Goal: Register for event/course: Sign up to attend an event or enroll in a course

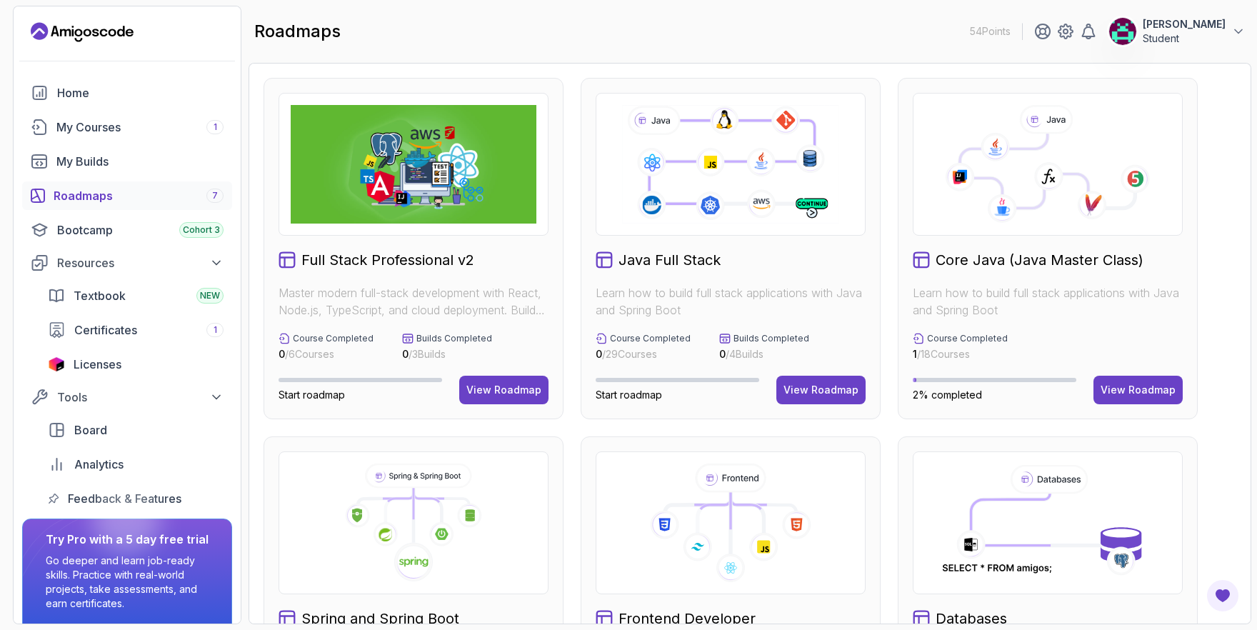
click at [1236, 24] on button "Jacob Student" at bounding box center [1177, 31] width 137 height 29
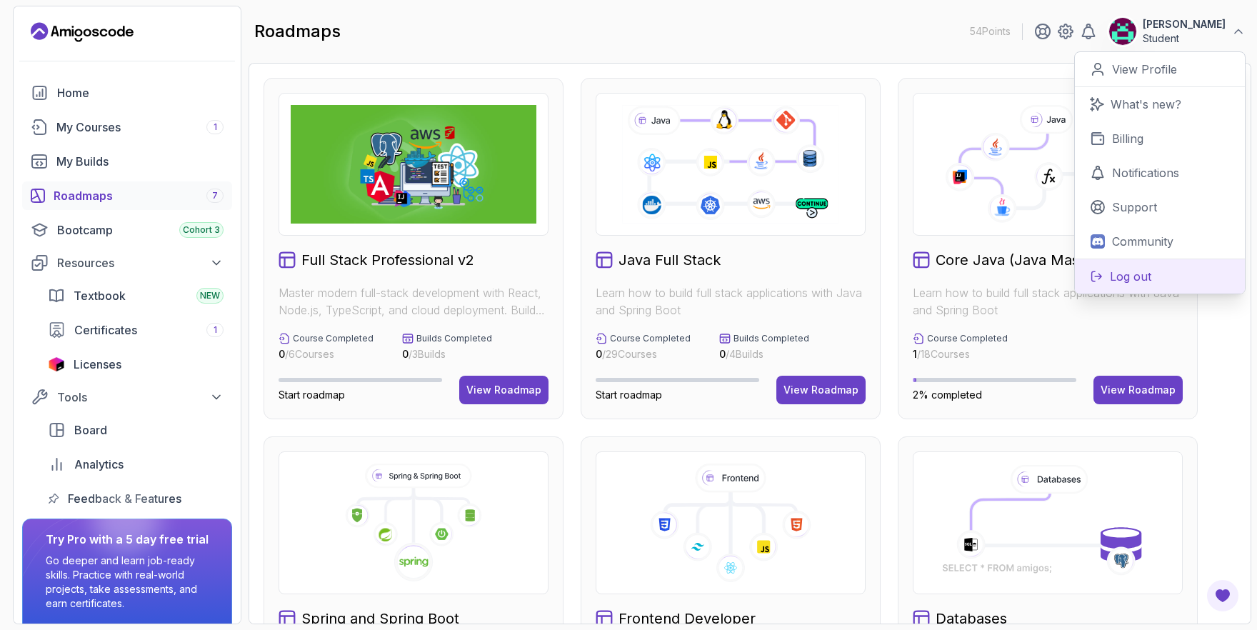
click at [1125, 282] on p "Log out" at bounding box center [1130, 276] width 41 height 17
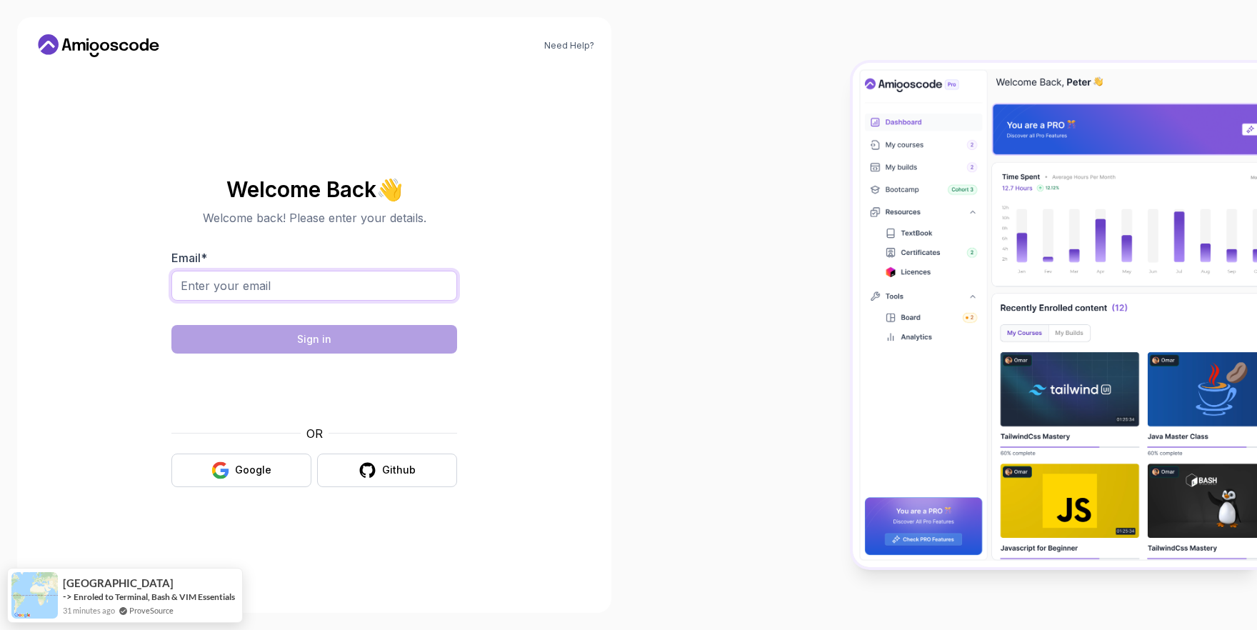
click at [364, 286] on input "Email *" at bounding box center [314, 286] width 286 height 30
type input "[EMAIL_ADDRESS][DOMAIN_NAME]"
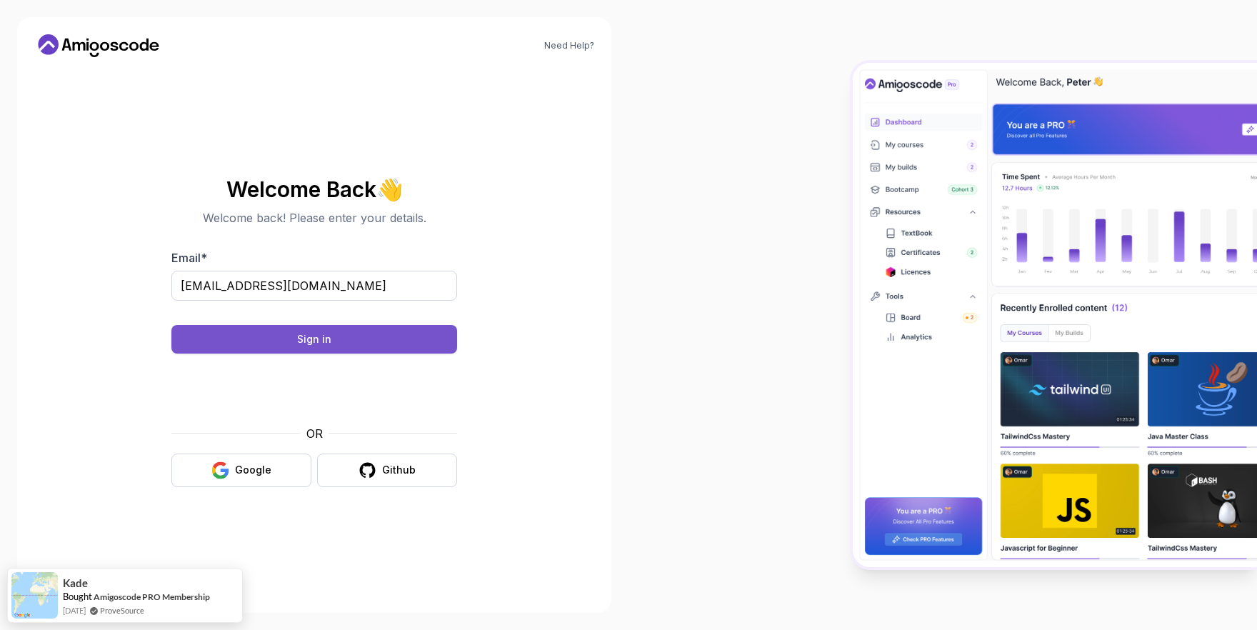
click at [335, 345] on button "Sign in" at bounding box center [314, 339] width 286 height 29
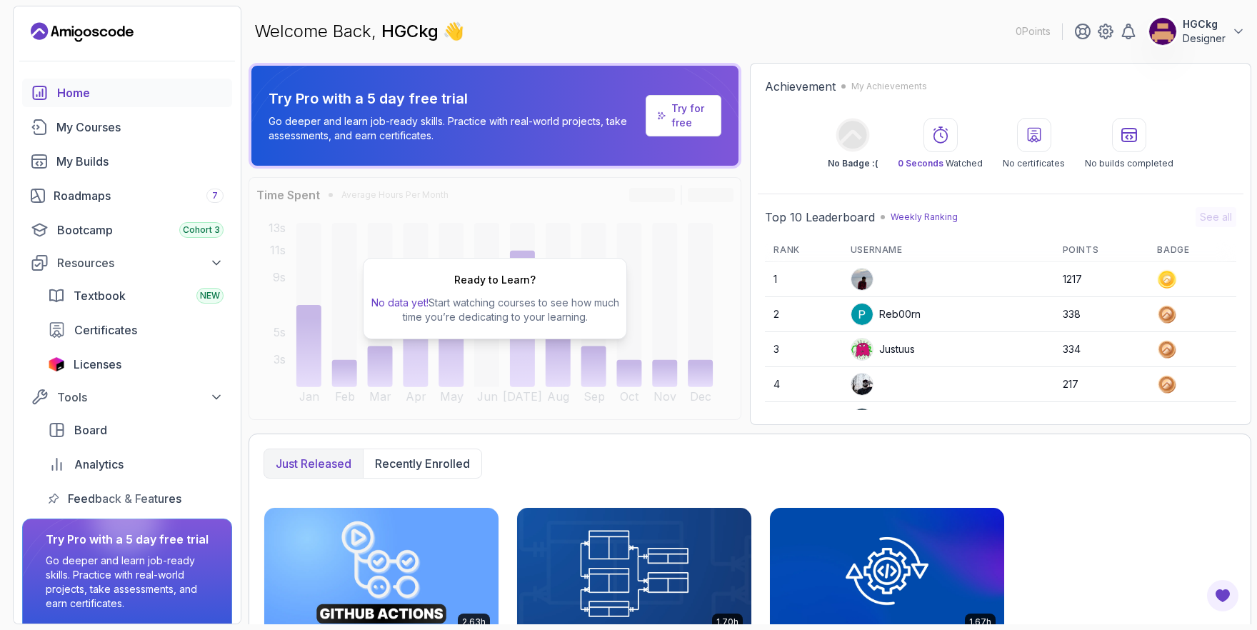
click at [1199, 24] on p "HGCkg" at bounding box center [1204, 24] width 43 height 14
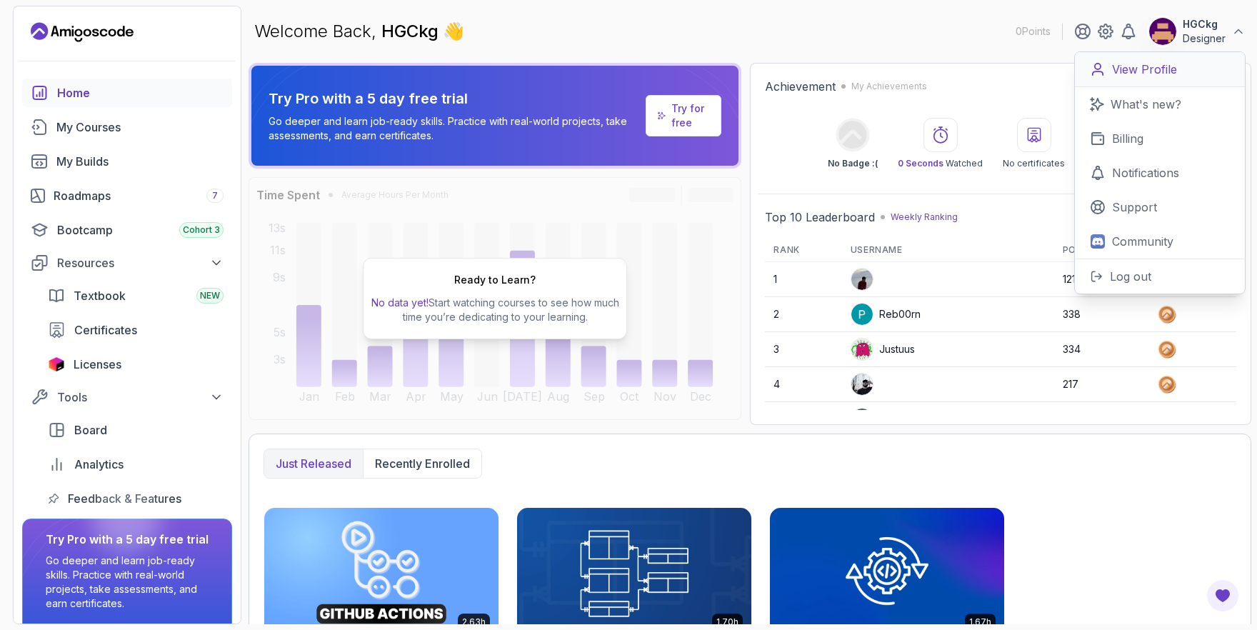
click at [1151, 73] on p "View Profile" at bounding box center [1144, 69] width 65 height 17
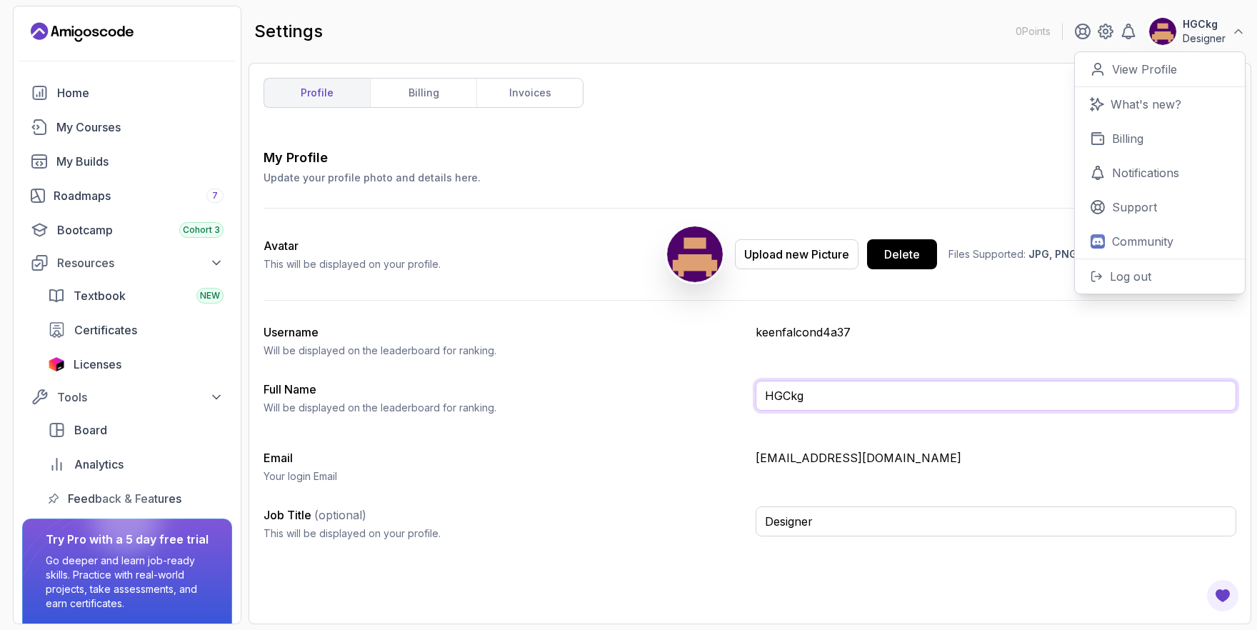
click at [841, 399] on input "HGCkg" at bounding box center [996, 396] width 481 height 30
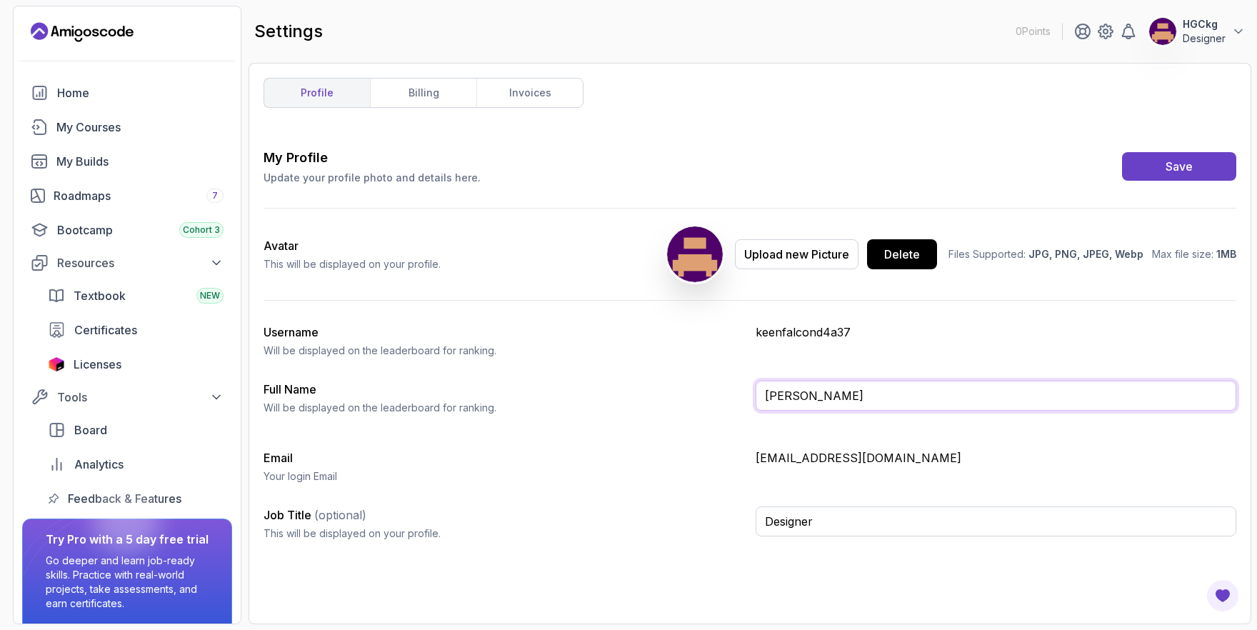
type input "[PERSON_NAME]"
click at [915, 335] on p "keenfalcond4a37" at bounding box center [996, 332] width 481 height 17
click at [821, 326] on p "keenfalcond4a37" at bounding box center [996, 332] width 481 height 17
click at [774, 335] on p "keenfalcond4a37" at bounding box center [996, 332] width 481 height 17
click at [436, 96] on link "billing" at bounding box center [423, 93] width 106 height 29
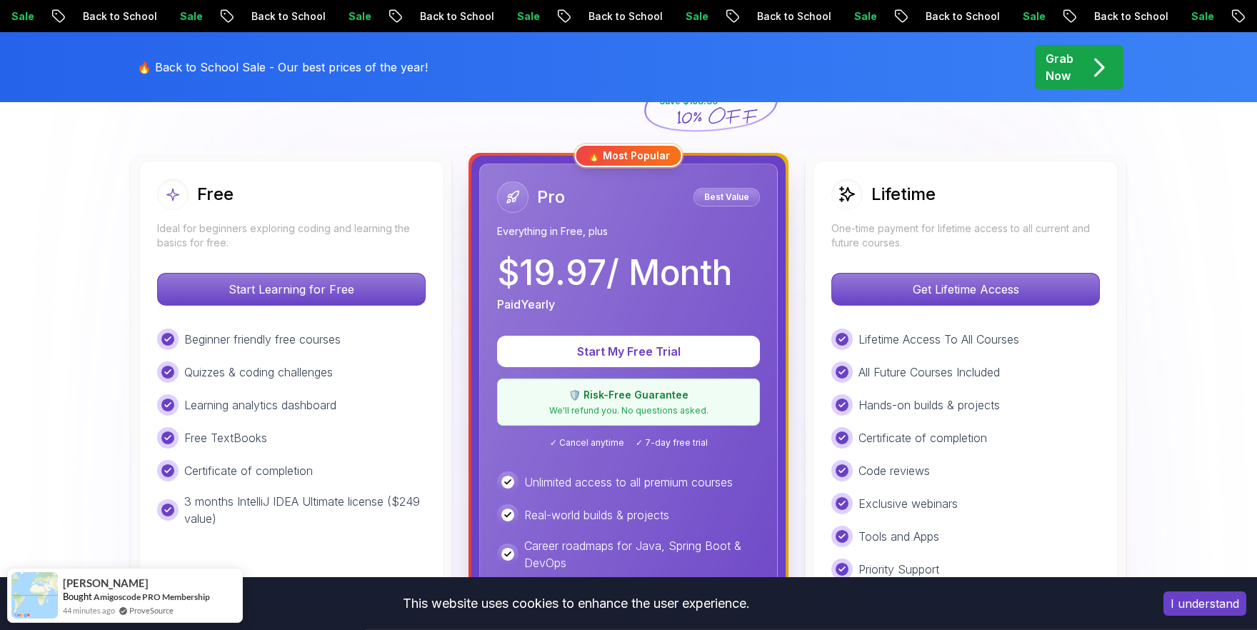
scroll to position [367, 0]
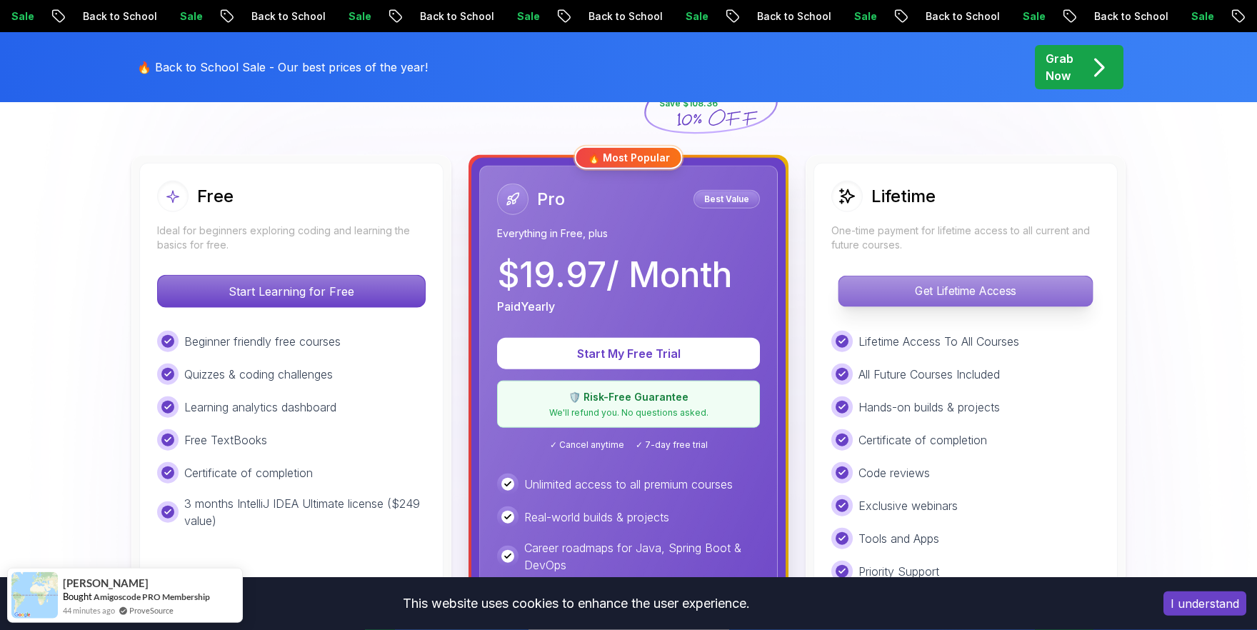
click at [899, 292] on p "Get Lifetime Access" at bounding box center [966, 291] width 254 height 30
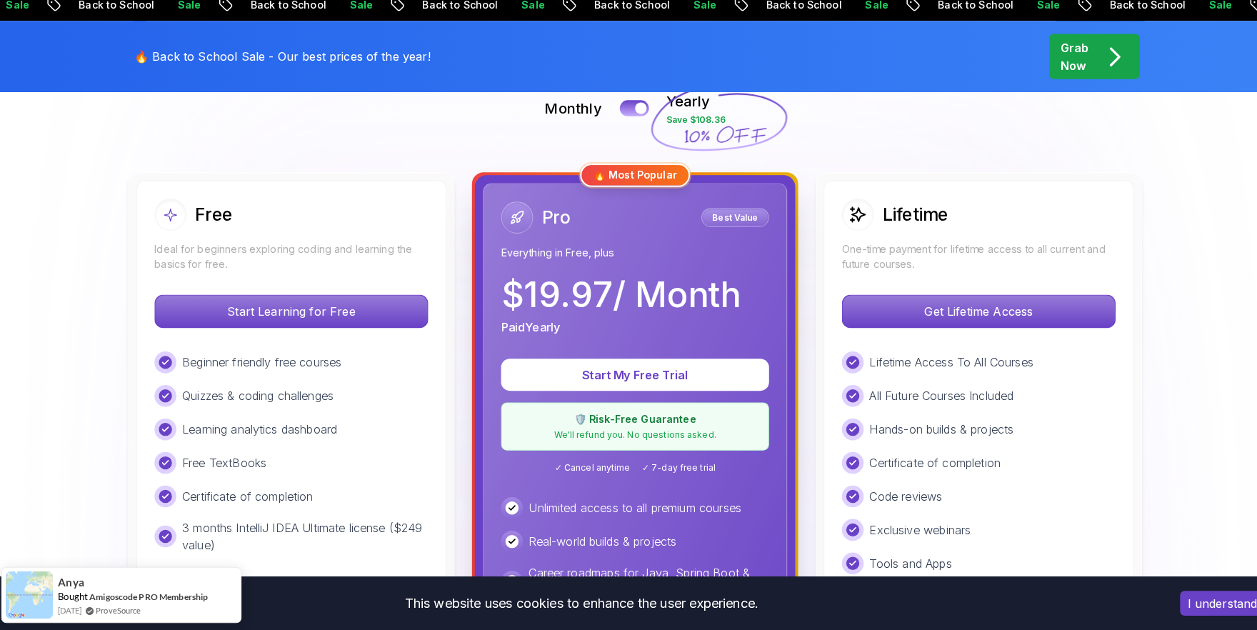
scroll to position [344, 0]
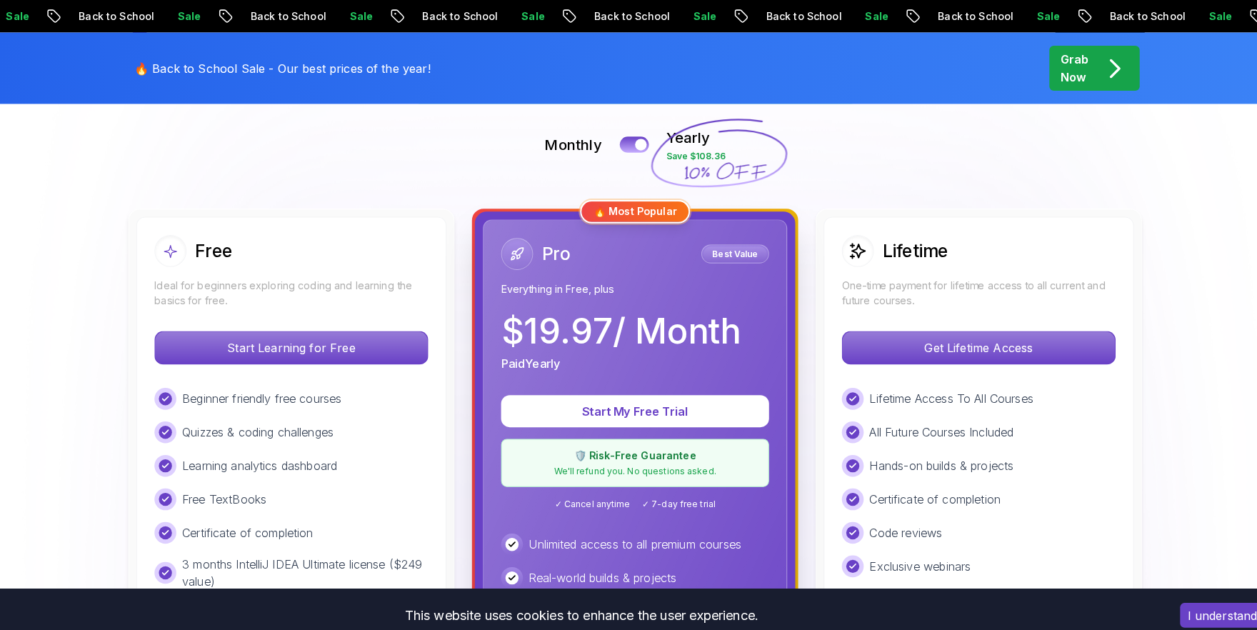
scroll to position [314, 0]
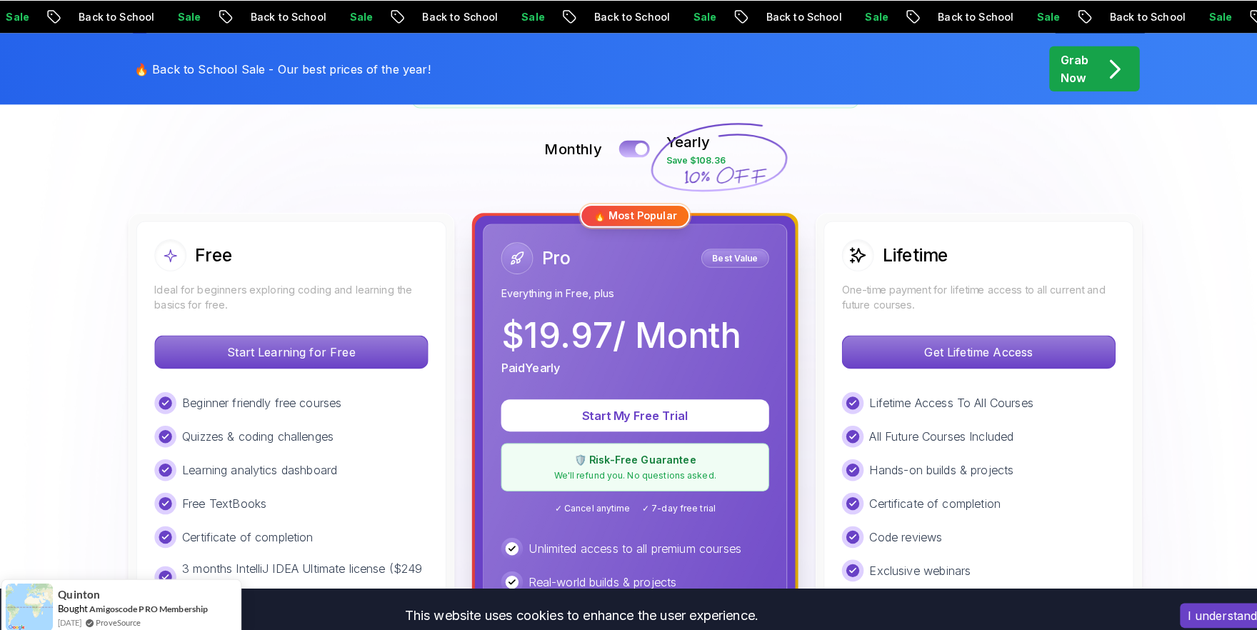
click at [637, 148] on div at bounding box center [635, 146] width 12 height 12
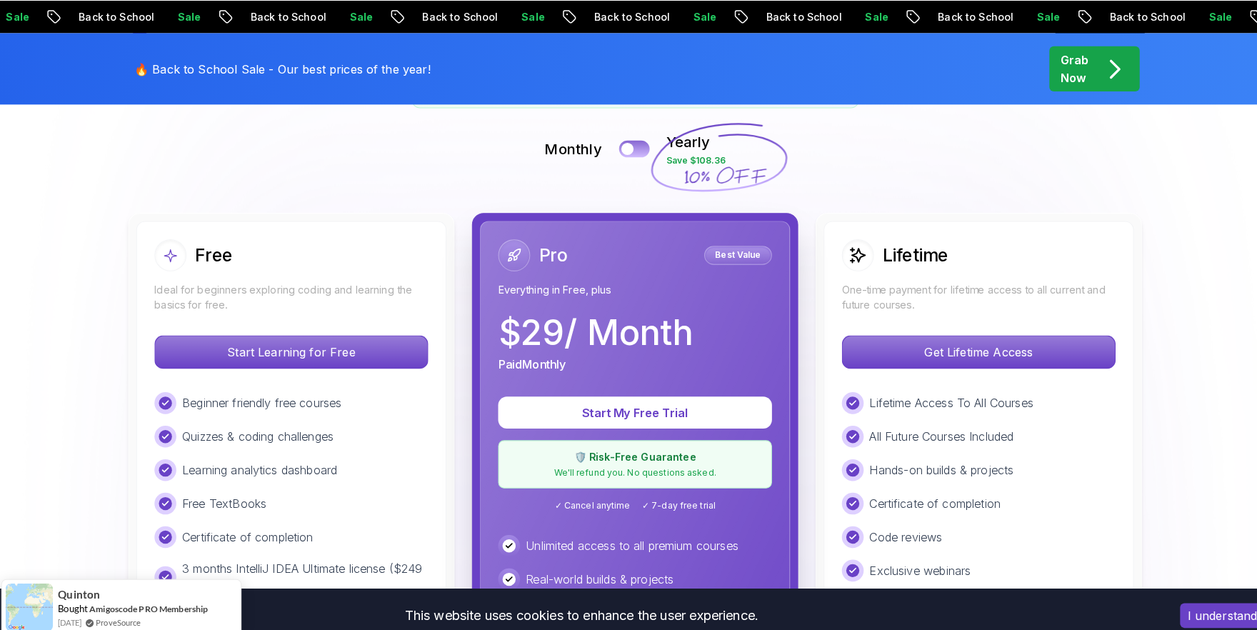
click at [627, 147] on div at bounding box center [621, 146] width 12 height 12
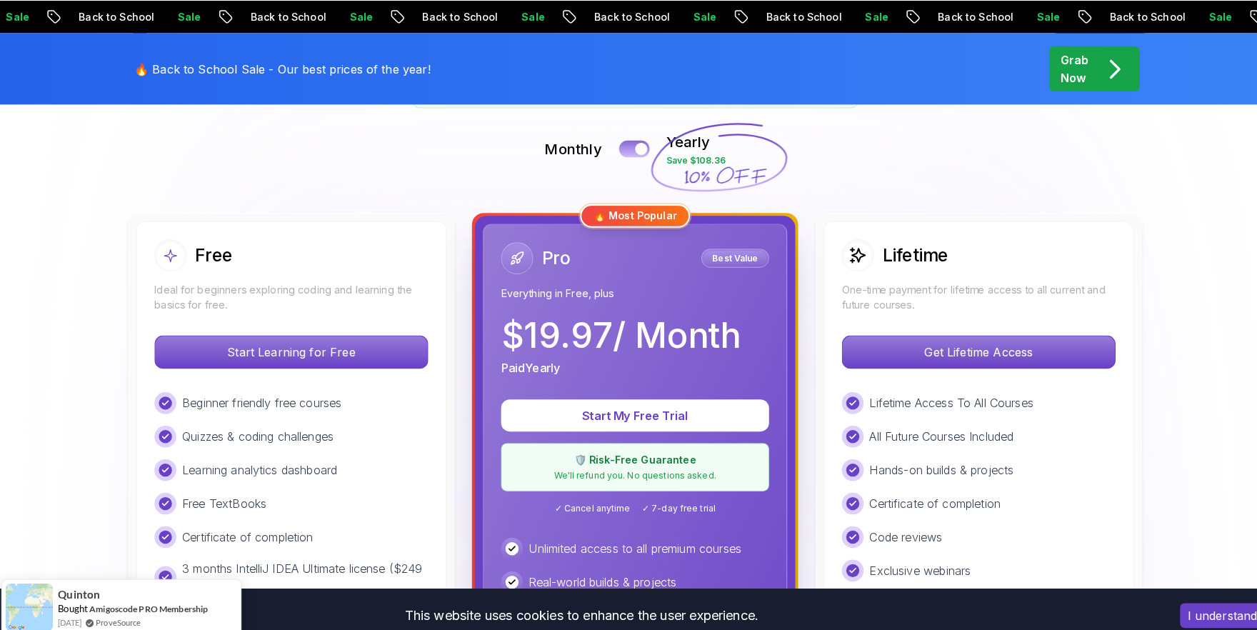
click at [627, 147] on button at bounding box center [628, 145] width 30 height 16
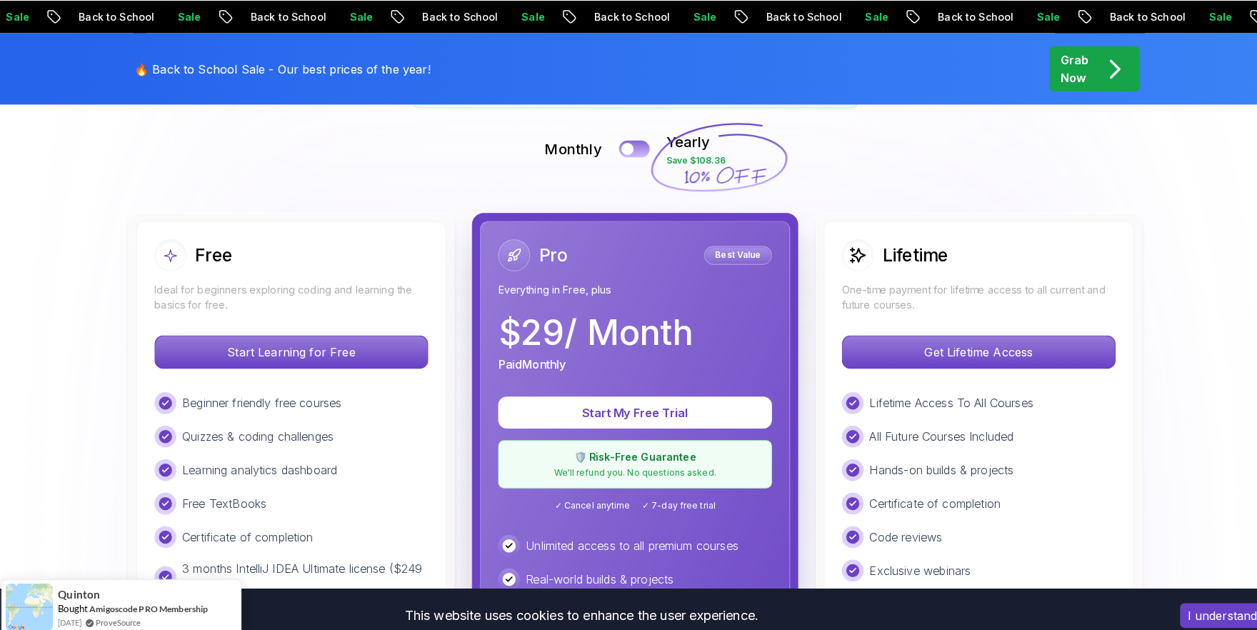
click at [627, 147] on div at bounding box center [621, 146] width 12 height 12
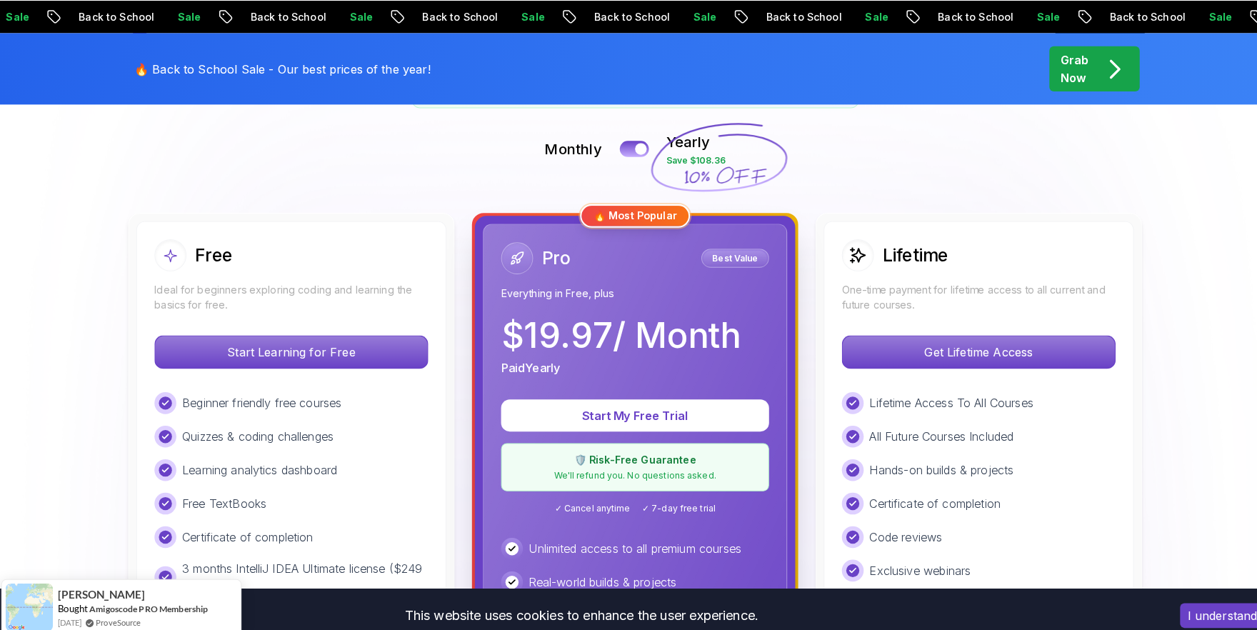
click at [639, 139] on div "Monthly Yearly Save $108.36" at bounding box center [629, 146] width 1000 height 34
click at [636, 141] on div at bounding box center [635, 146] width 12 height 12
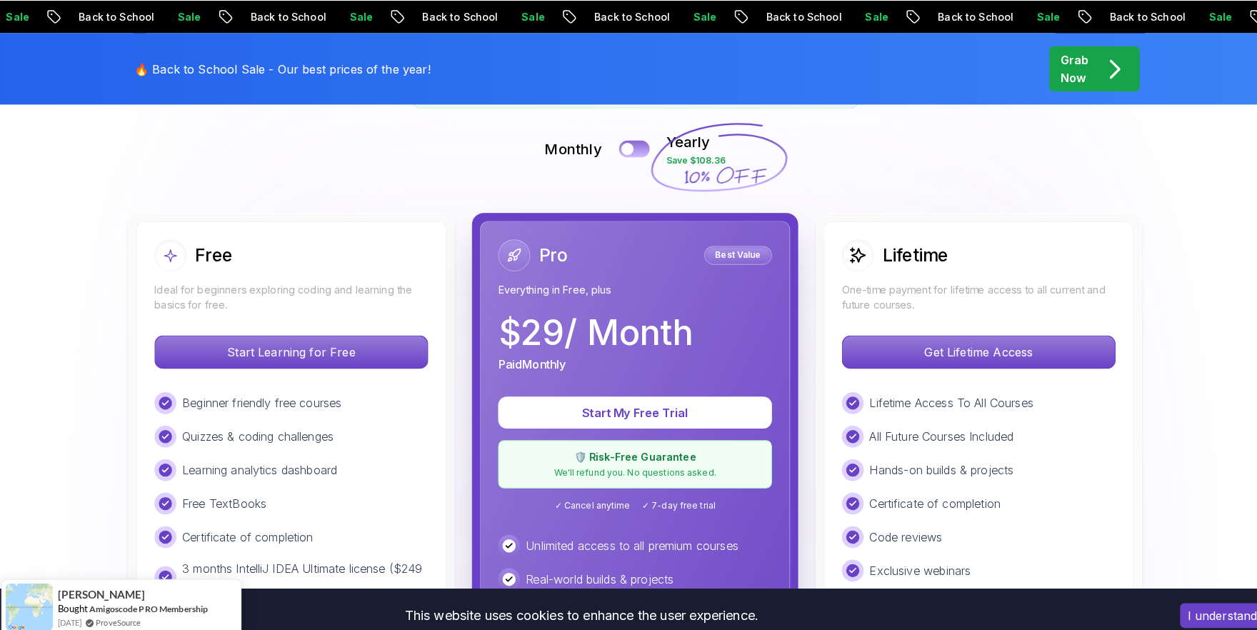
click at [627, 144] on div at bounding box center [621, 146] width 12 height 12
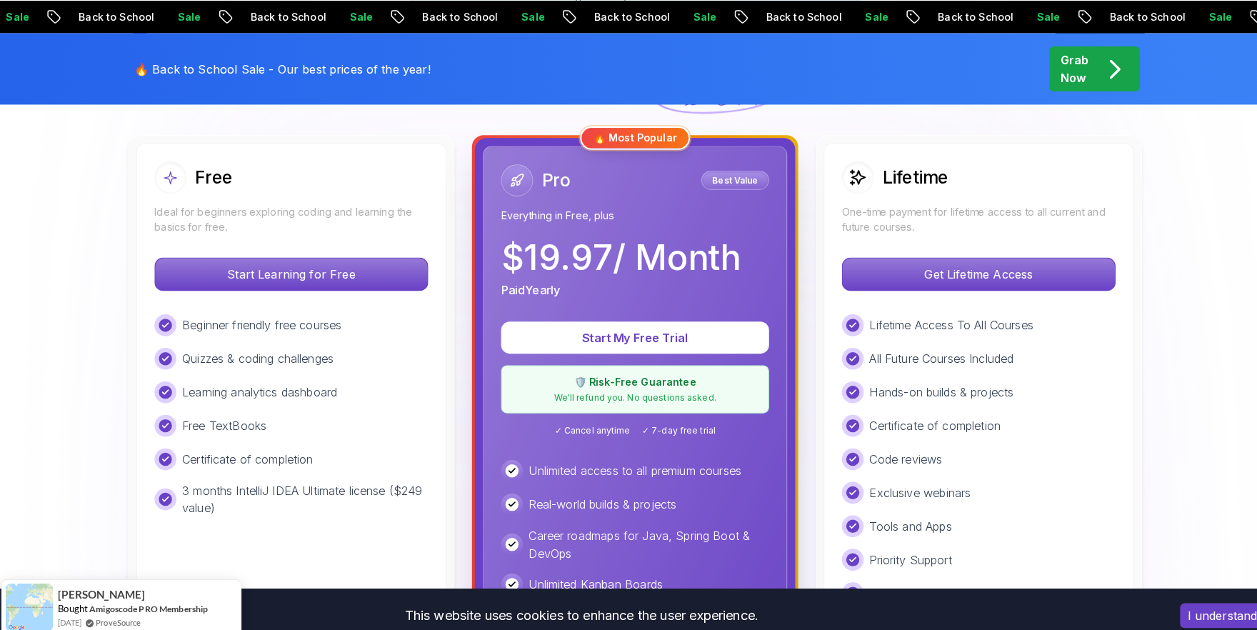
scroll to position [386, 0]
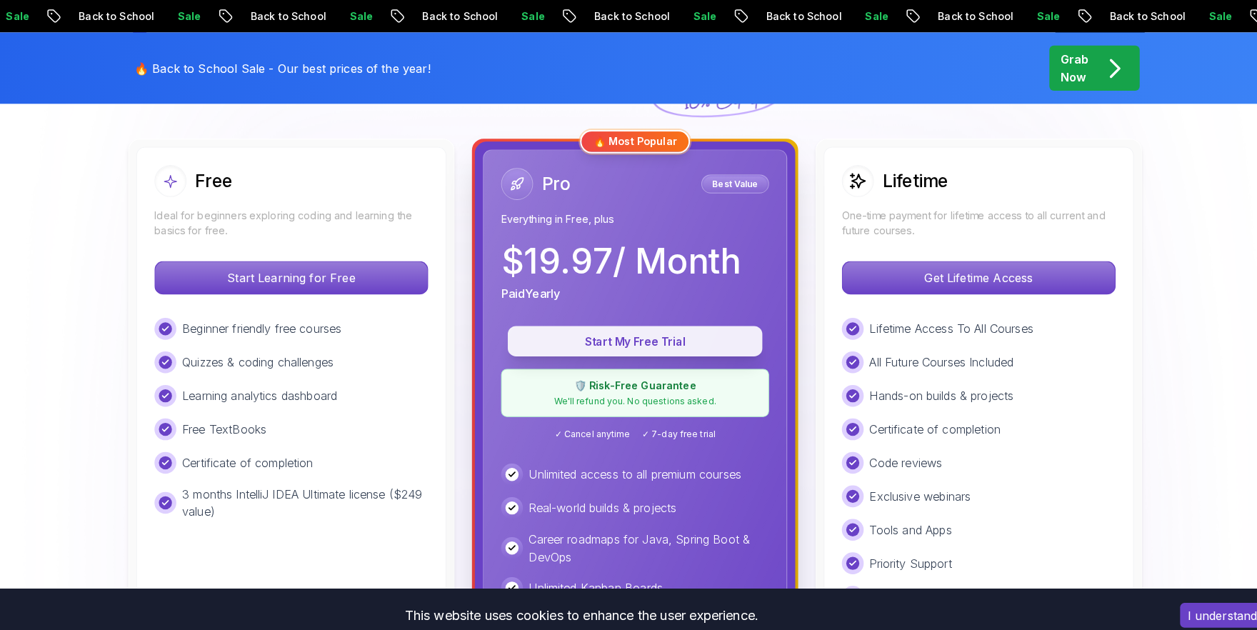
click at [655, 333] on p "Start My Free Trial" at bounding box center [628, 335] width 217 height 16
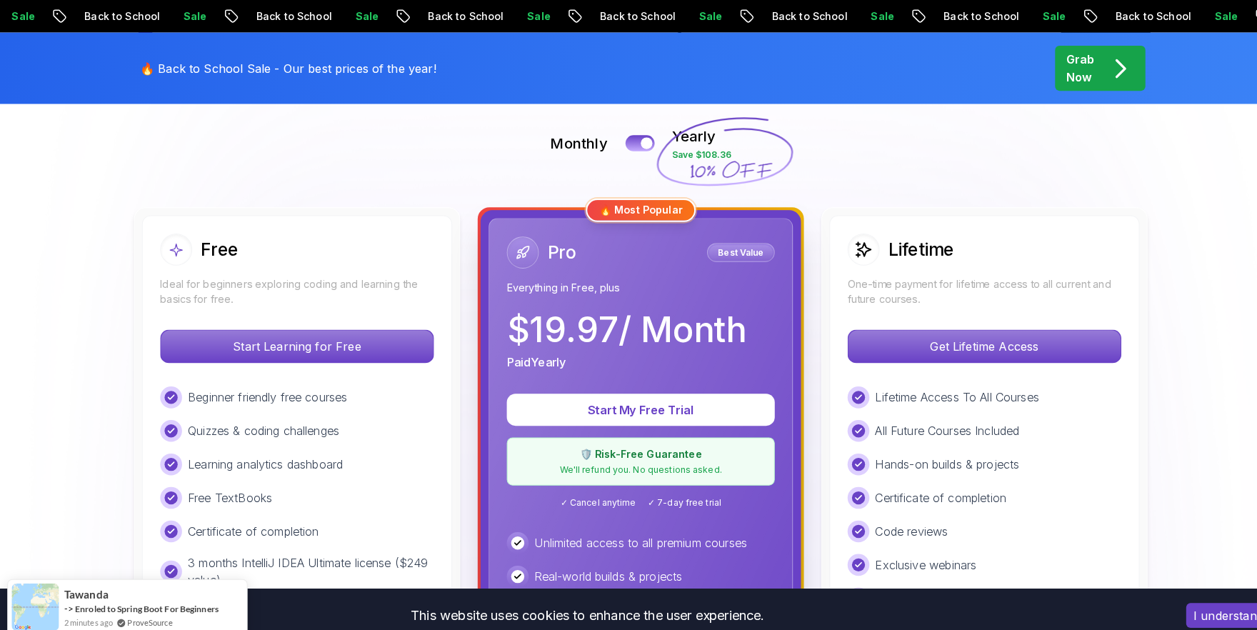
scroll to position [314, 0]
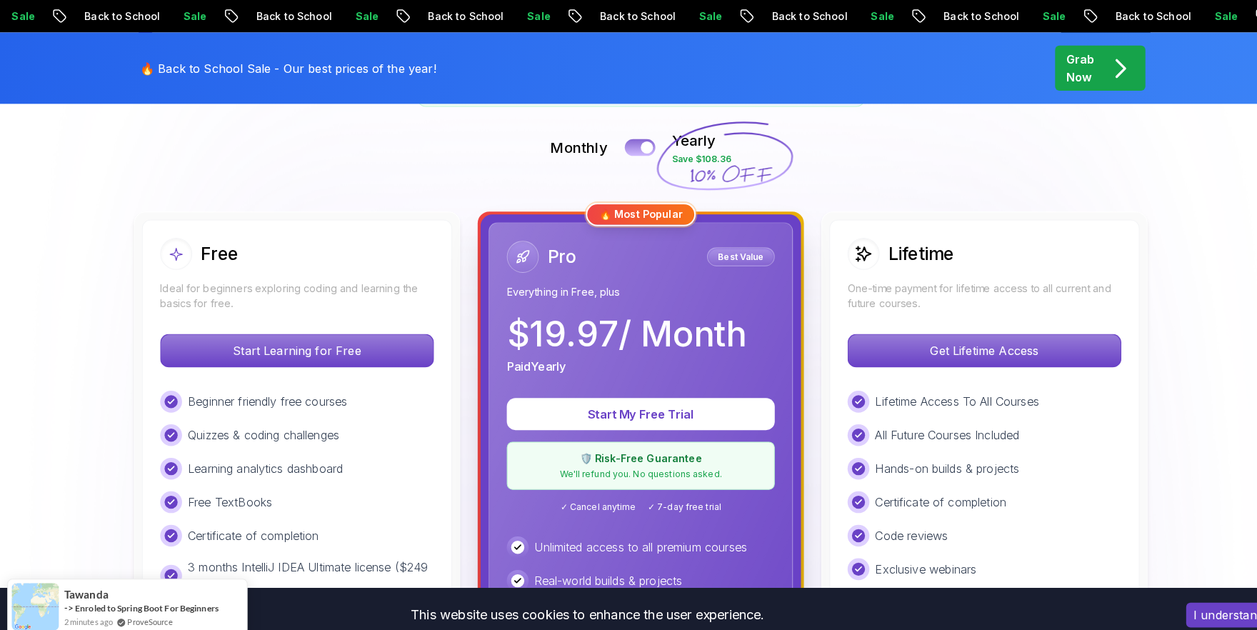
click at [631, 139] on button at bounding box center [628, 144] width 30 height 16
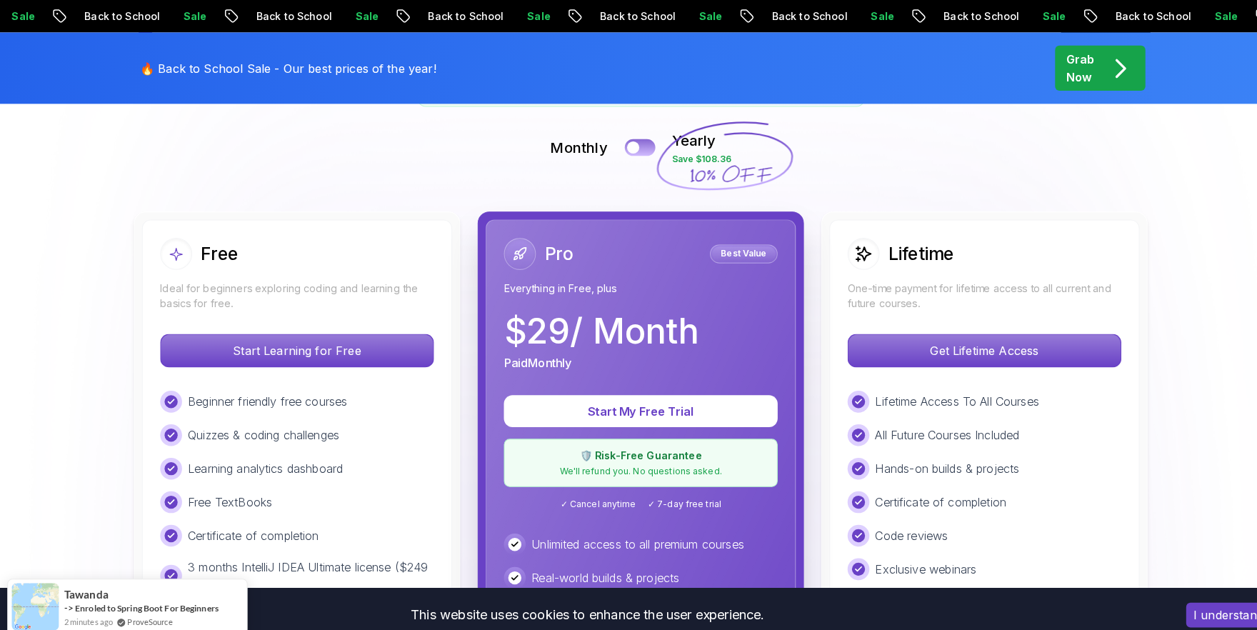
click at [631, 139] on button at bounding box center [628, 144] width 30 height 16
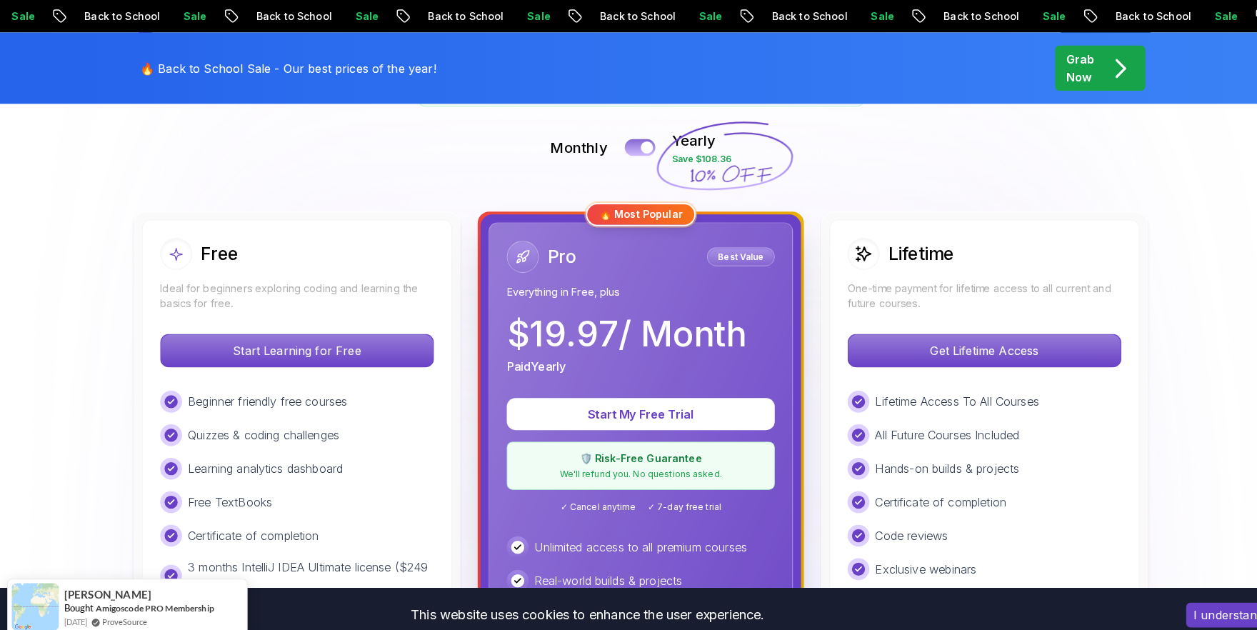
click at [631, 139] on button at bounding box center [628, 144] width 30 height 16
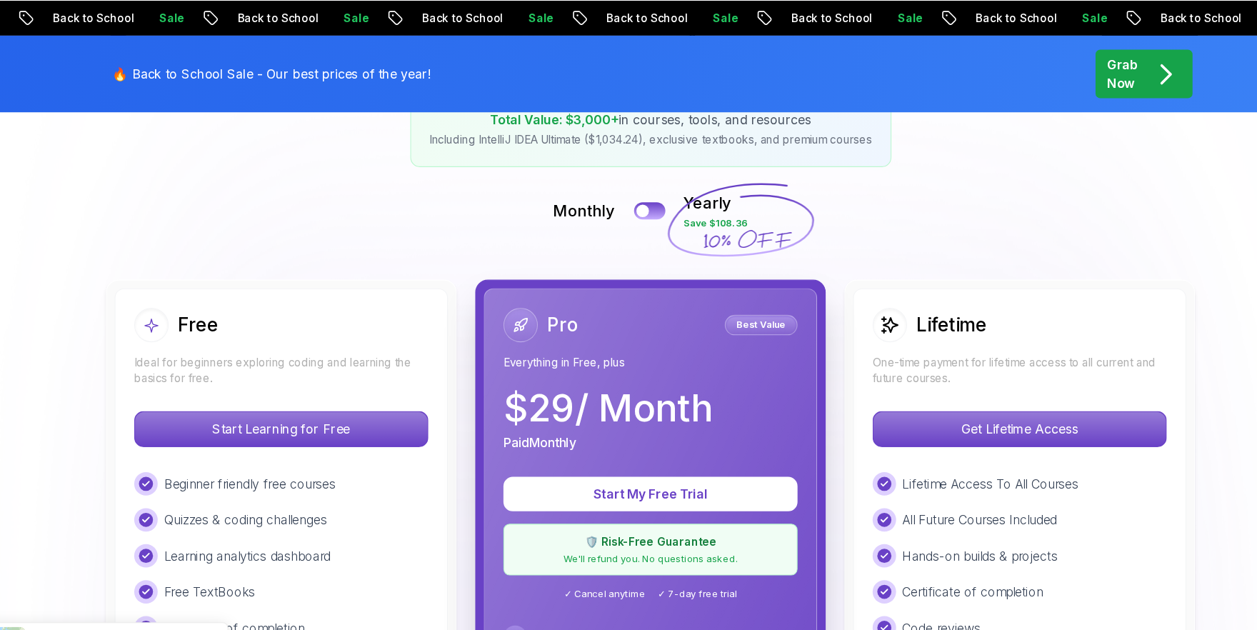
scroll to position [246, 0]
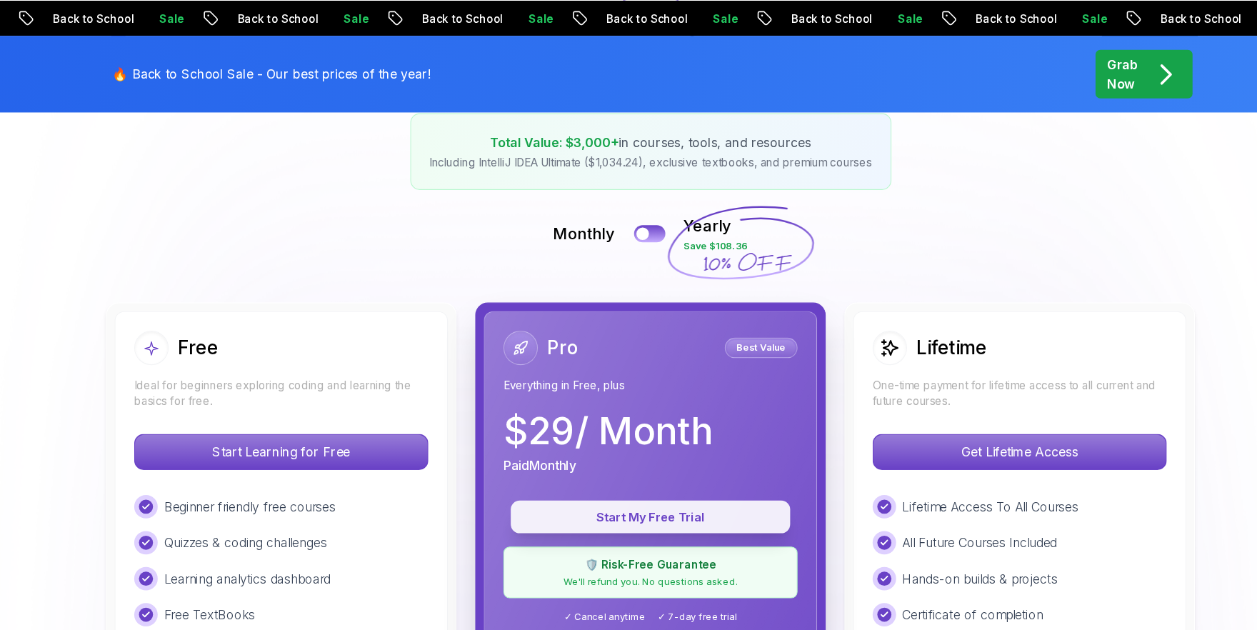
click at [611, 477] on p "Start My Free Trial" at bounding box center [628, 472] width 223 height 16
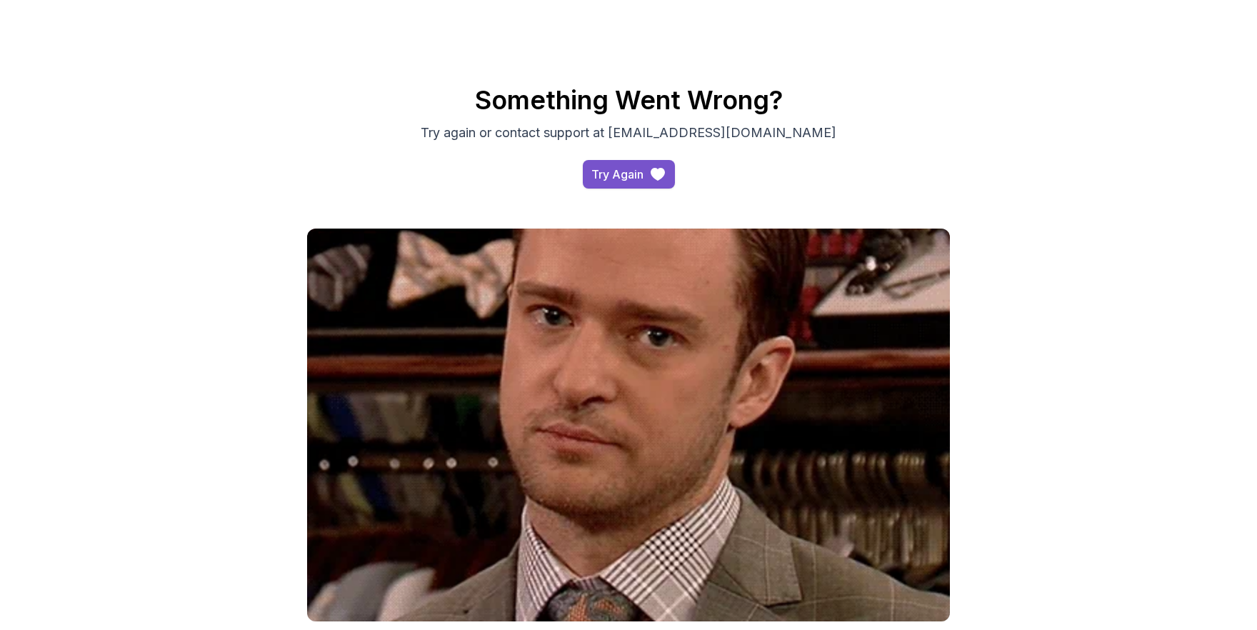
click at [616, 181] on div "Try Again" at bounding box center [617, 174] width 52 height 17
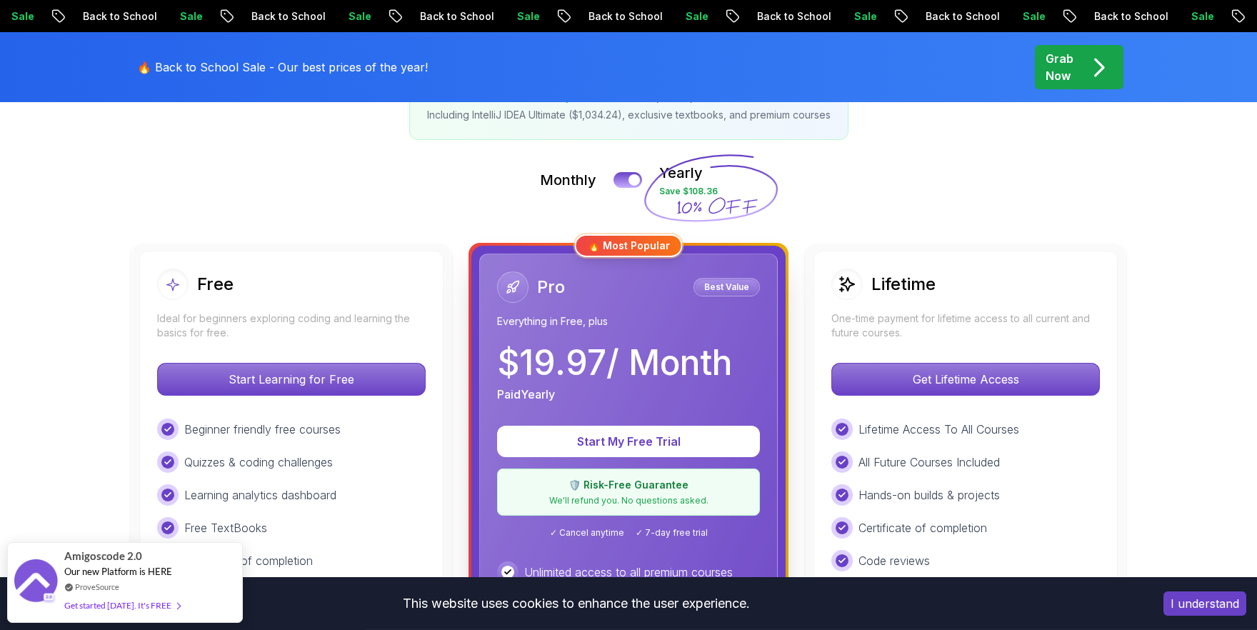
scroll to position [288, 0]
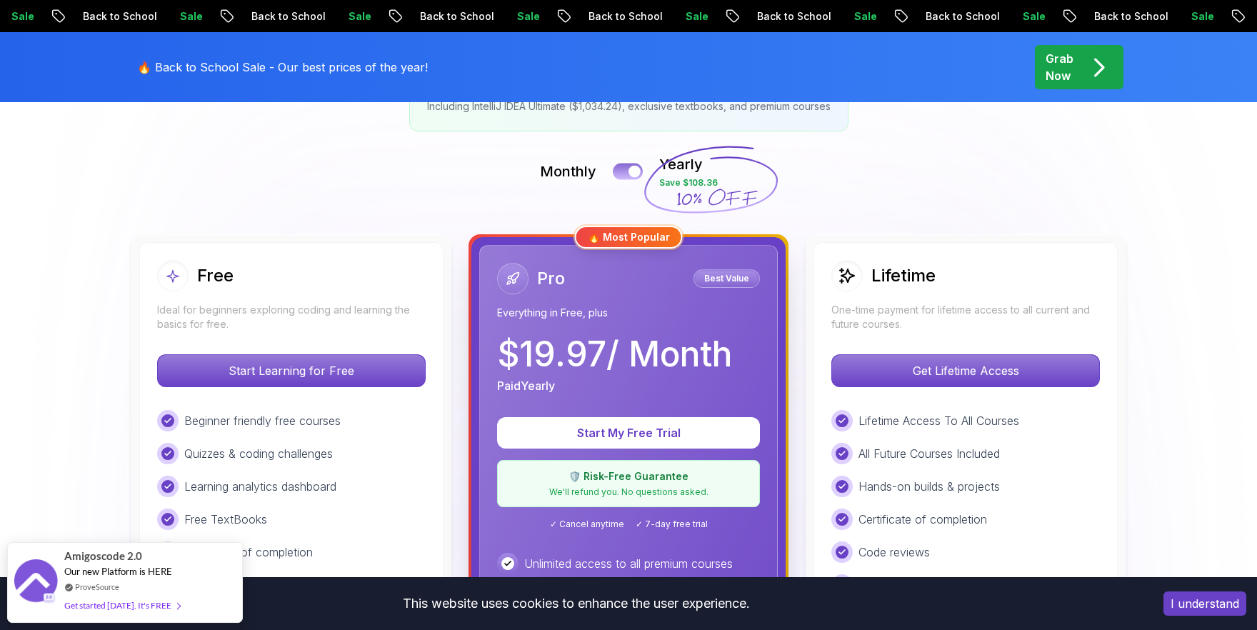
click at [624, 171] on button at bounding box center [628, 171] width 30 height 16
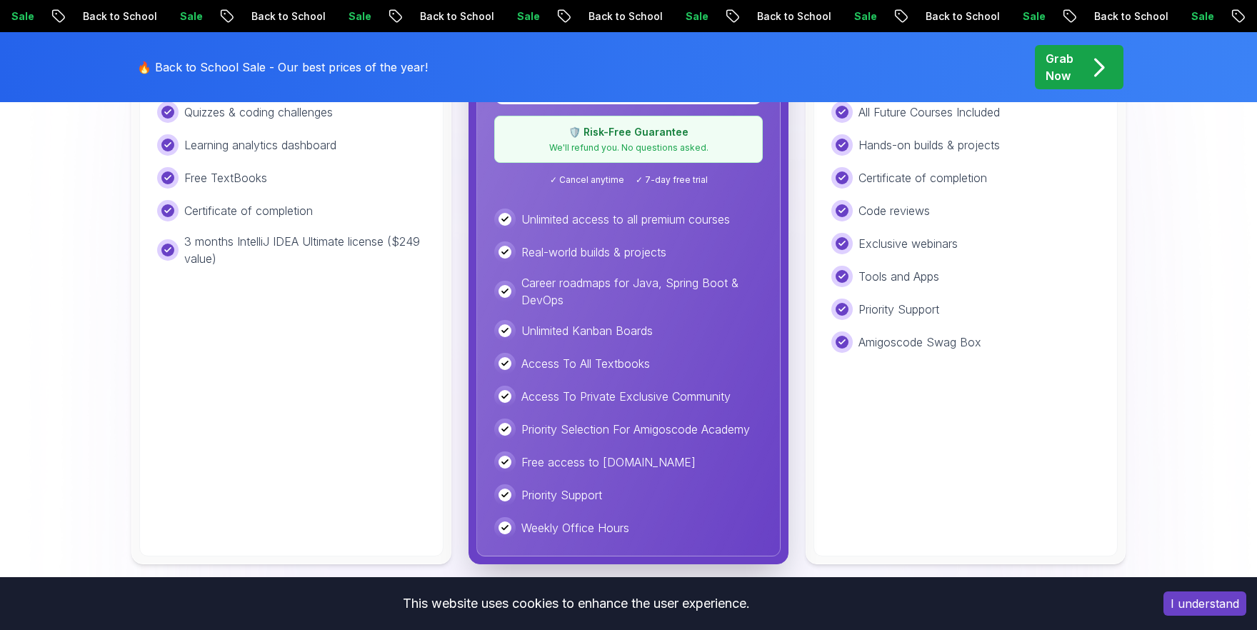
scroll to position [632, 0]
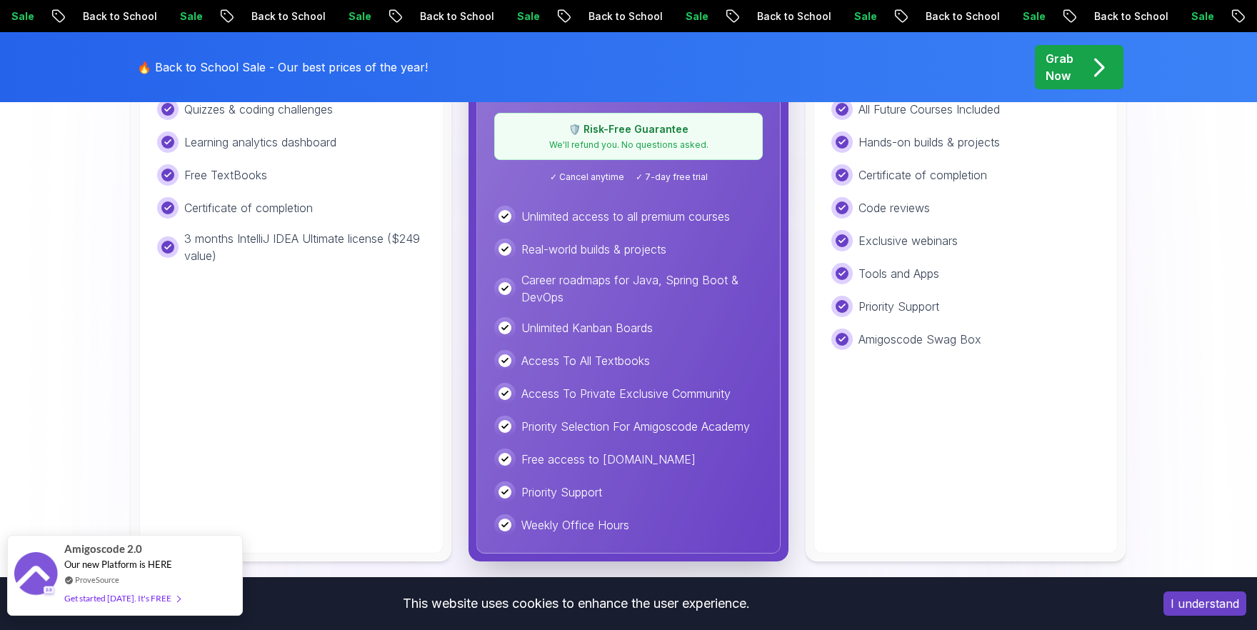
click at [135, 599] on div "Get started today. It's FREE" at bounding box center [122, 598] width 116 height 16
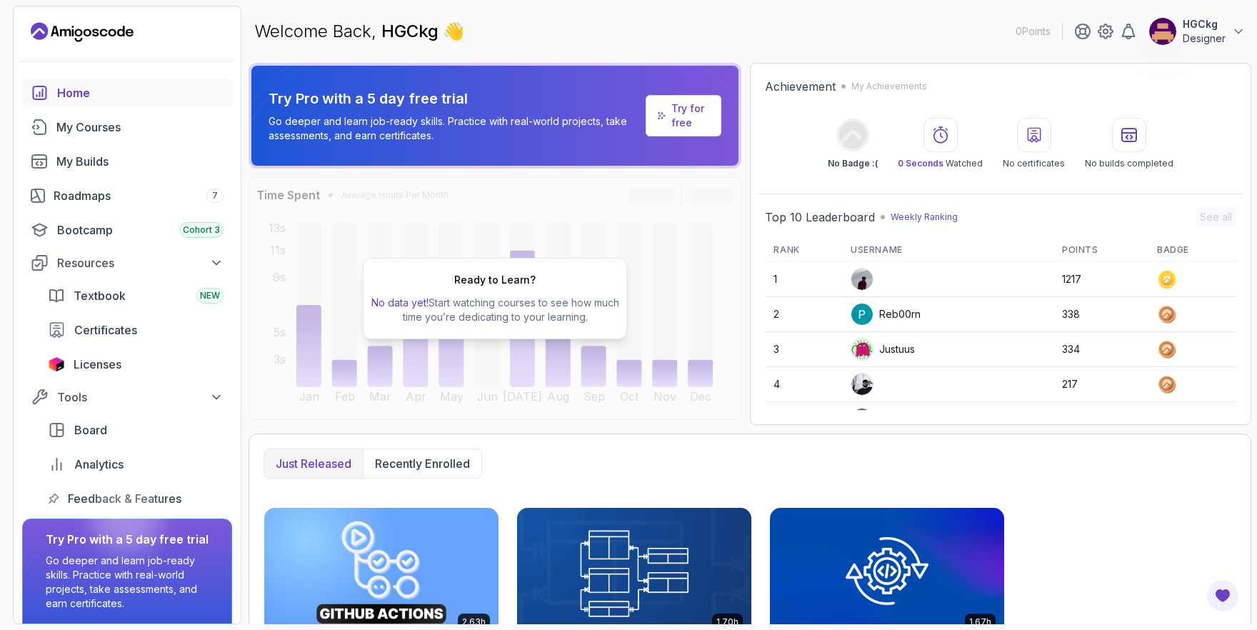
click at [1214, 23] on p "HGCkg" at bounding box center [1204, 24] width 43 height 14
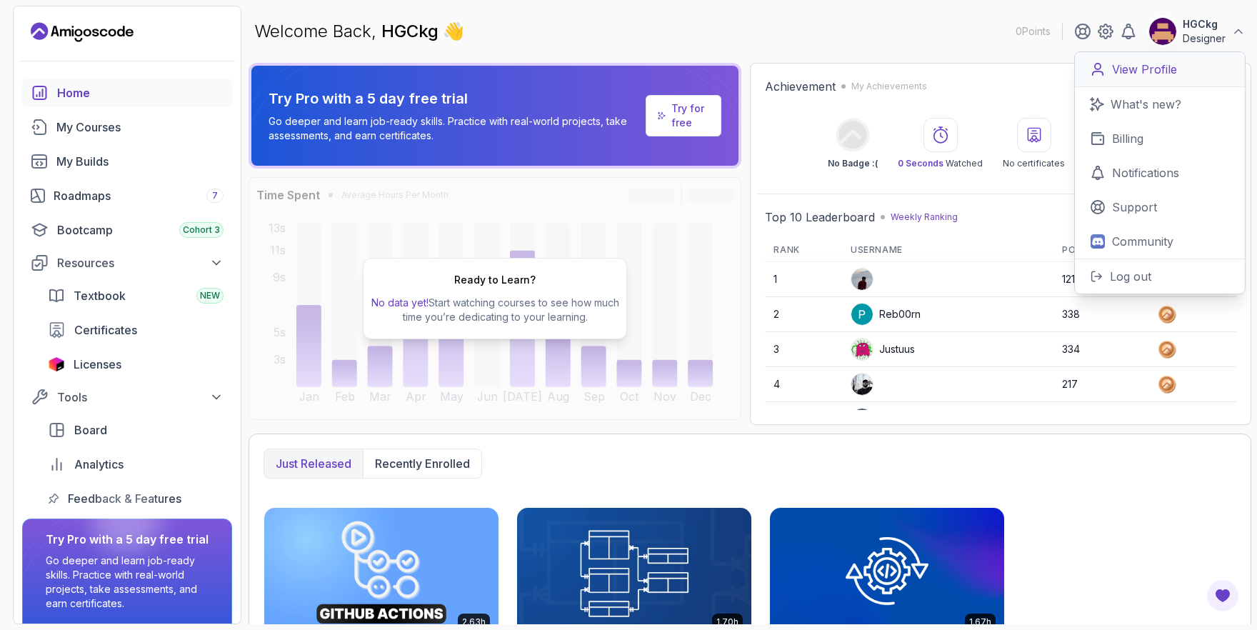
click at [1154, 65] on p "View Profile" at bounding box center [1144, 69] width 65 height 17
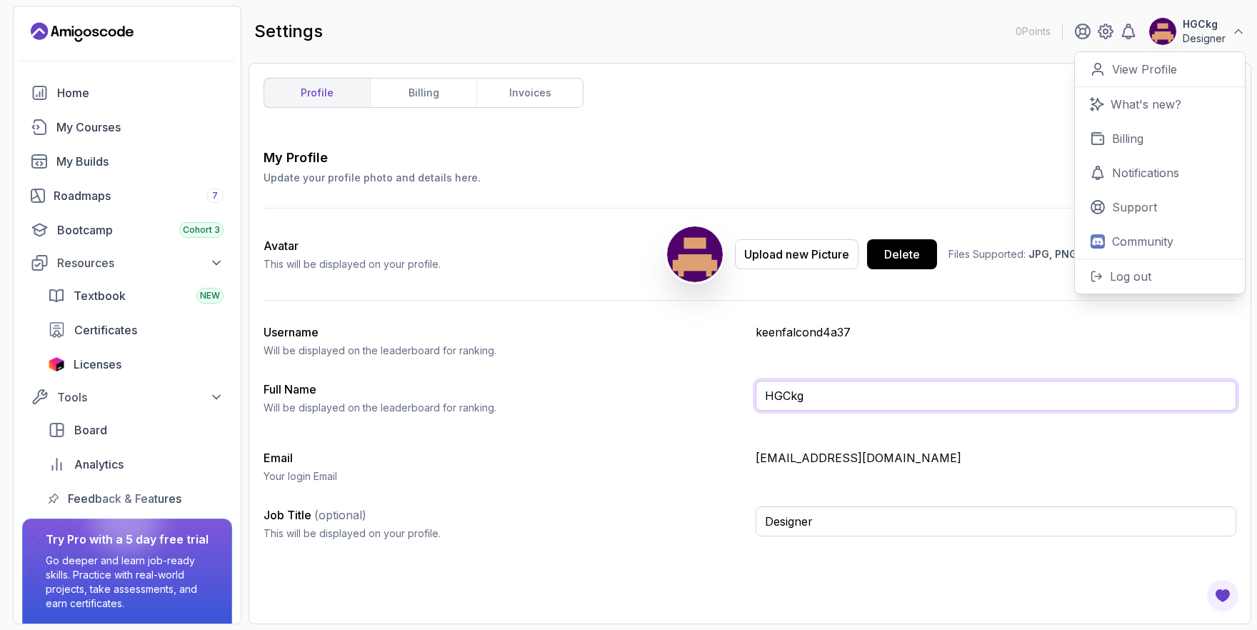
click at [809, 399] on input "HGCkg" at bounding box center [996, 396] width 481 height 30
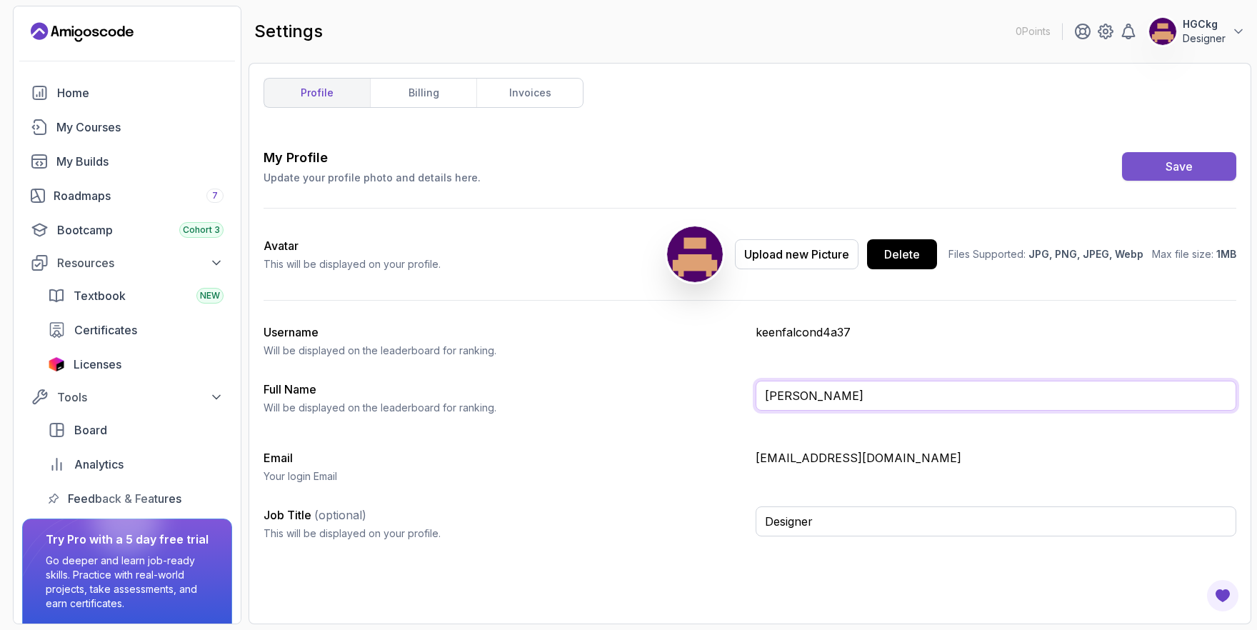
type input "[PERSON_NAME]"
click at [1166, 169] on button "Save" at bounding box center [1179, 166] width 114 height 29
click at [874, 537] on div "Designer" at bounding box center [996, 529] width 481 height 46
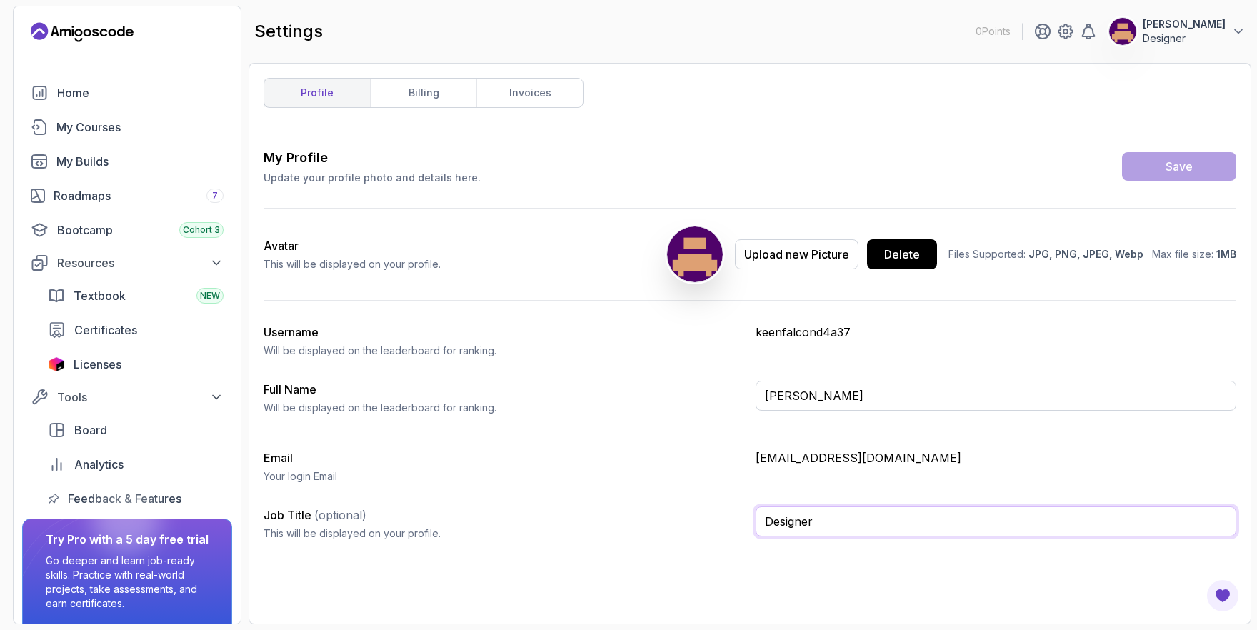
click at [877, 528] on input "Designer" at bounding box center [996, 521] width 481 height 30
type input "Backend Developer"
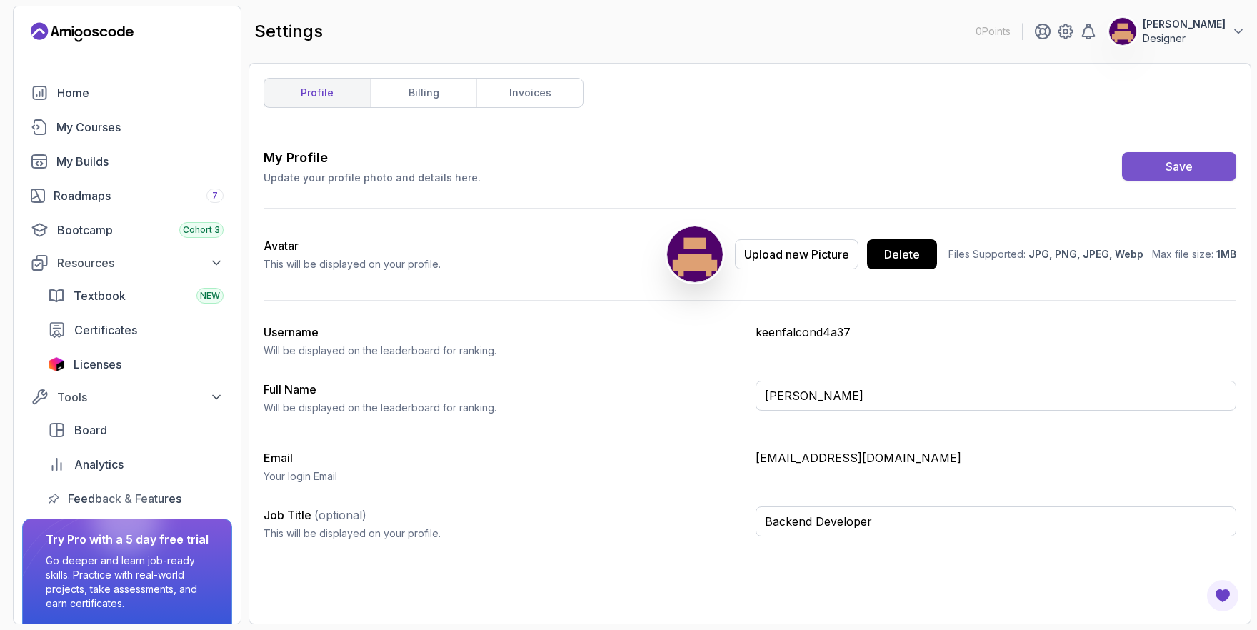
click at [1190, 161] on div "Save" at bounding box center [1179, 166] width 27 height 17
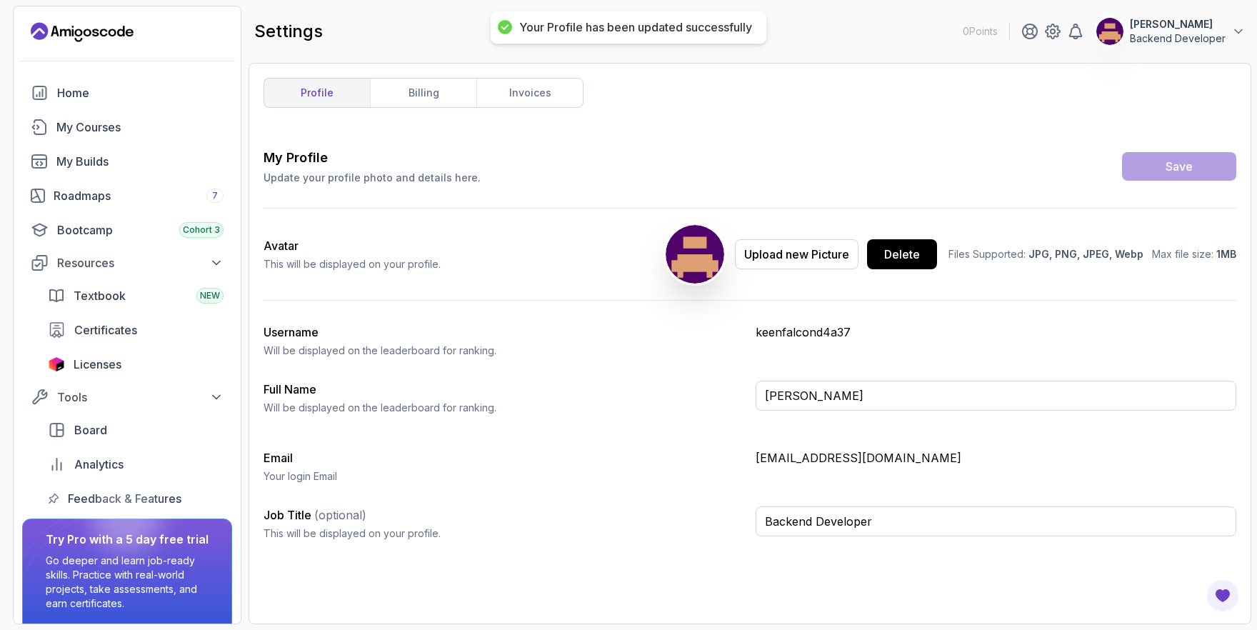
click at [711, 249] on img at bounding box center [695, 254] width 59 height 59
click at [669, 250] on div "Avatar This will be displayed on your profile. Upload new Picture Delete Files …" at bounding box center [750, 254] width 973 height 91
click at [511, 91] on link "invoices" at bounding box center [529, 93] width 106 height 29
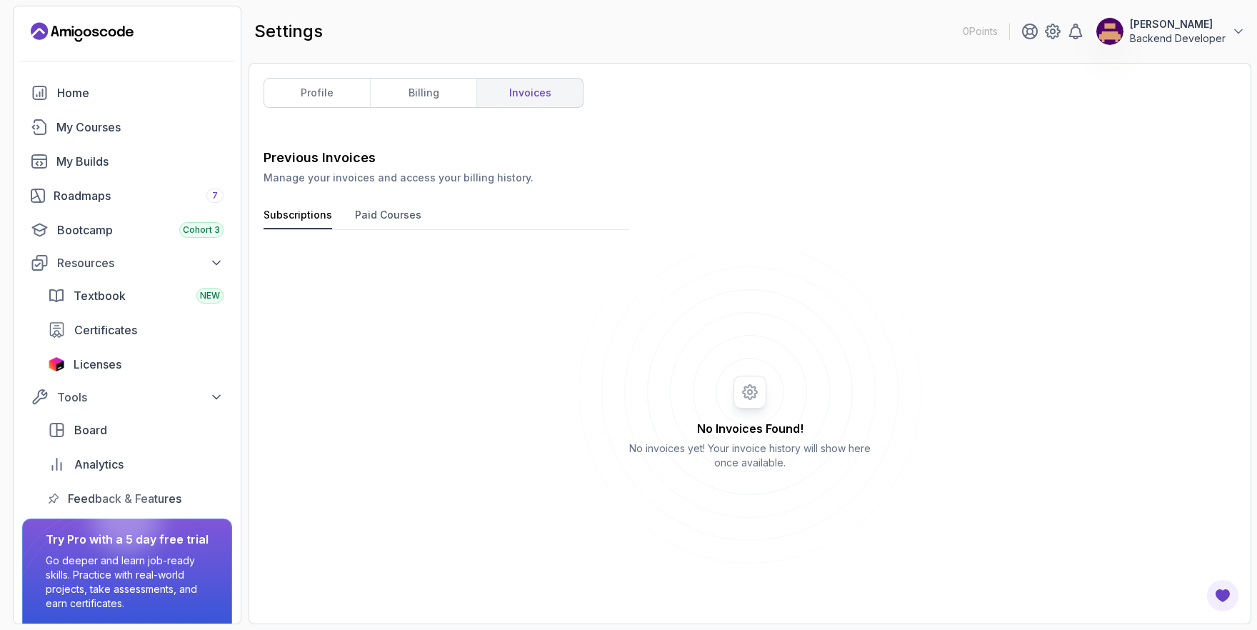
click at [364, 209] on button "Paid Courses" at bounding box center [388, 218] width 66 height 21
click at [76, 91] on div "Home" at bounding box center [140, 92] width 166 height 17
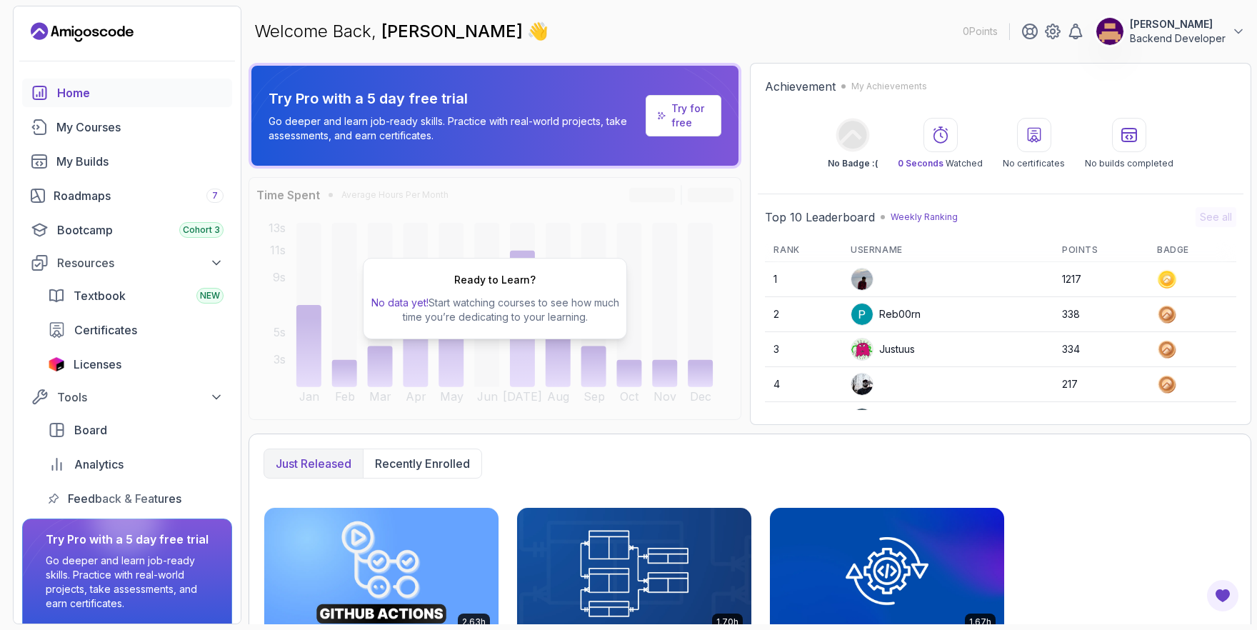
click at [609, 109] on div "Try Pro with a 5 day free trial Go deeper and learn job-ready skills. Practice …" at bounding box center [454, 116] width 371 height 54
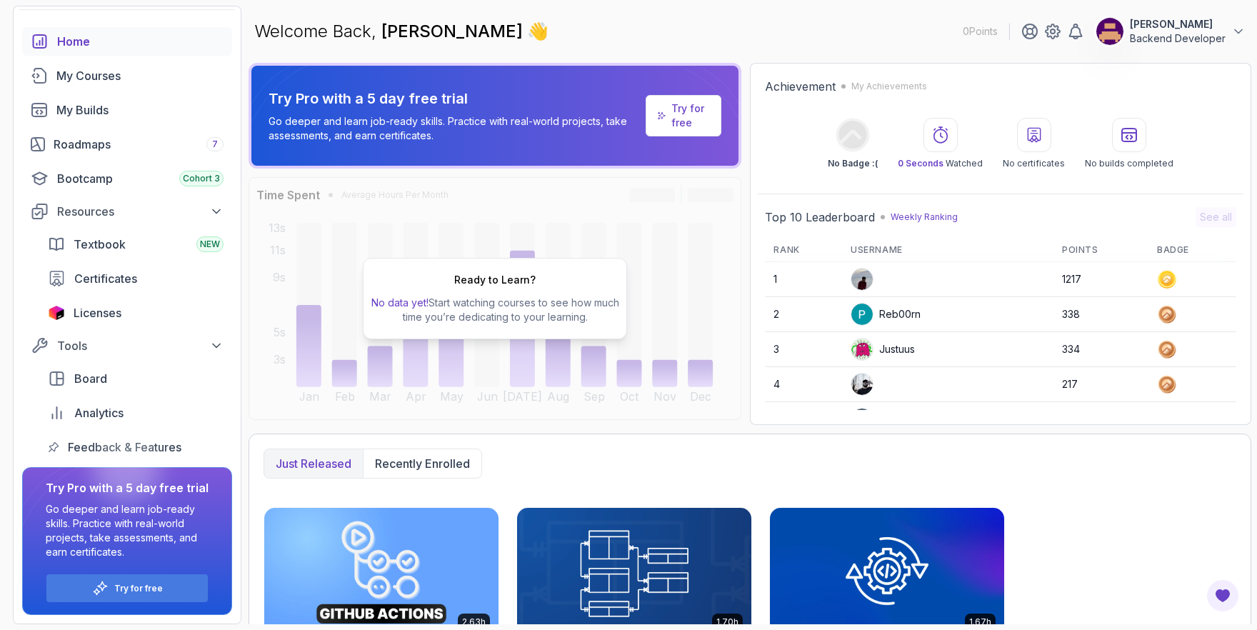
click at [101, 531] on p "Go deeper and learn job-ready skills. Practice with real-world projects, take a…" at bounding box center [127, 530] width 163 height 57
click at [674, 112] on p "Try for free" at bounding box center [690, 115] width 39 height 29
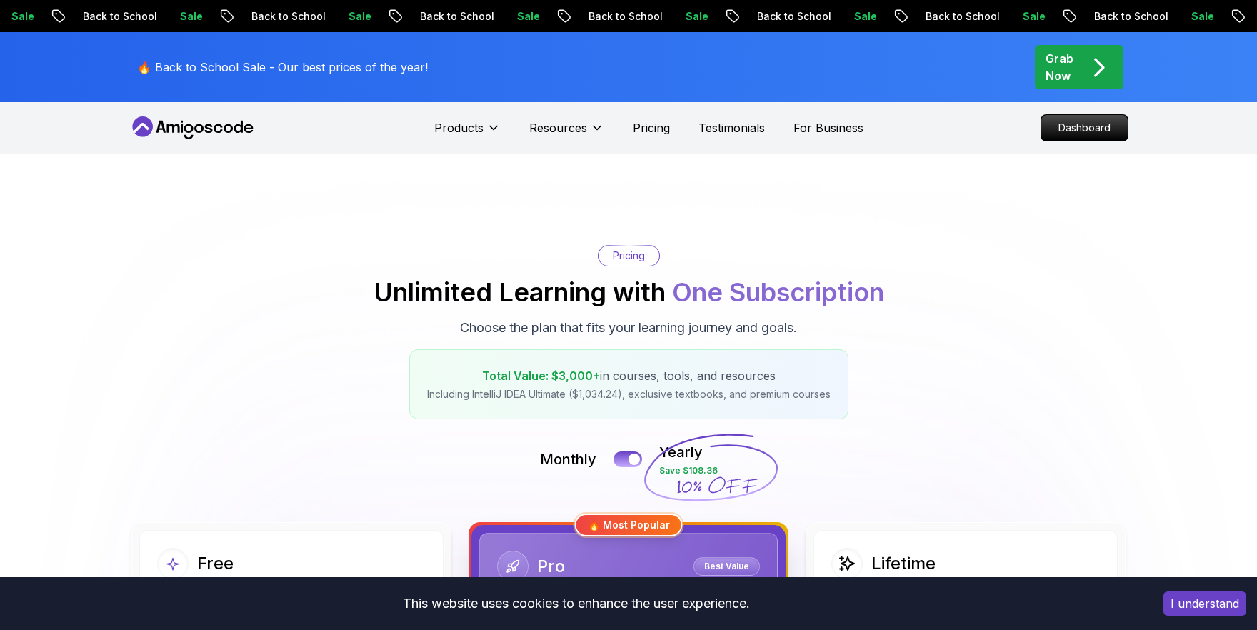
scroll to position [301, 0]
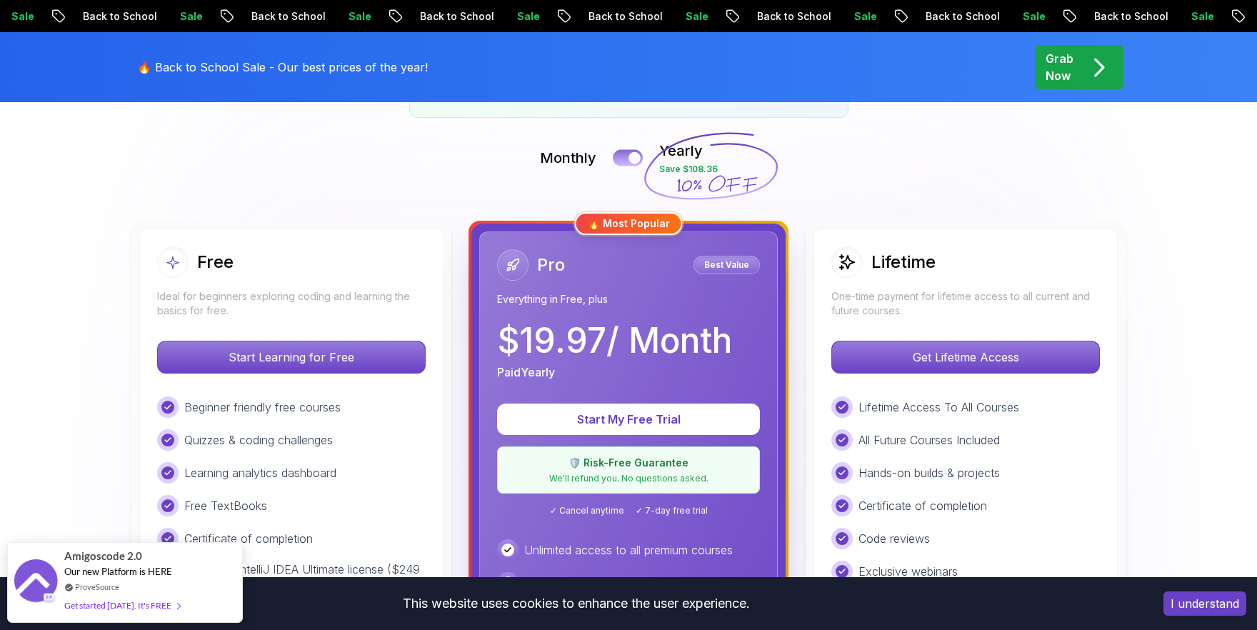
click at [626, 151] on button at bounding box center [628, 157] width 30 height 16
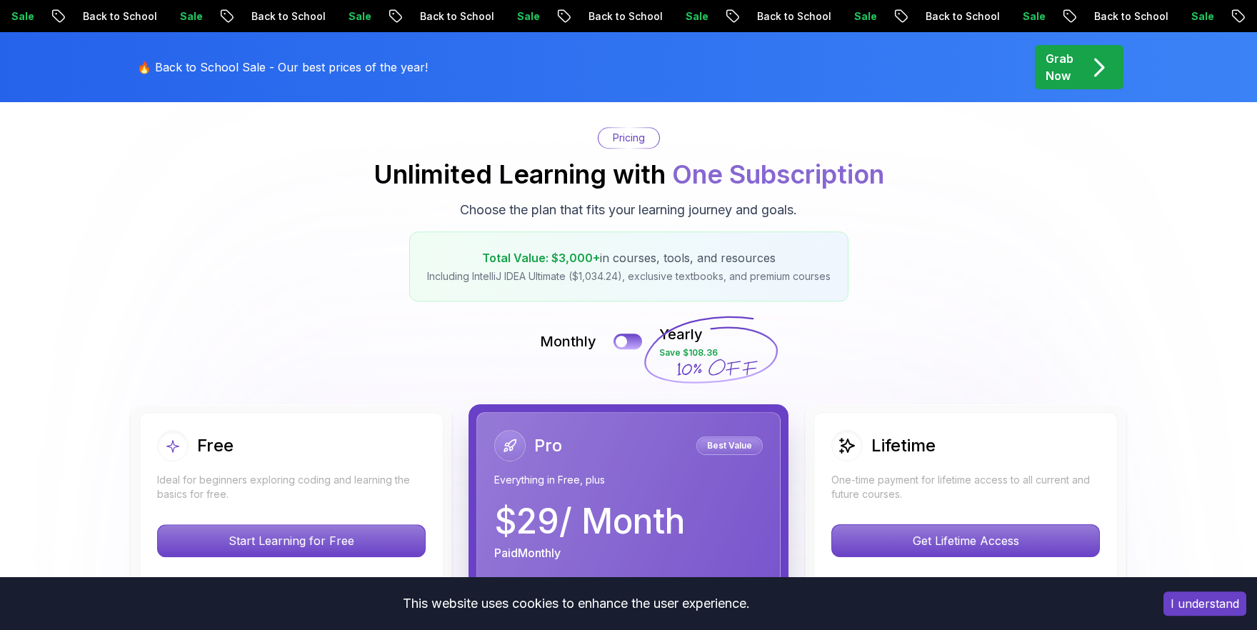
scroll to position [0, 0]
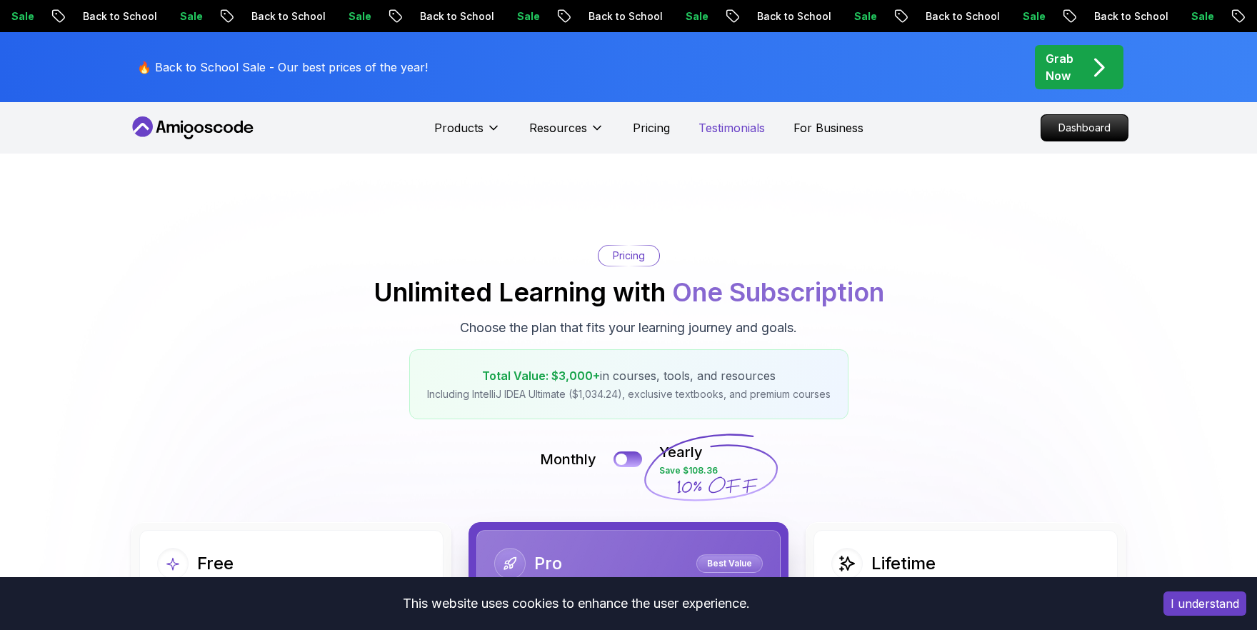
click at [747, 129] on p "Testimonials" at bounding box center [732, 127] width 66 height 17
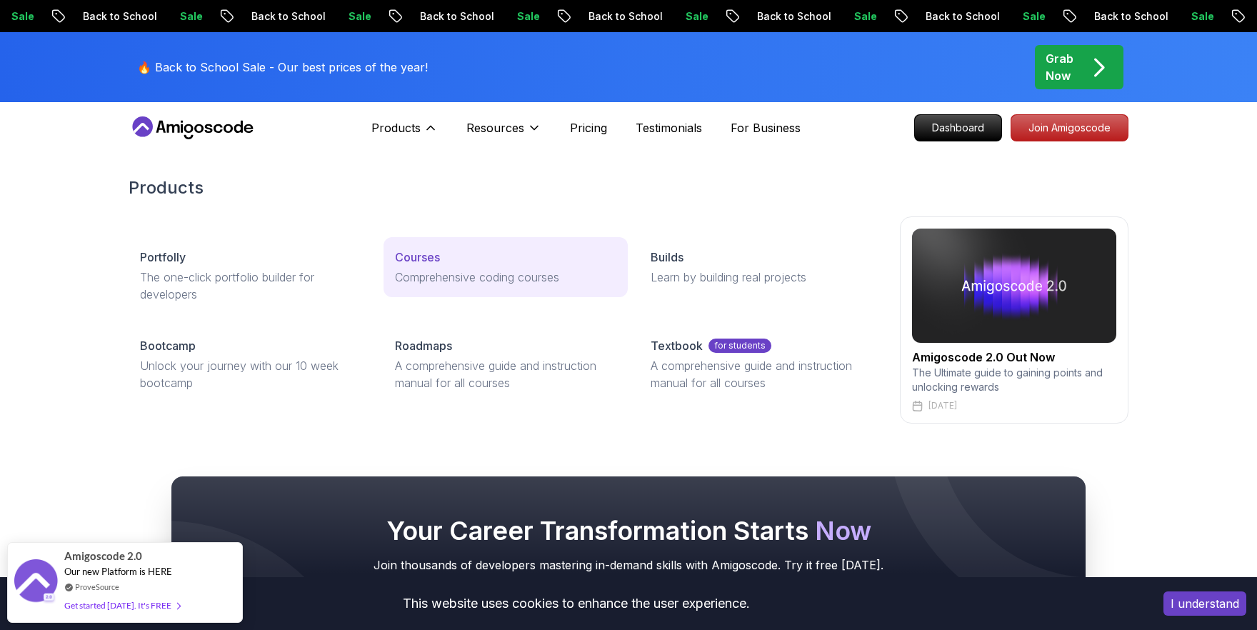
click at [411, 254] on p "Courses" at bounding box center [417, 257] width 45 height 17
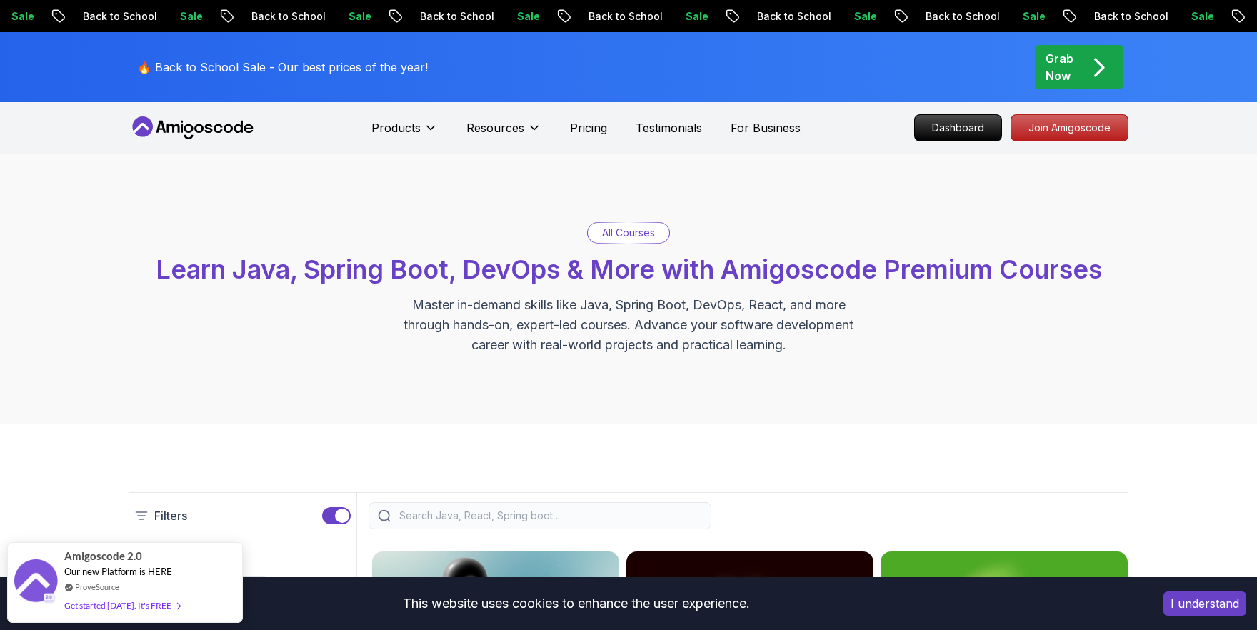
click at [181, 127] on icon at bounding box center [182, 128] width 2 height 9
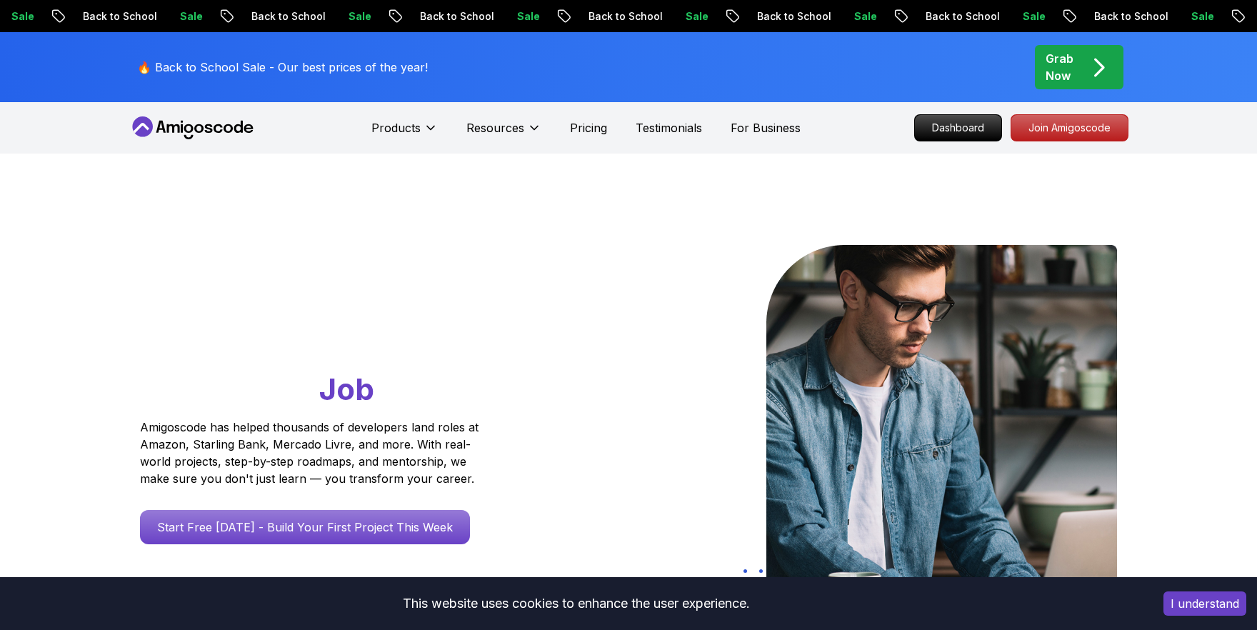
click at [1197, 608] on button "I understand" at bounding box center [1205, 603] width 83 height 24
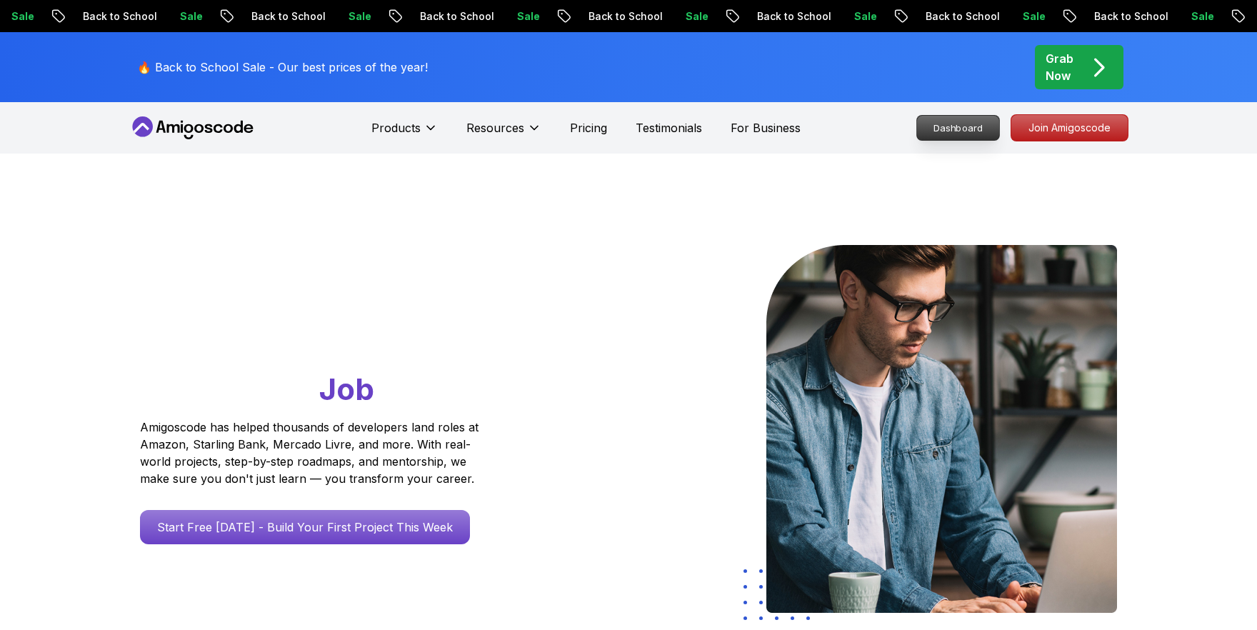
click at [966, 120] on p "Dashboard" at bounding box center [958, 128] width 82 height 24
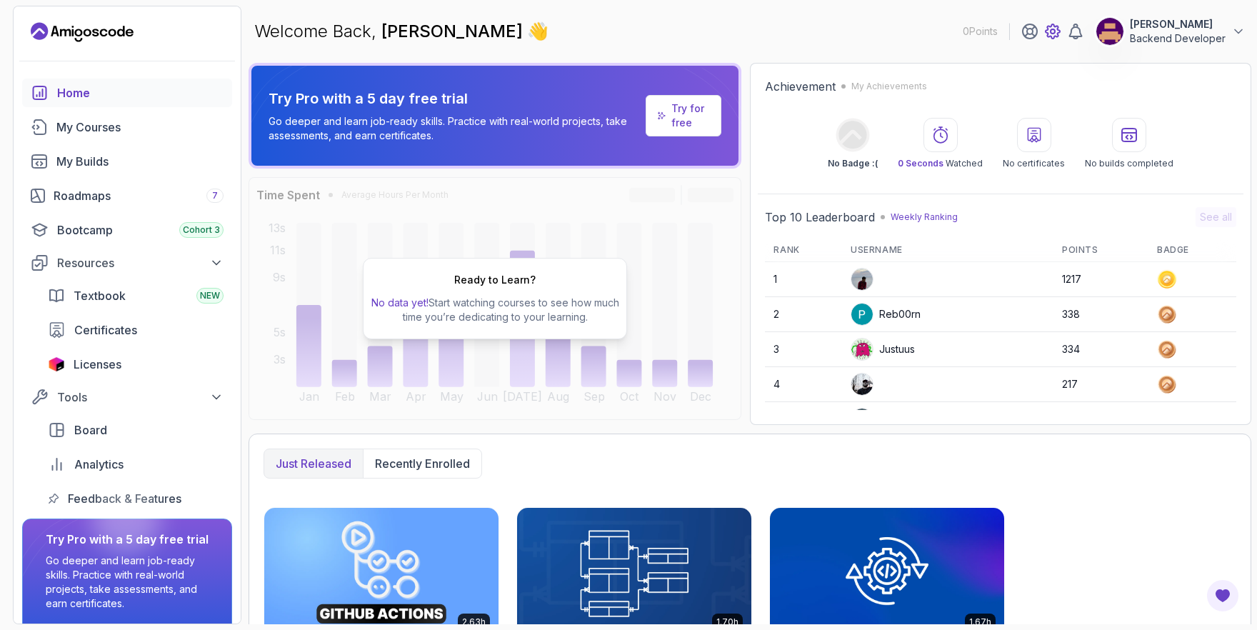
click at [1060, 33] on icon at bounding box center [1053, 31] width 14 height 14
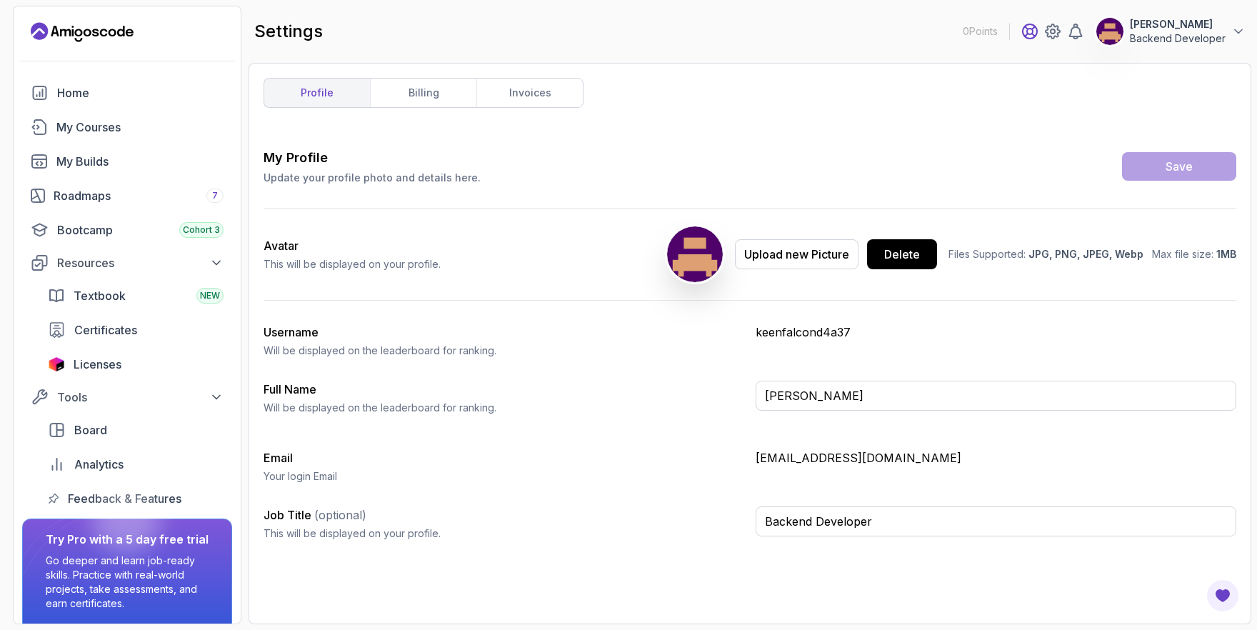
click at [1026, 31] on icon at bounding box center [1030, 31] width 14 height 14
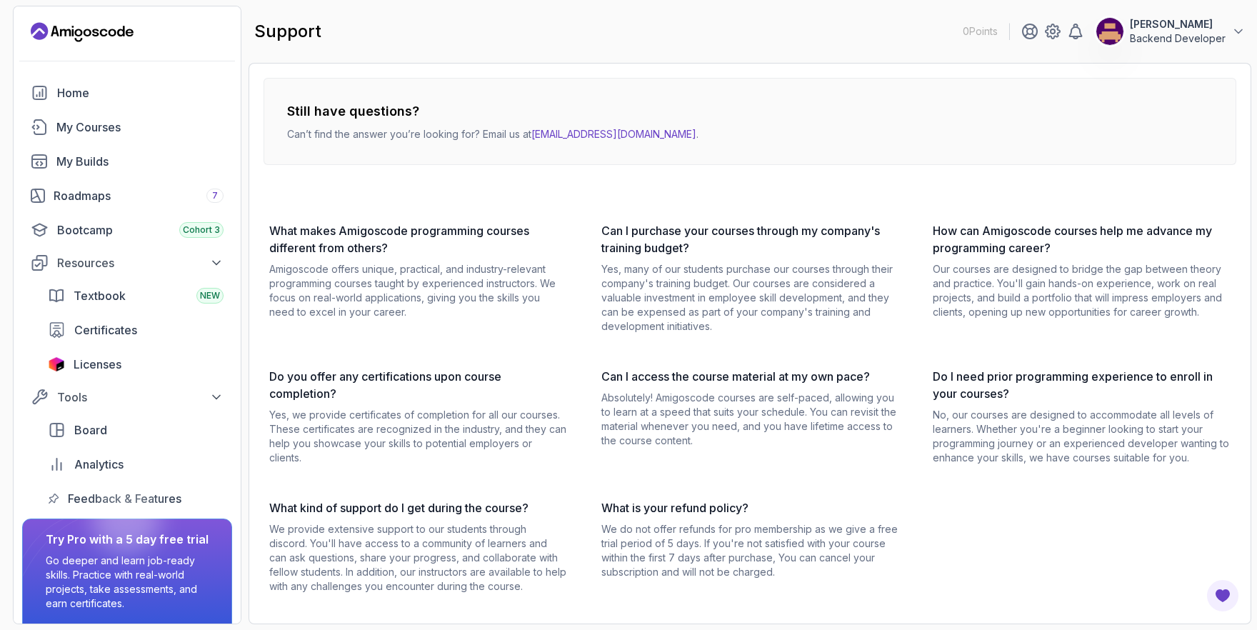
click at [585, 135] on link "[EMAIL_ADDRESS][DOMAIN_NAME]" at bounding box center [613, 134] width 165 height 12
click at [569, 129] on link "[EMAIL_ADDRESS][DOMAIN_NAME]" at bounding box center [613, 134] width 165 height 12
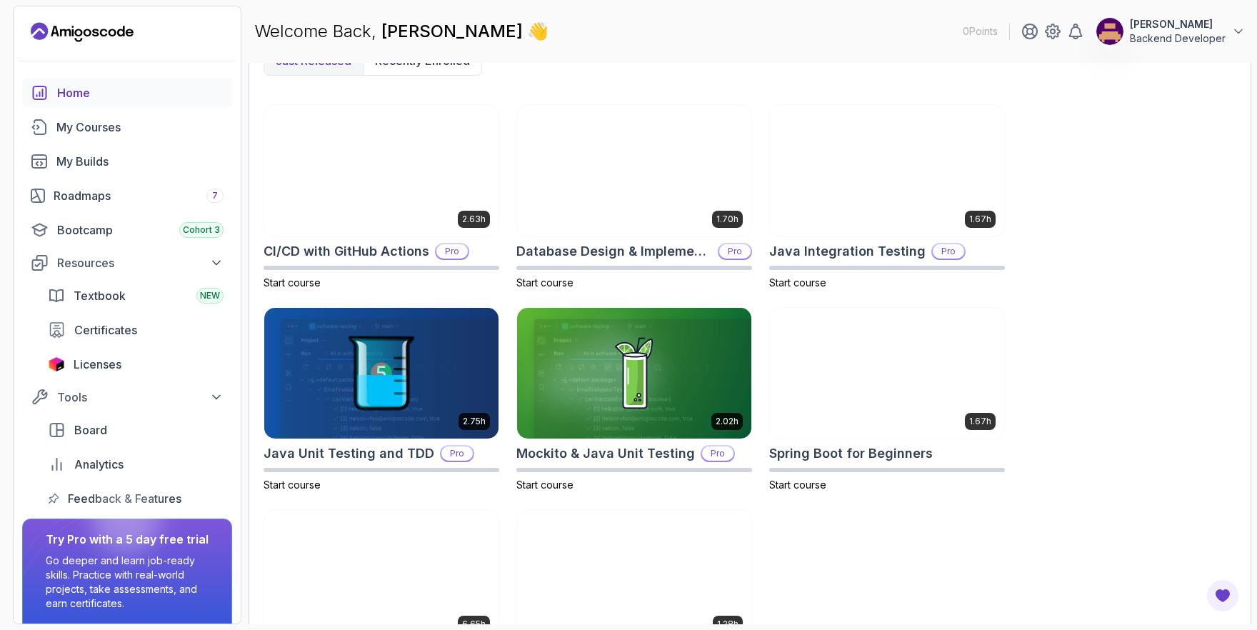
scroll to position [488, 0]
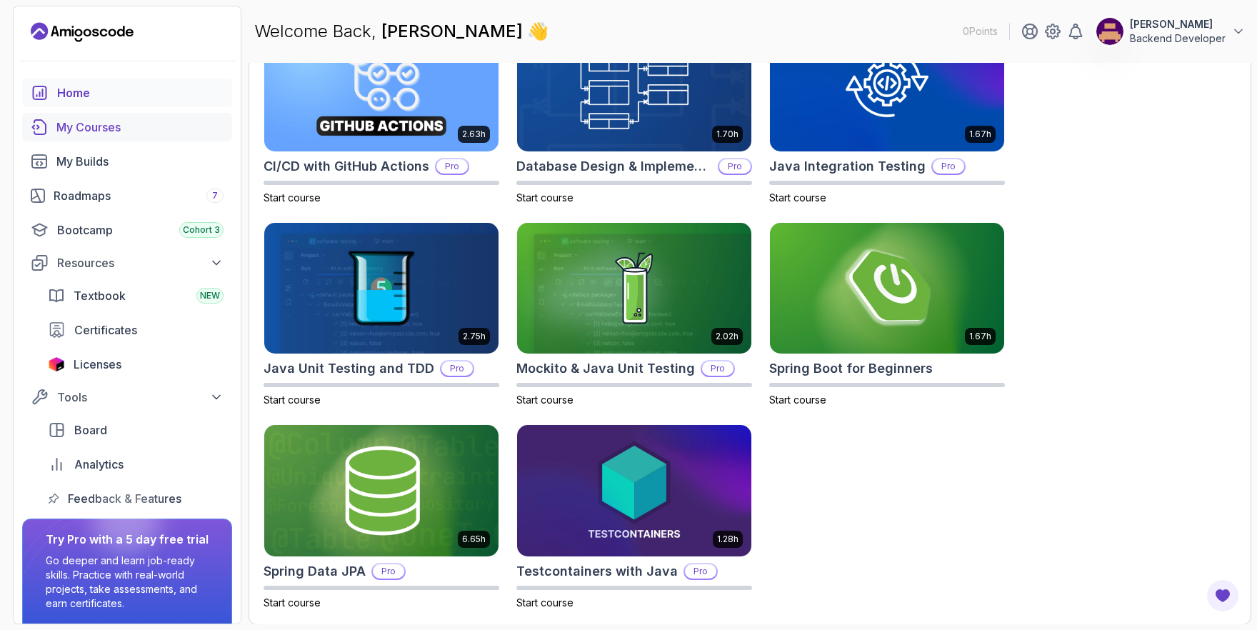
click at [120, 122] on div "My Courses" at bounding box center [139, 127] width 167 height 17
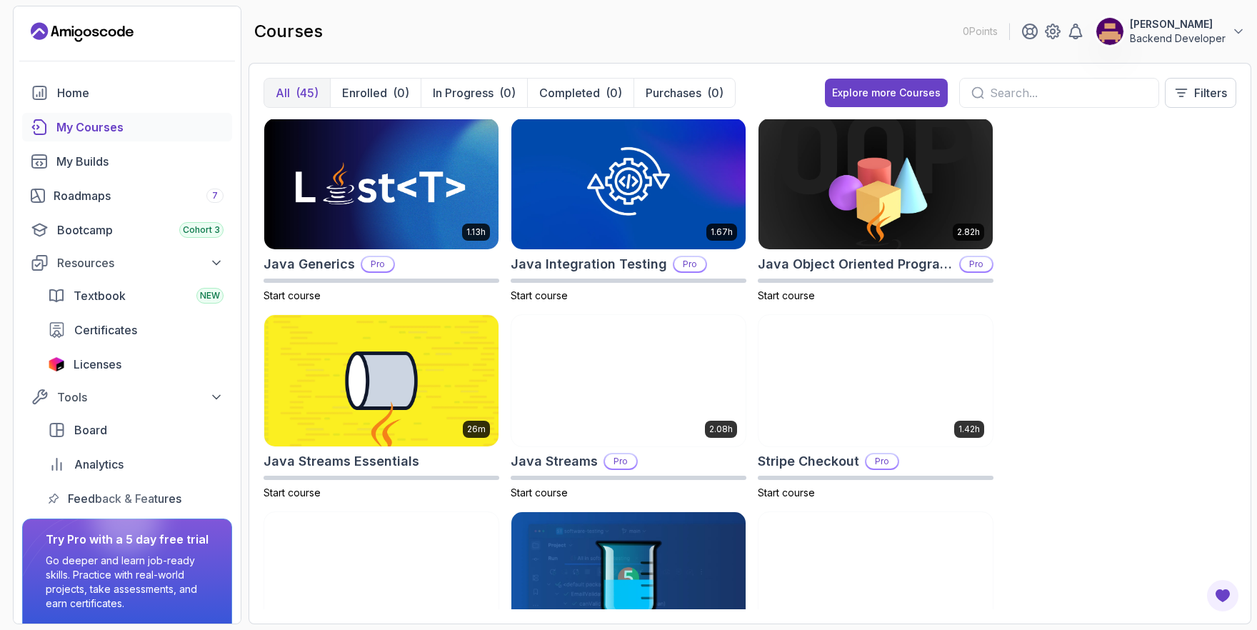
scroll to position [1187, 0]
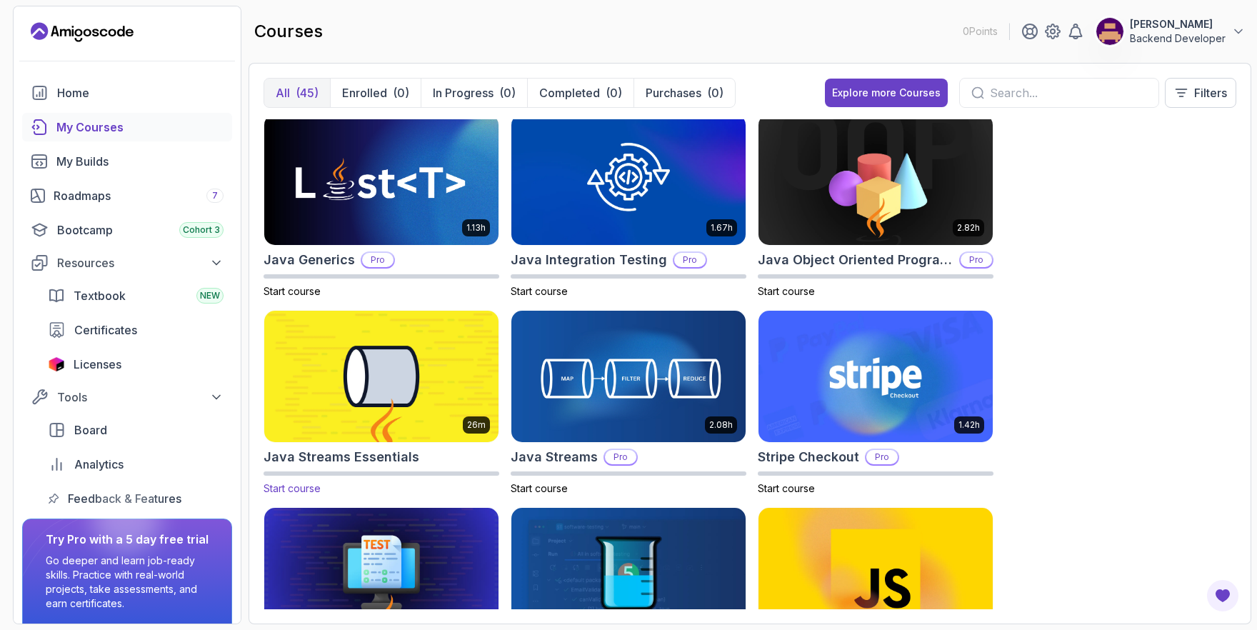
click at [414, 383] on img at bounding box center [382, 377] width 246 height 138
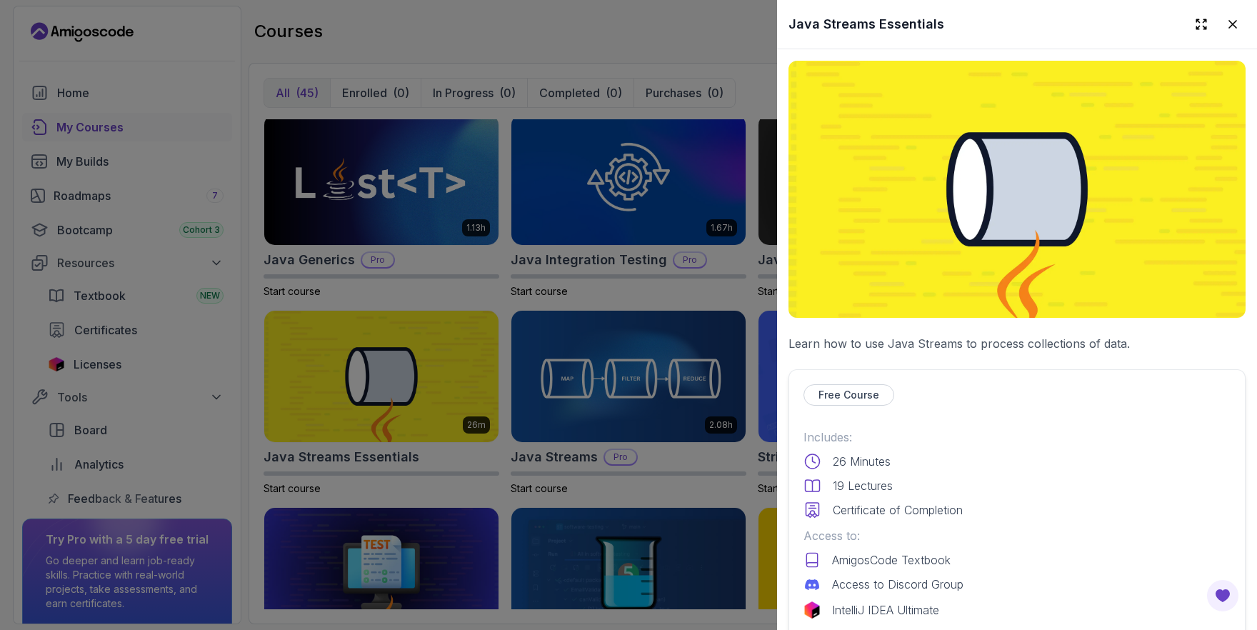
scroll to position [306, 0]
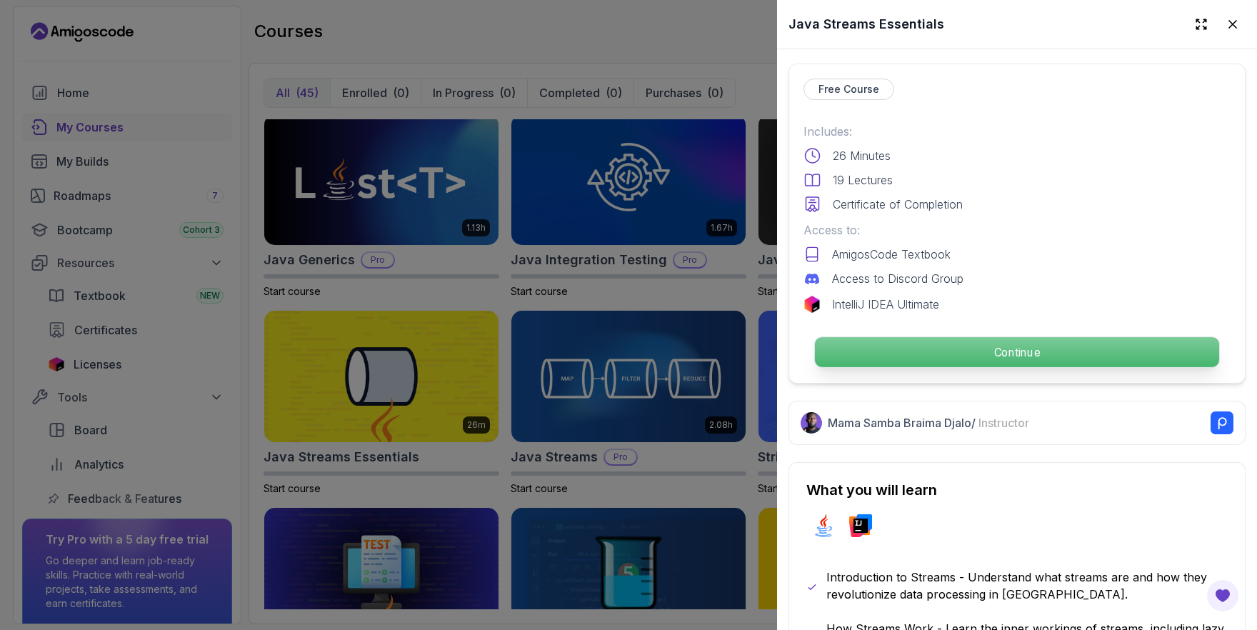
click at [973, 356] on p "Continue" at bounding box center [1017, 352] width 404 height 30
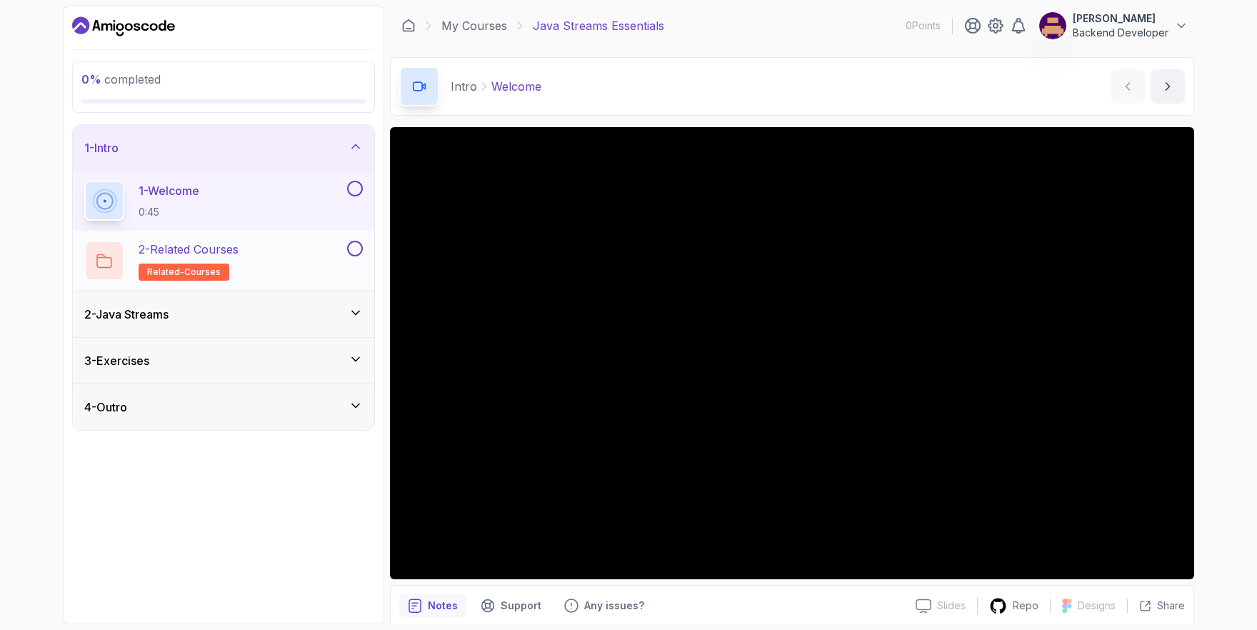
click at [282, 234] on div "2 - Related Courses related-courses" at bounding box center [223, 261] width 301 height 60
click at [356, 186] on button at bounding box center [355, 189] width 16 height 16
click at [295, 251] on div "2 - Related Courses related-courses" at bounding box center [214, 261] width 260 height 40
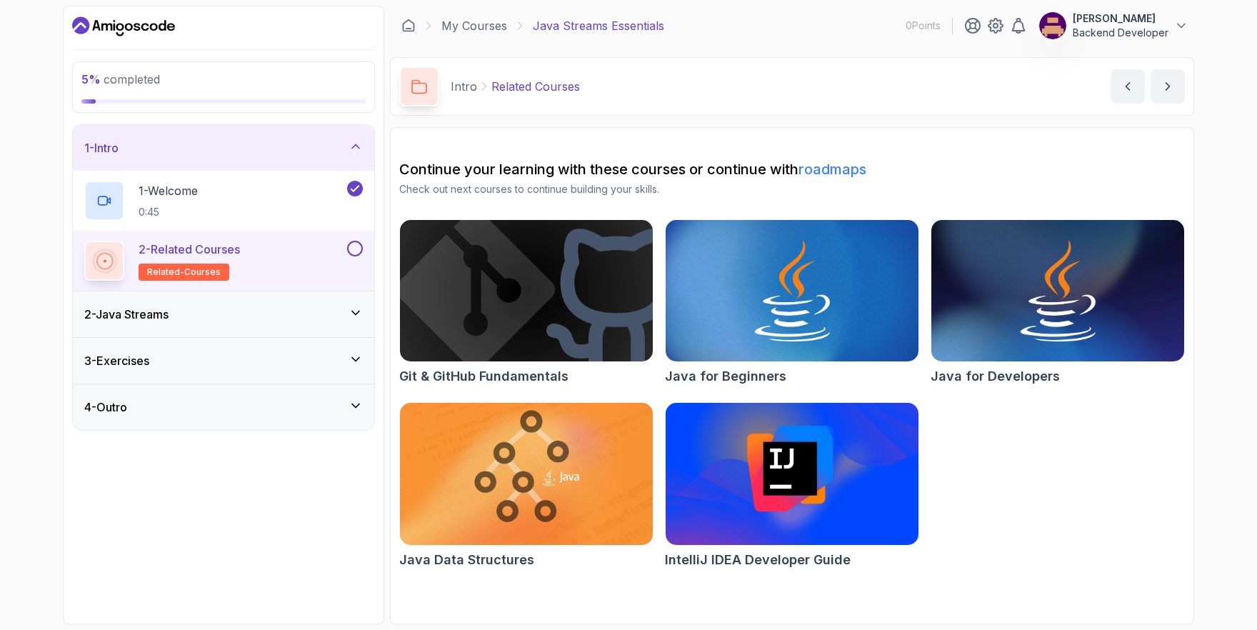
click at [352, 253] on button at bounding box center [355, 249] width 16 height 16
click at [341, 310] on div "2 - Java Streams" at bounding box center [223, 314] width 279 height 17
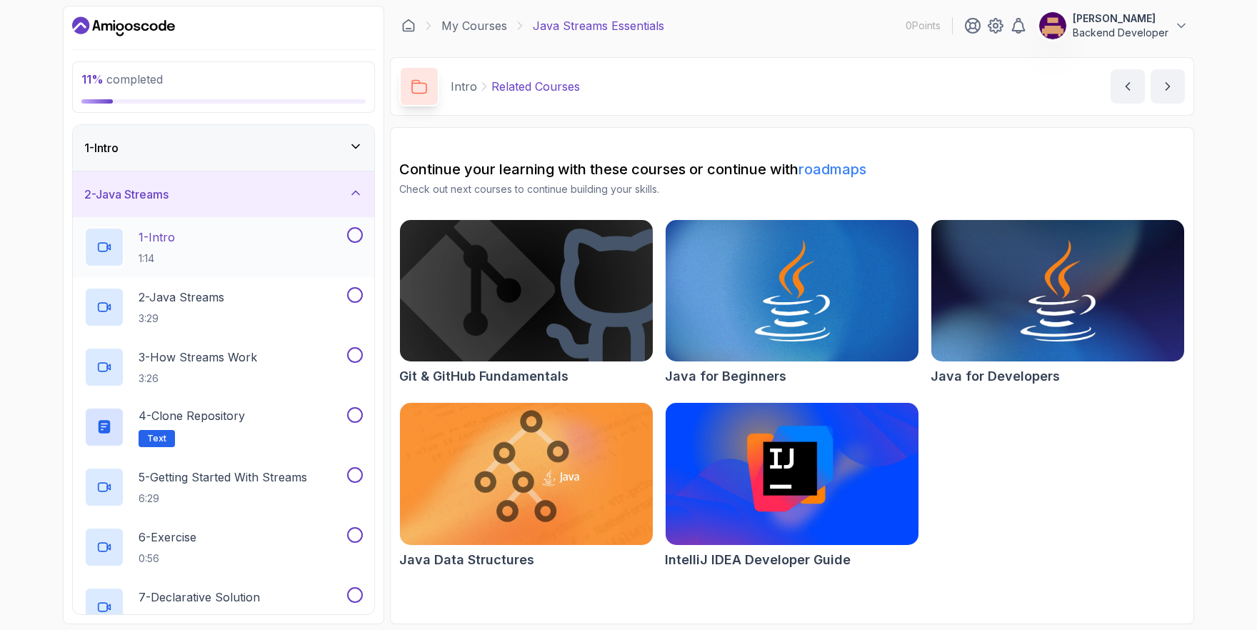
click at [320, 240] on div "1 - Intro 1:14" at bounding box center [214, 247] width 260 height 40
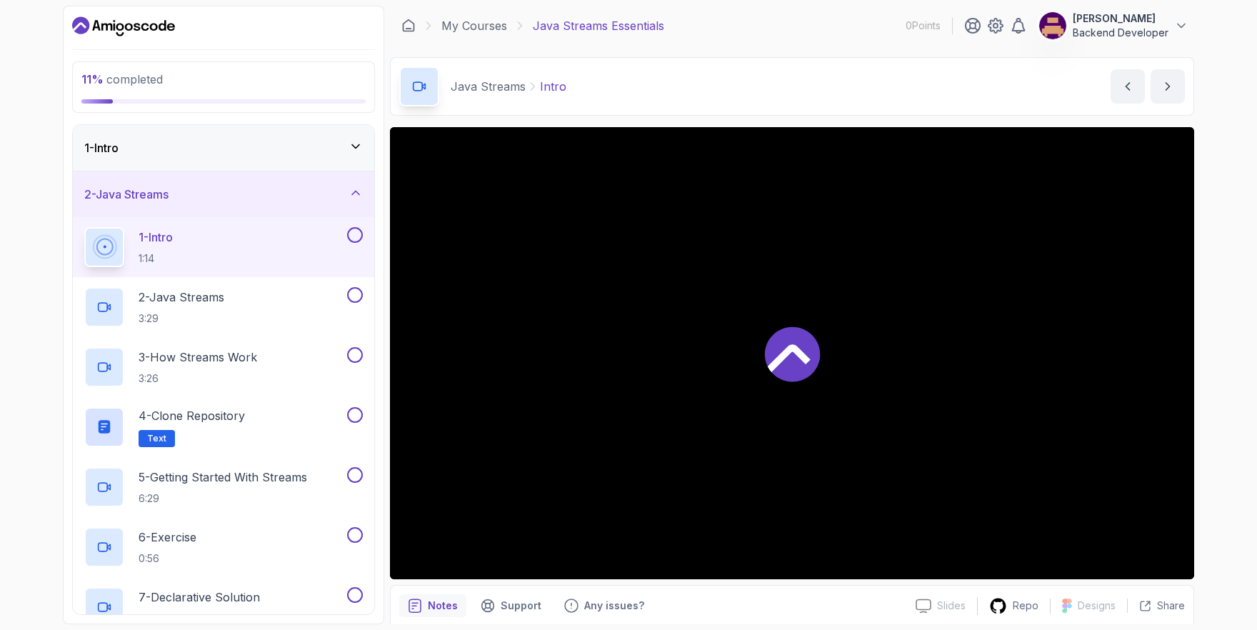
click at [359, 235] on button at bounding box center [355, 235] width 16 height 16
click at [358, 295] on button at bounding box center [355, 295] width 16 height 16
click at [355, 353] on button at bounding box center [355, 355] width 16 height 16
click at [280, 418] on div "4 - Clone Repository Text" at bounding box center [214, 427] width 260 height 40
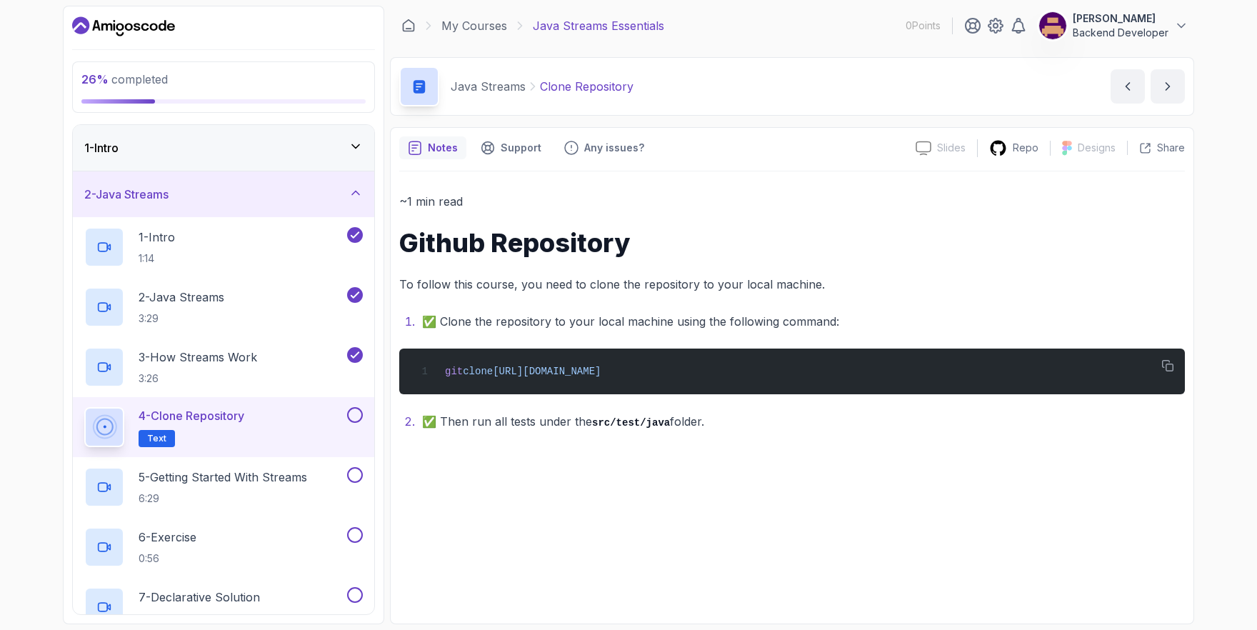
click at [353, 415] on button at bounding box center [355, 415] width 16 height 16
click at [271, 481] on p "5 - Getting Started With Streams" at bounding box center [223, 477] width 169 height 17
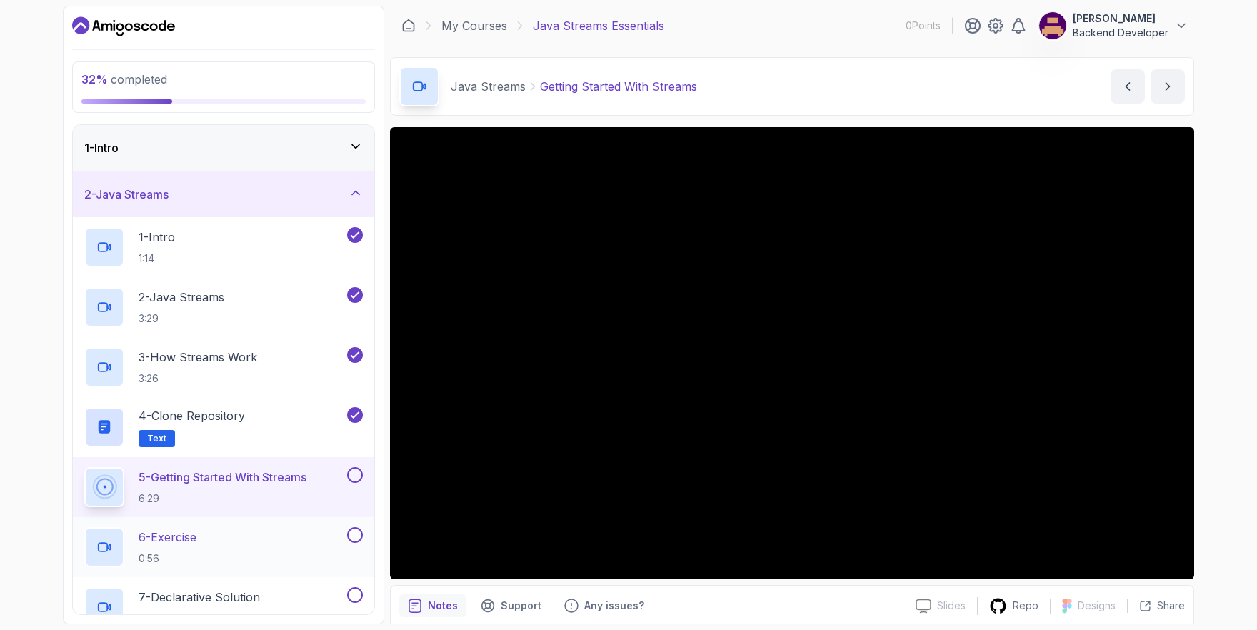
click at [286, 531] on div "6 - Exercise 0:56" at bounding box center [214, 547] width 260 height 40
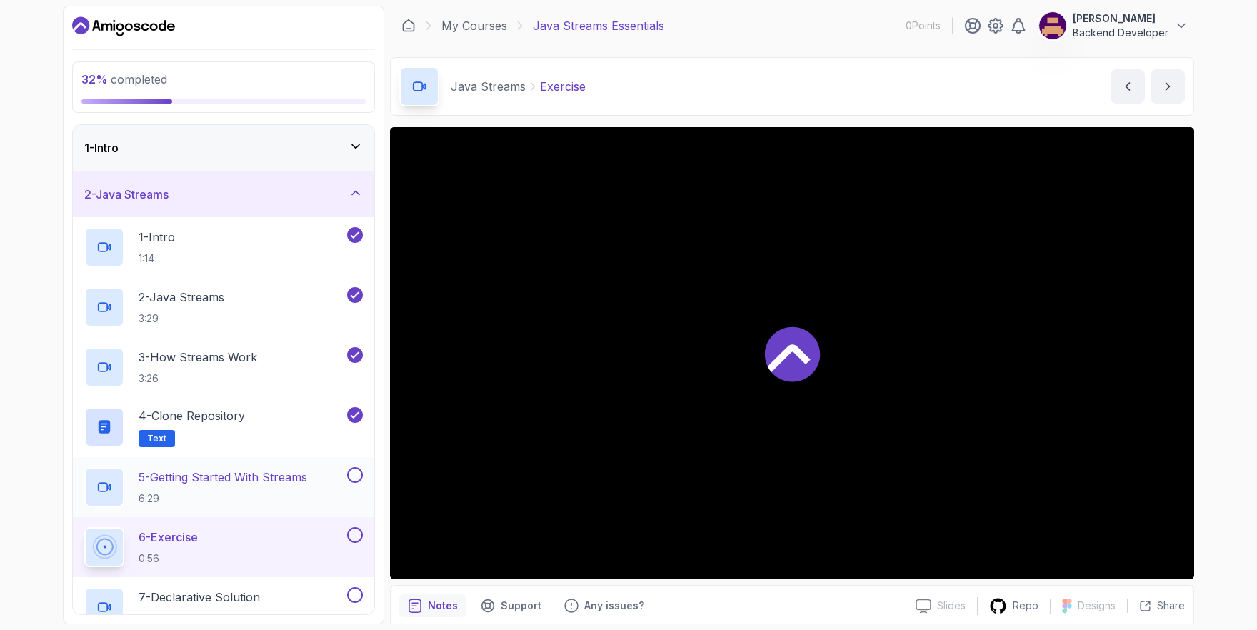
click at [350, 475] on button at bounding box center [355, 475] width 16 height 16
click at [361, 534] on button at bounding box center [355, 535] width 16 height 16
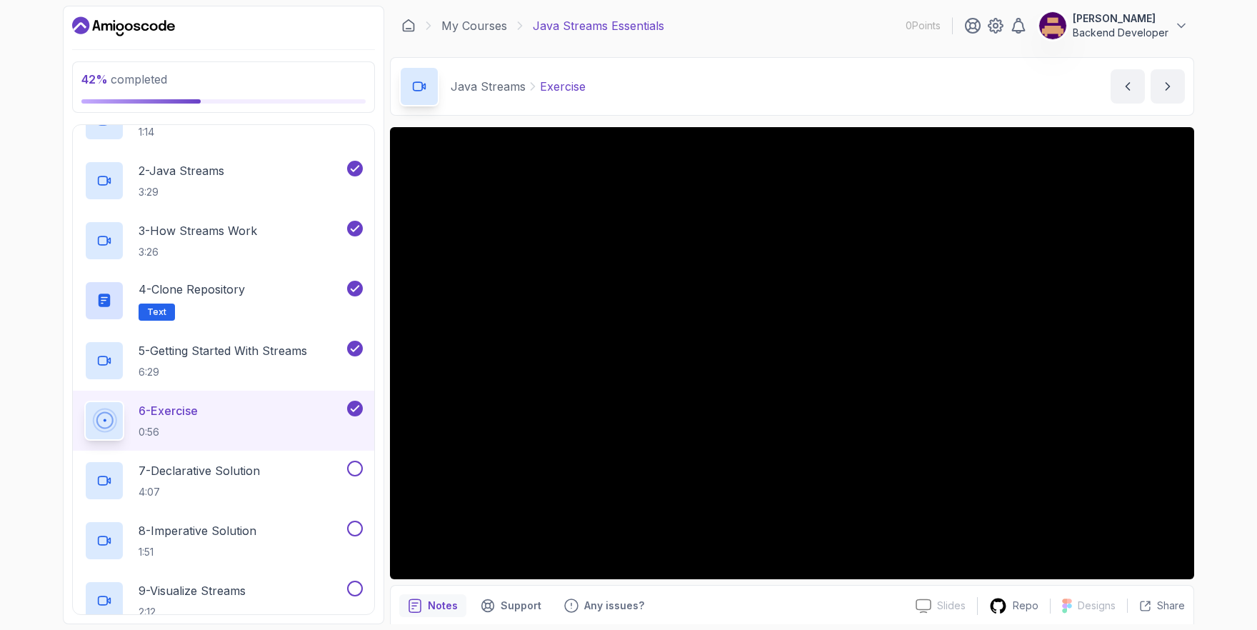
scroll to position [167, 0]
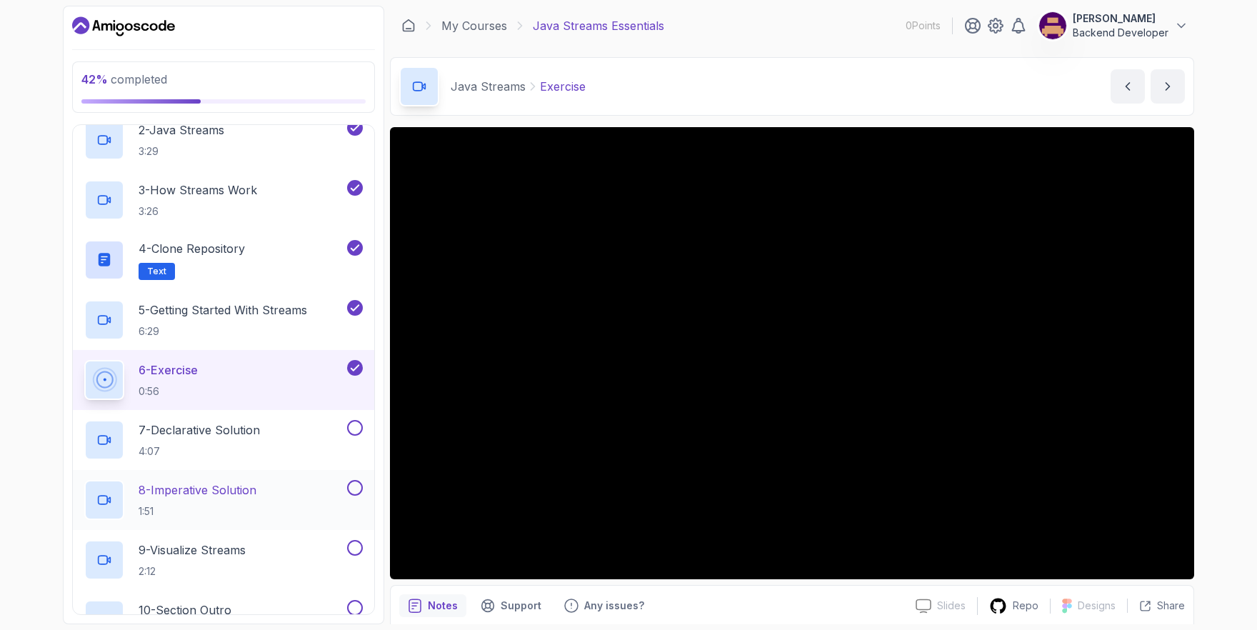
click at [327, 481] on div "8 - Imperative Solution 1:51" at bounding box center [214, 500] width 260 height 40
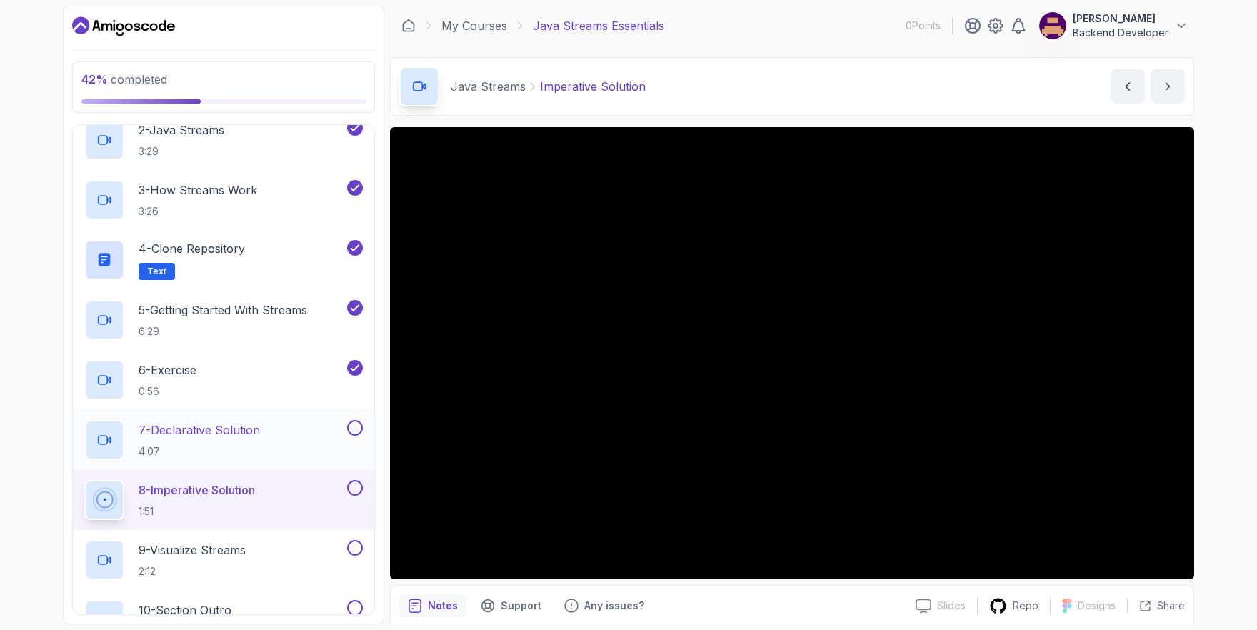
click at [323, 429] on div "7 - Declarative Solution 4:07" at bounding box center [214, 440] width 260 height 40
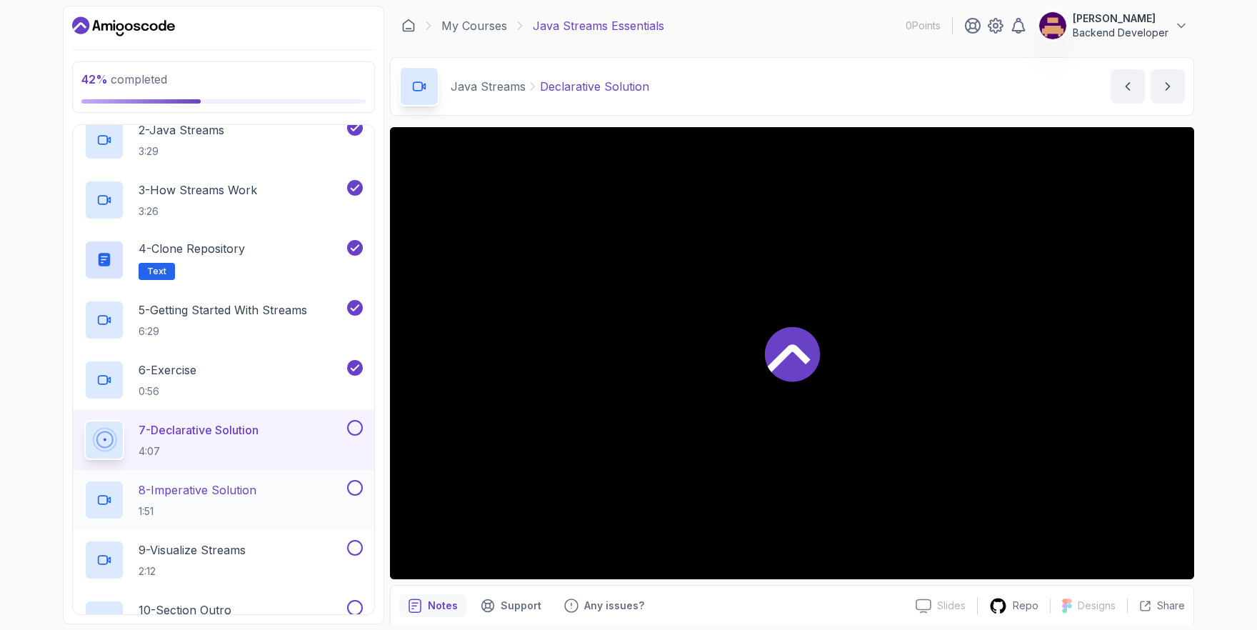
click at [355, 489] on button at bounding box center [355, 488] width 16 height 16
click at [364, 421] on div "7 - Declarative Solution 4:07" at bounding box center [223, 440] width 301 height 60
click at [351, 424] on button at bounding box center [355, 428] width 16 height 16
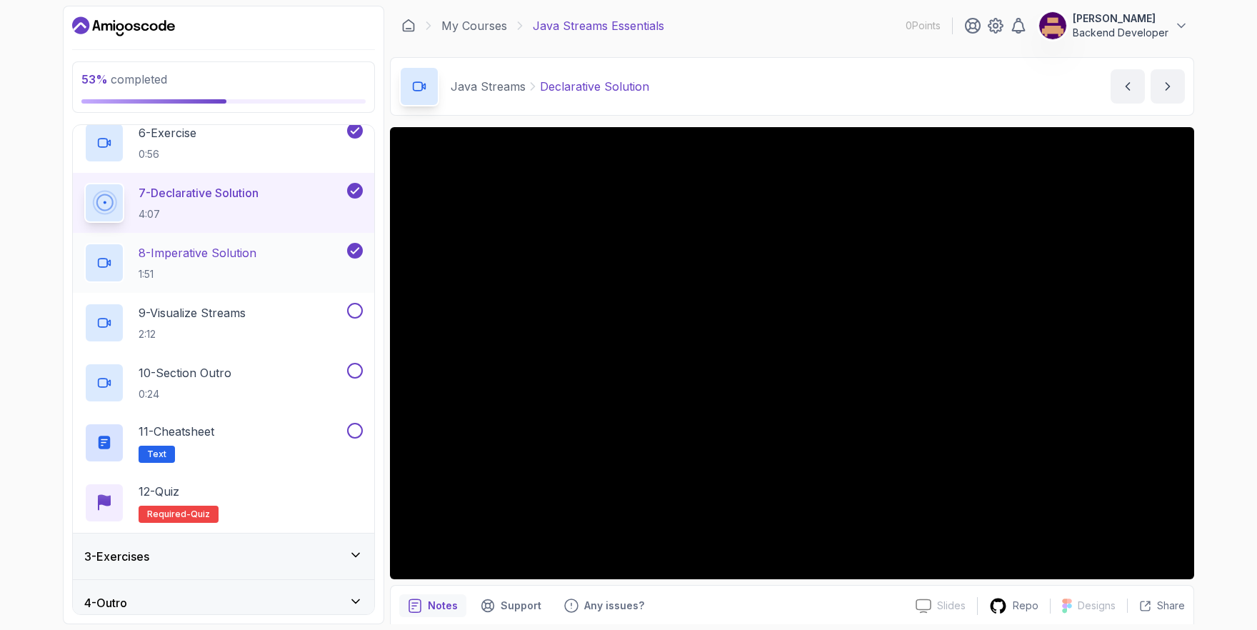
scroll to position [415, 0]
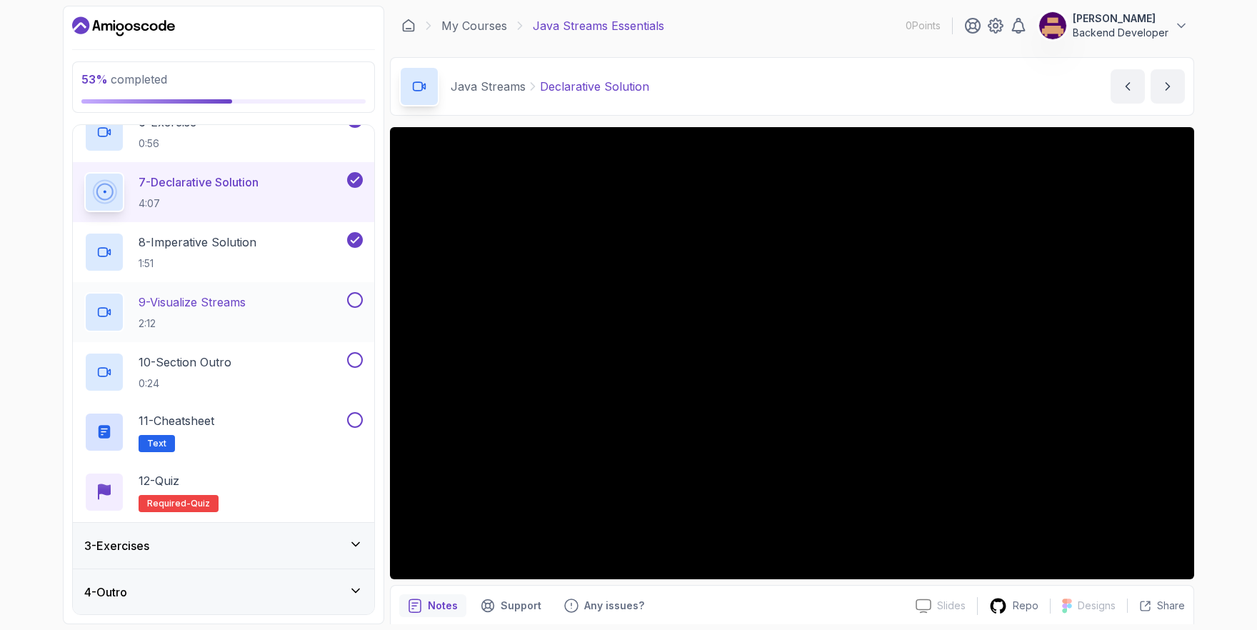
click at [274, 292] on div "9 - Visualize Streams 2:12" at bounding box center [214, 312] width 260 height 40
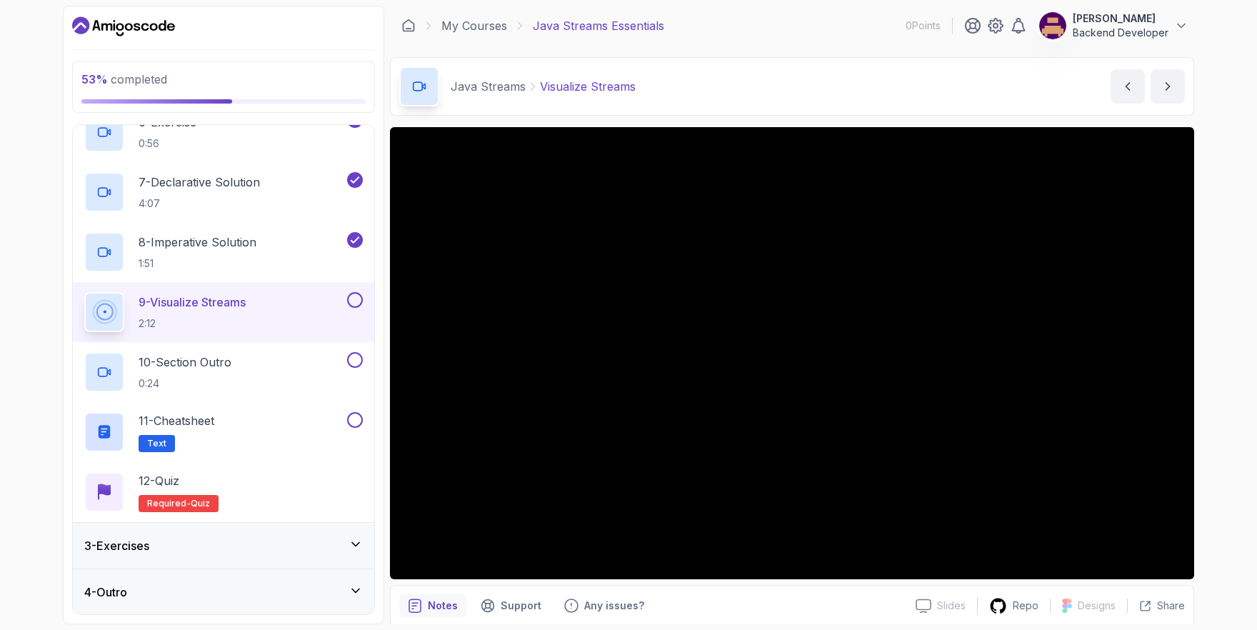
click at [350, 298] on button at bounding box center [355, 300] width 16 height 16
click at [355, 359] on button at bounding box center [355, 360] width 16 height 16
click at [359, 425] on button at bounding box center [355, 420] width 16 height 16
click at [289, 499] on div "12 - Quiz Required- quiz" at bounding box center [223, 492] width 279 height 40
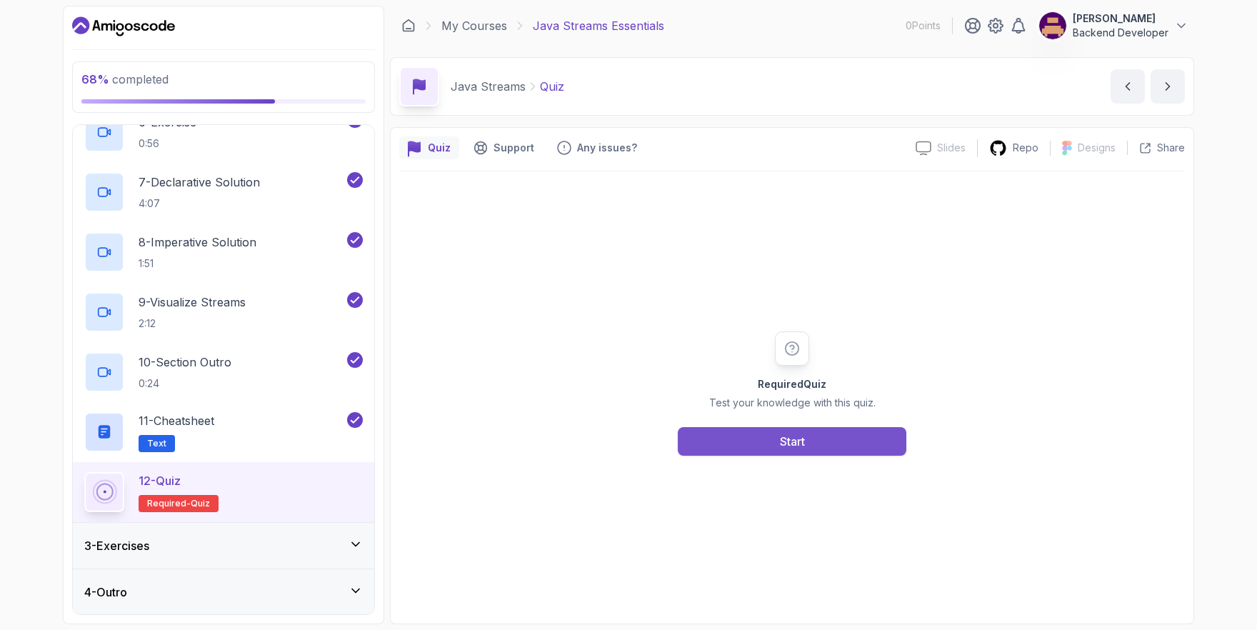
click at [733, 441] on button "Start" at bounding box center [792, 441] width 229 height 29
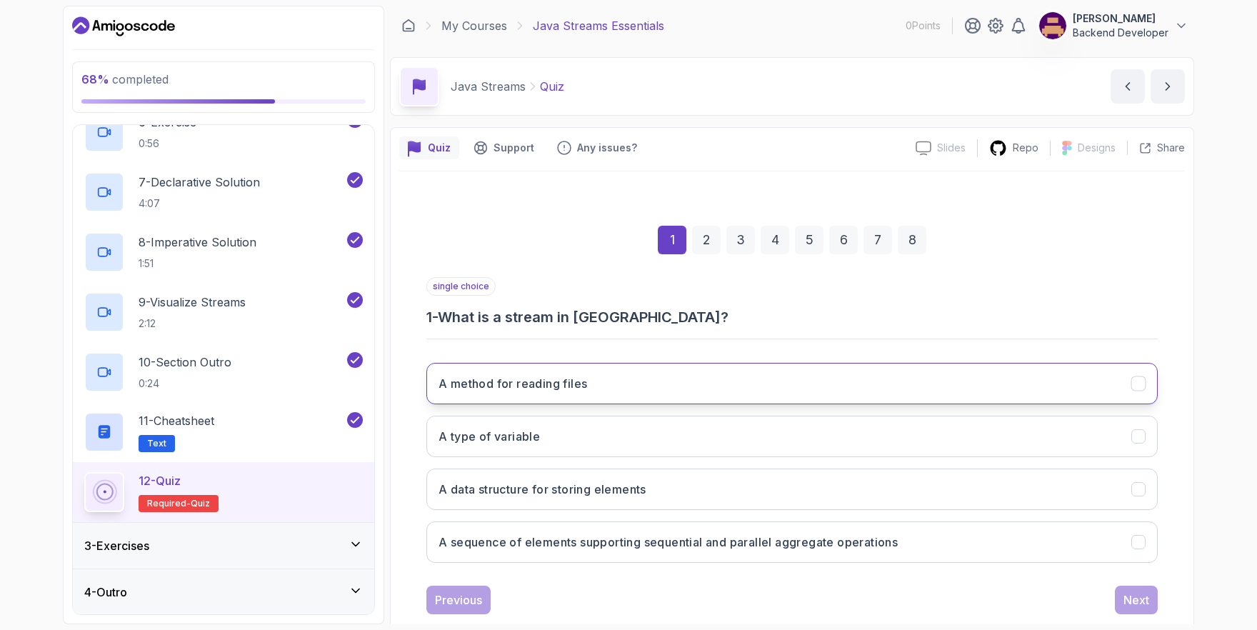
scroll to position [30, 0]
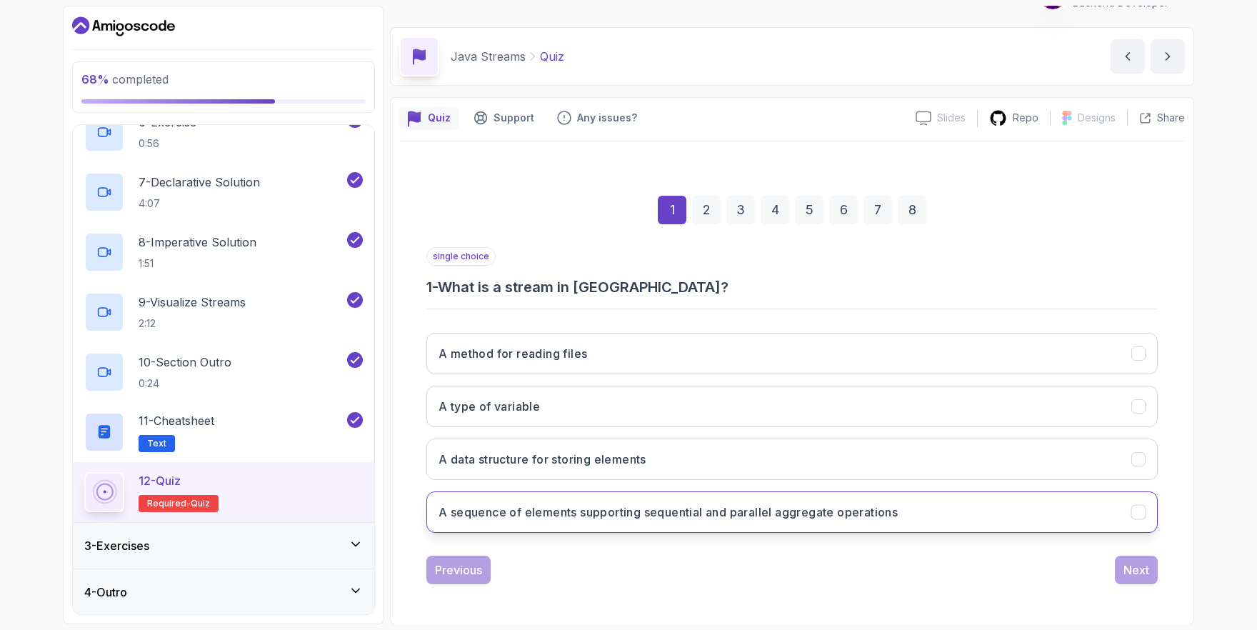
click at [666, 521] on button "A sequence of elements supporting sequential and parallel aggregate operations" at bounding box center [791, 511] width 731 height 41
click at [1126, 572] on div "Next" at bounding box center [1137, 569] width 26 height 17
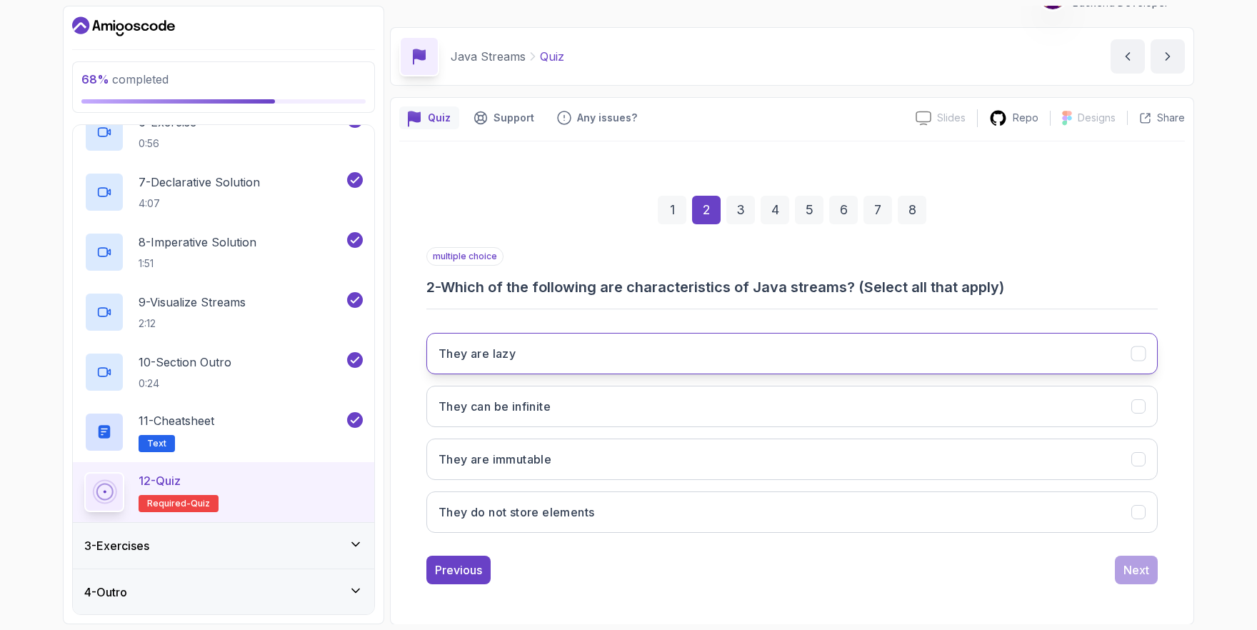
click at [496, 366] on button "They are lazy" at bounding box center [791, 353] width 731 height 41
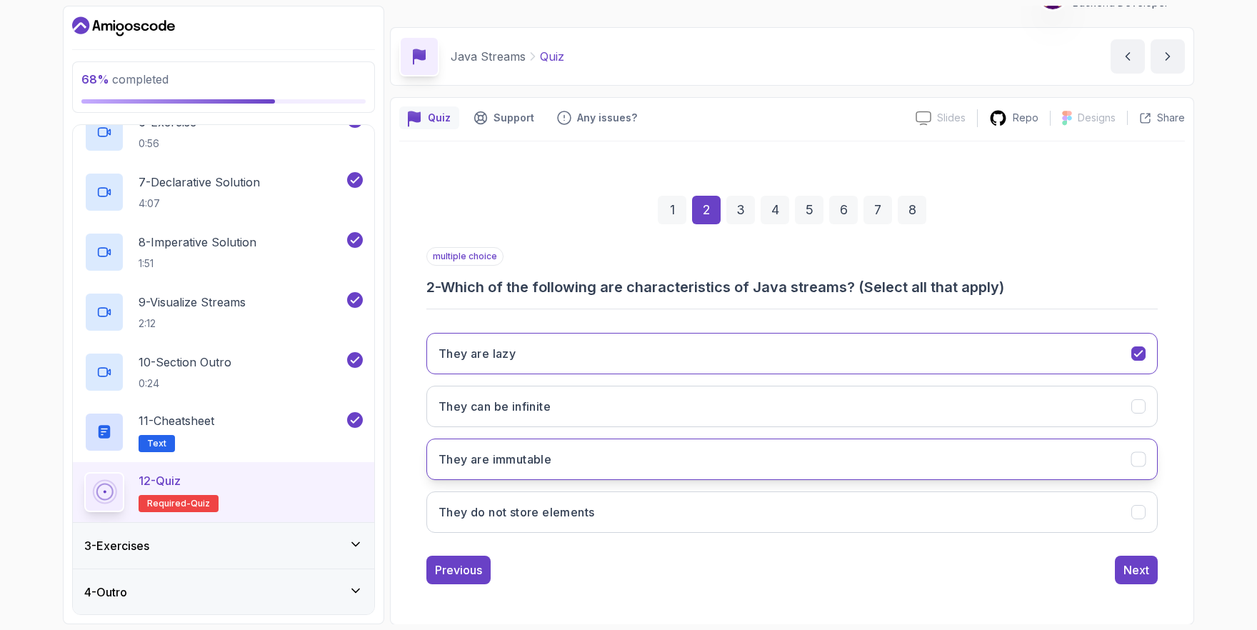
click at [557, 468] on button "They are immutable" at bounding box center [791, 459] width 731 height 41
click at [1135, 564] on div "Next" at bounding box center [1137, 569] width 26 height 17
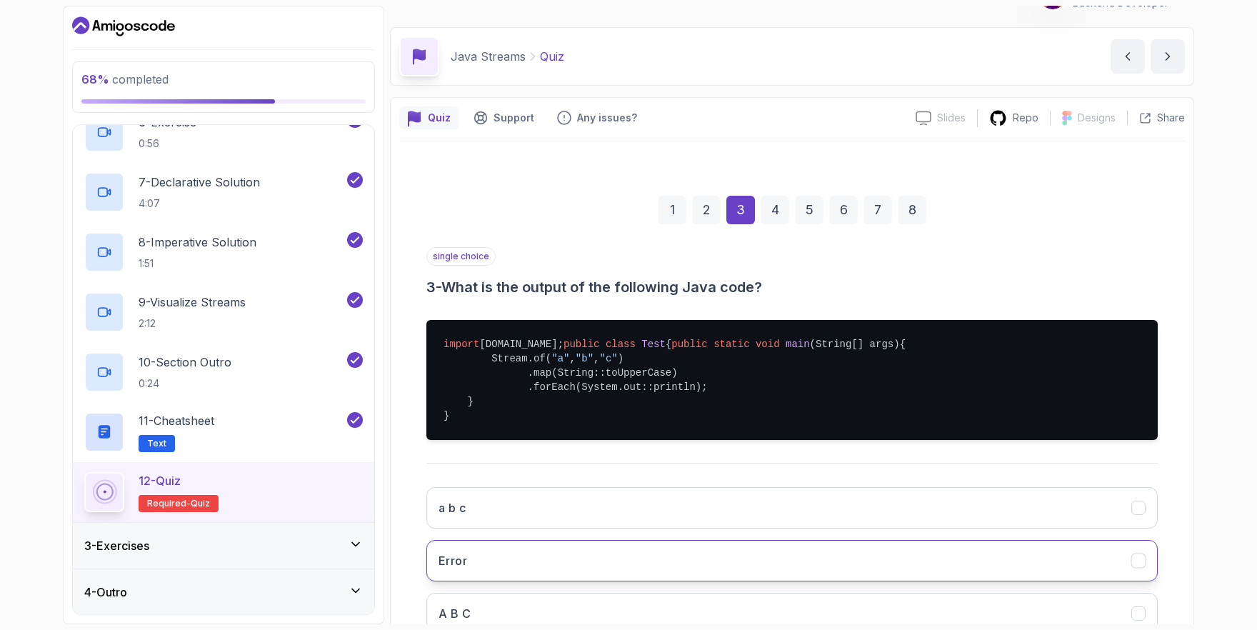
scroll to position [212, 0]
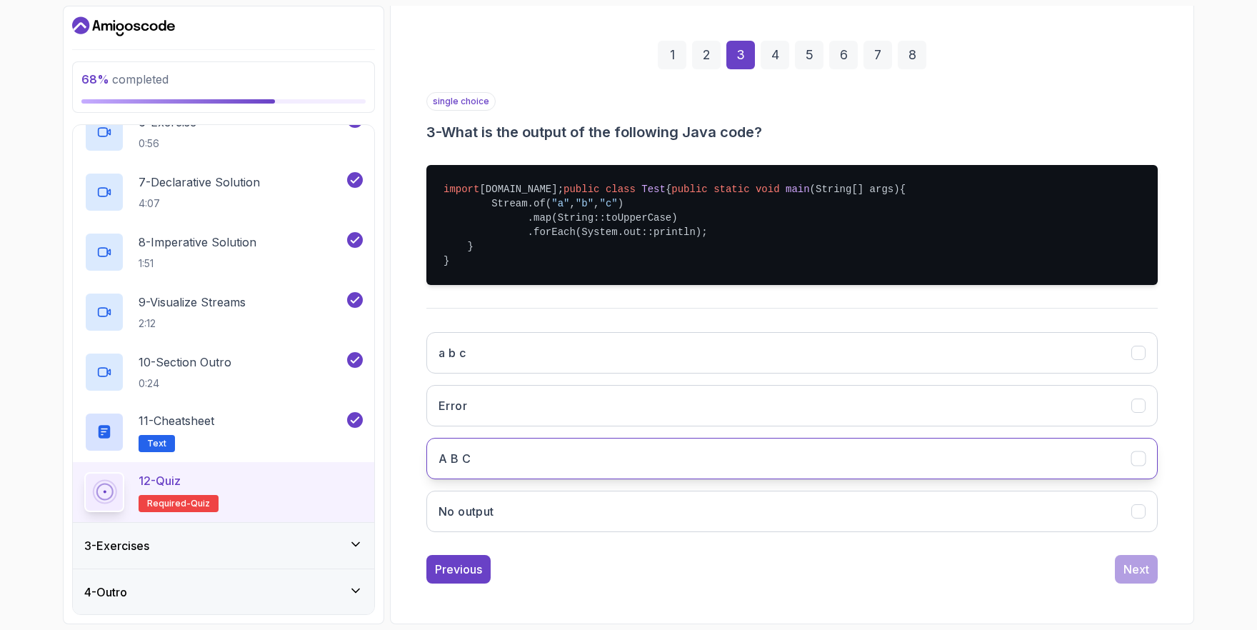
click at [560, 469] on button "A B C" at bounding box center [791, 458] width 731 height 41
click at [1141, 565] on div "Next" at bounding box center [1137, 569] width 26 height 17
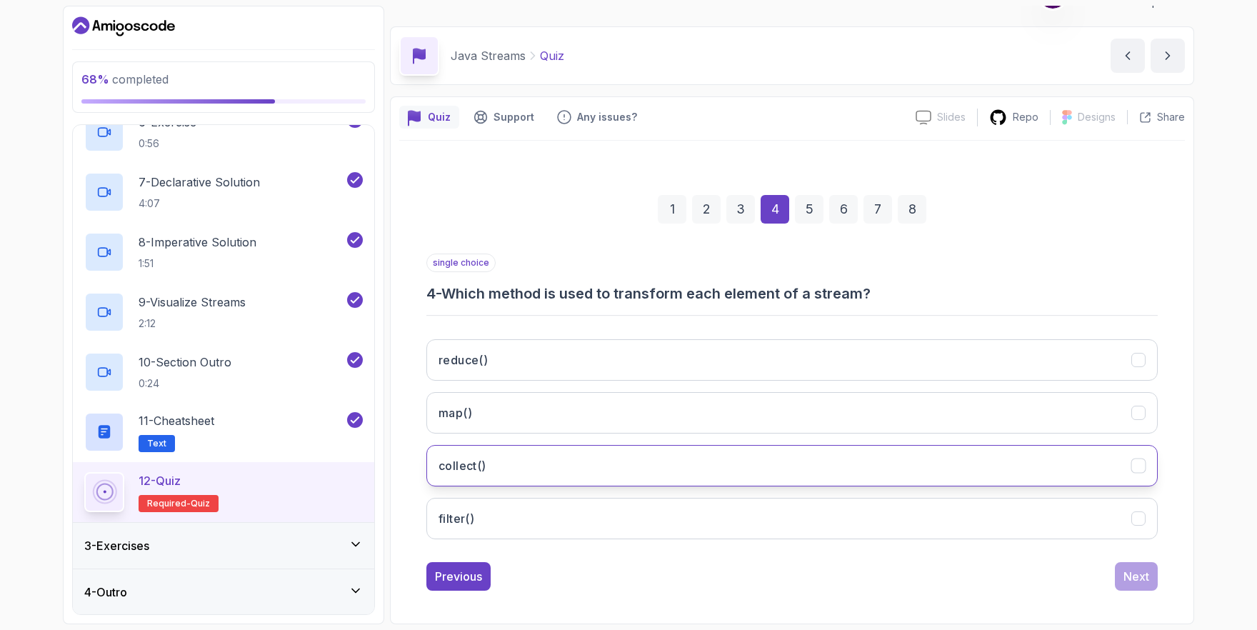
scroll to position [30, 0]
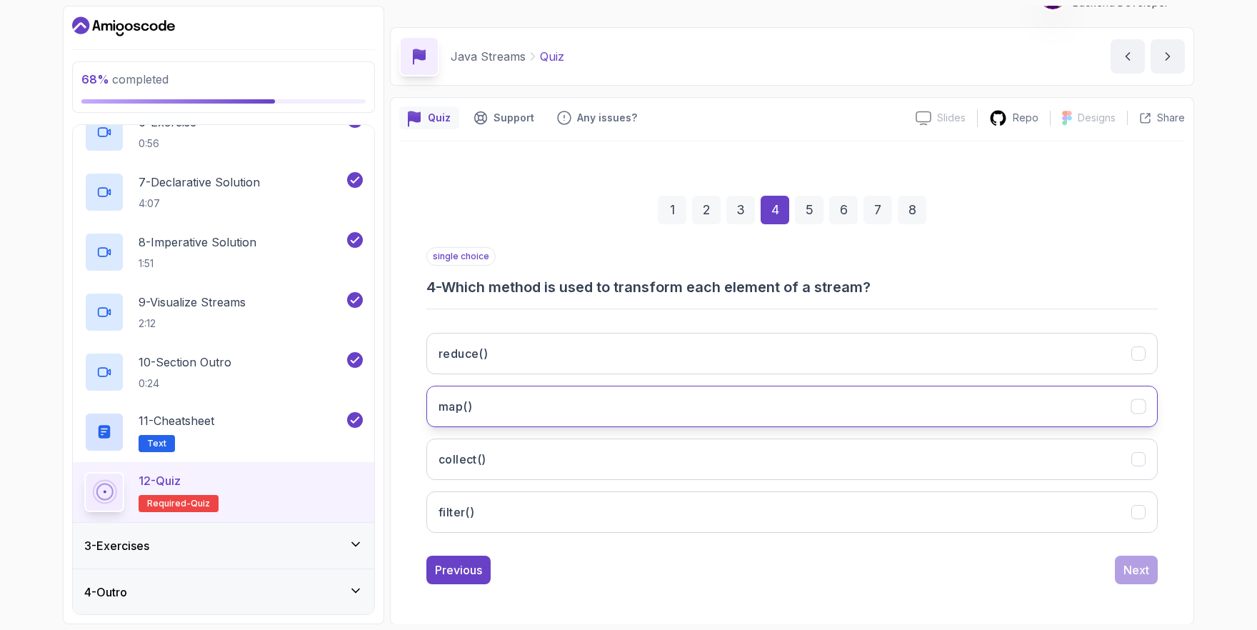
click at [536, 406] on button "map()" at bounding box center [791, 406] width 731 height 41
click at [1136, 566] on div "Next" at bounding box center [1137, 569] width 26 height 17
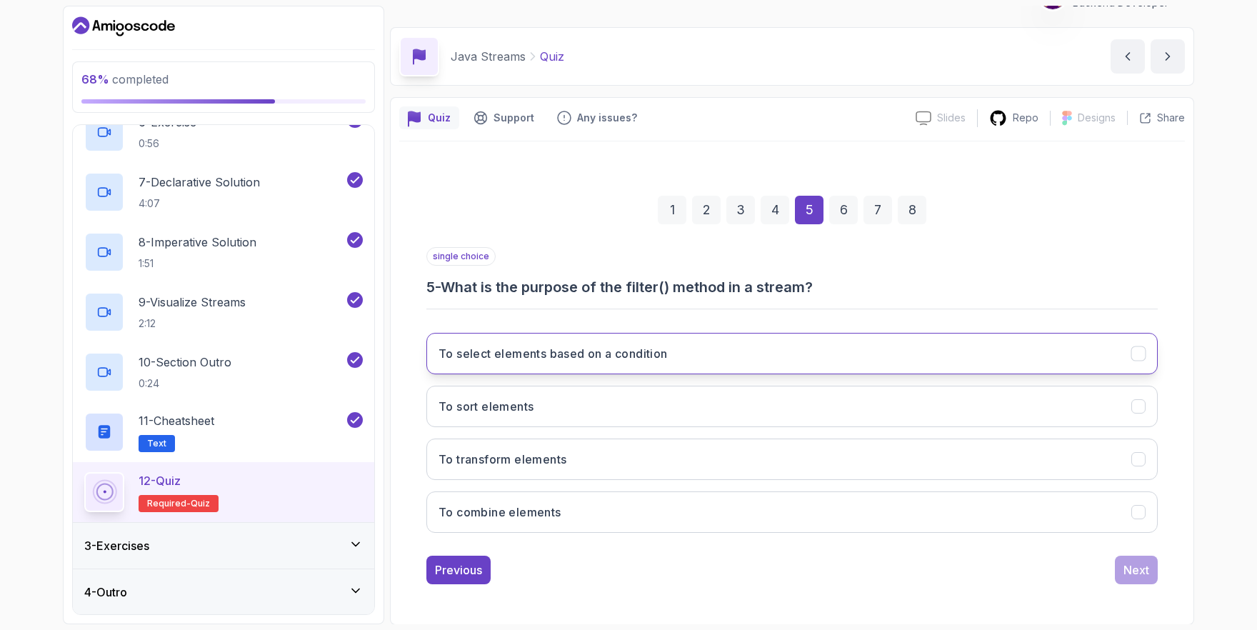
click at [747, 359] on button "To select elements based on a condition" at bounding box center [791, 353] width 731 height 41
click at [1141, 566] on div "Next" at bounding box center [1137, 569] width 26 height 17
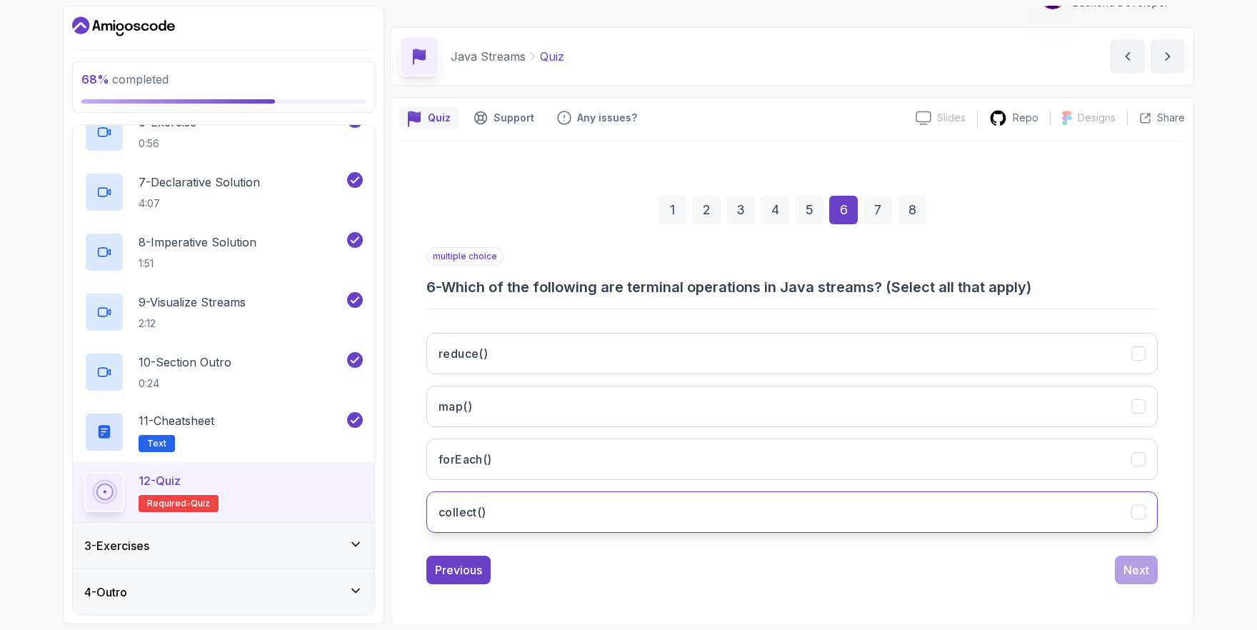
click at [510, 509] on button "collect()" at bounding box center [791, 511] width 731 height 41
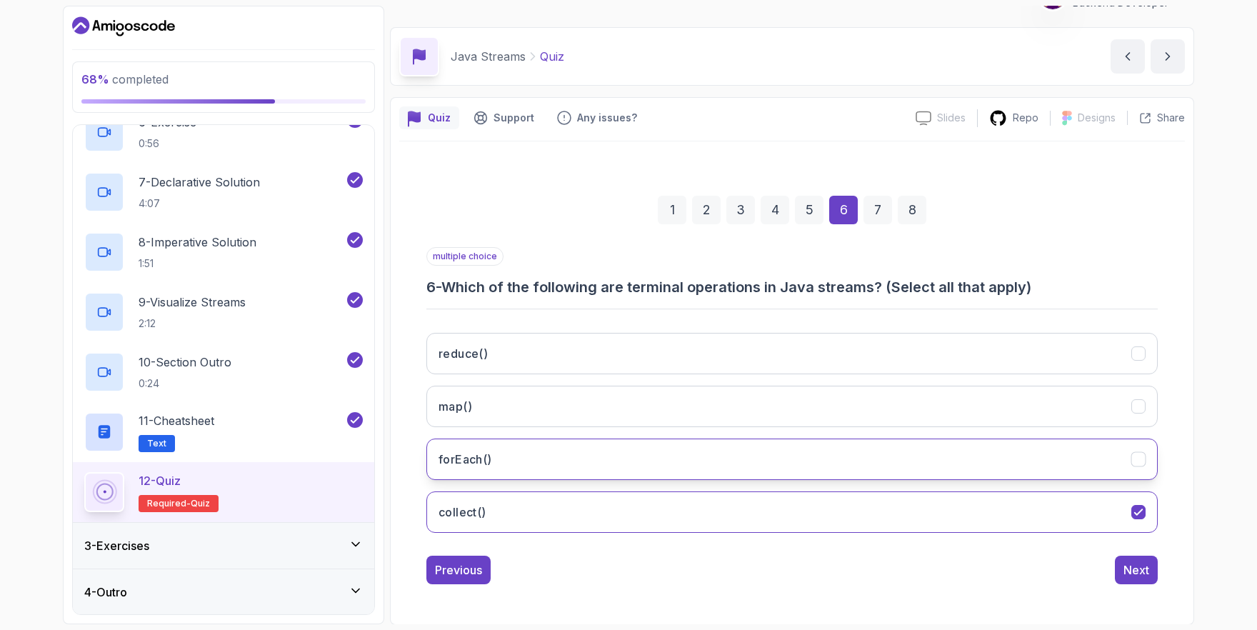
click at [666, 454] on button "forEach()" at bounding box center [791, 459] width 731 height 41
click at [1132, 566] on div "Next" at bounding box center [1137, 569] width 26 height 17
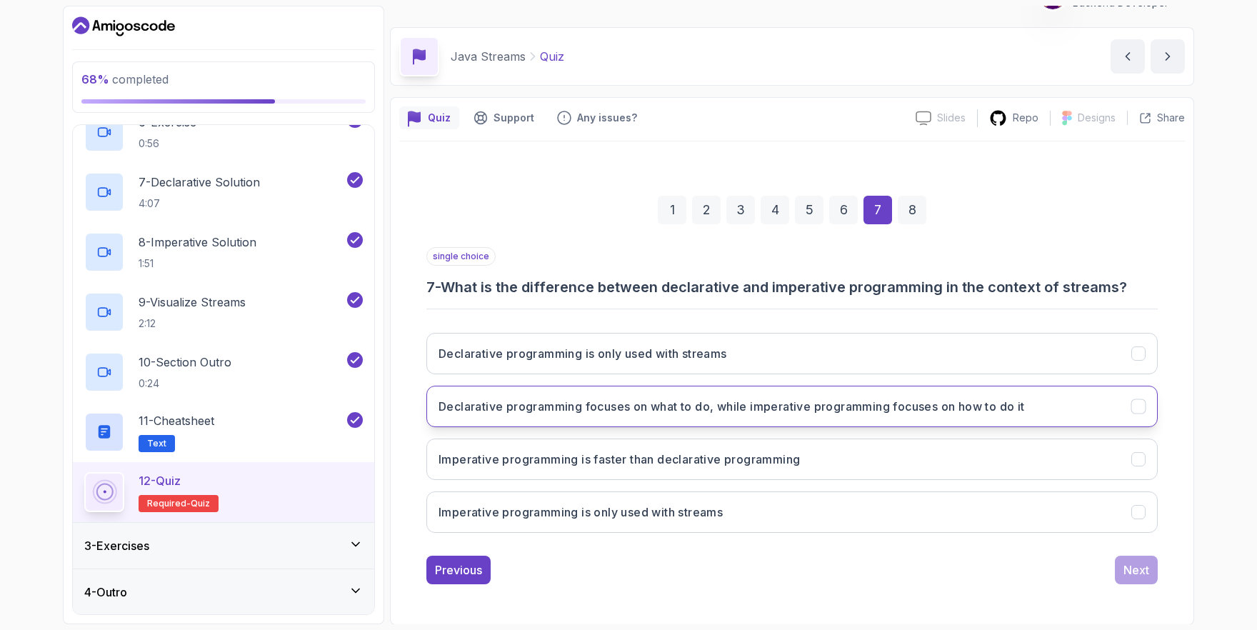
click at [730, 411] on h3 "Declarative programming focuses on what to do, while imperative programming foc…" at bounding box center [732, 406] width 586 height 17
click at [1136, 569] on div "Next" at bounding box center [1137, 569] width 26 height 17
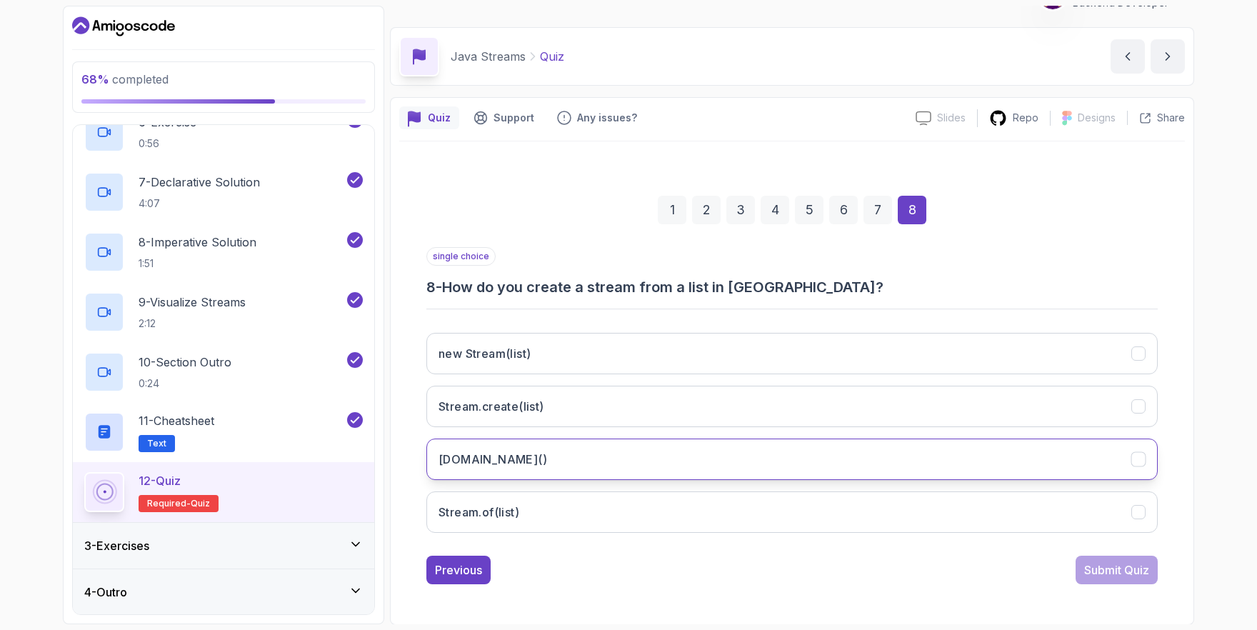
click at [606, 454] on button "list.stream()" at bounding box center [791, 459] width 731 height 41
click at [1104, 565] on div "Submit Quiz" at bounding box center [1116, 569] width 65 height 17
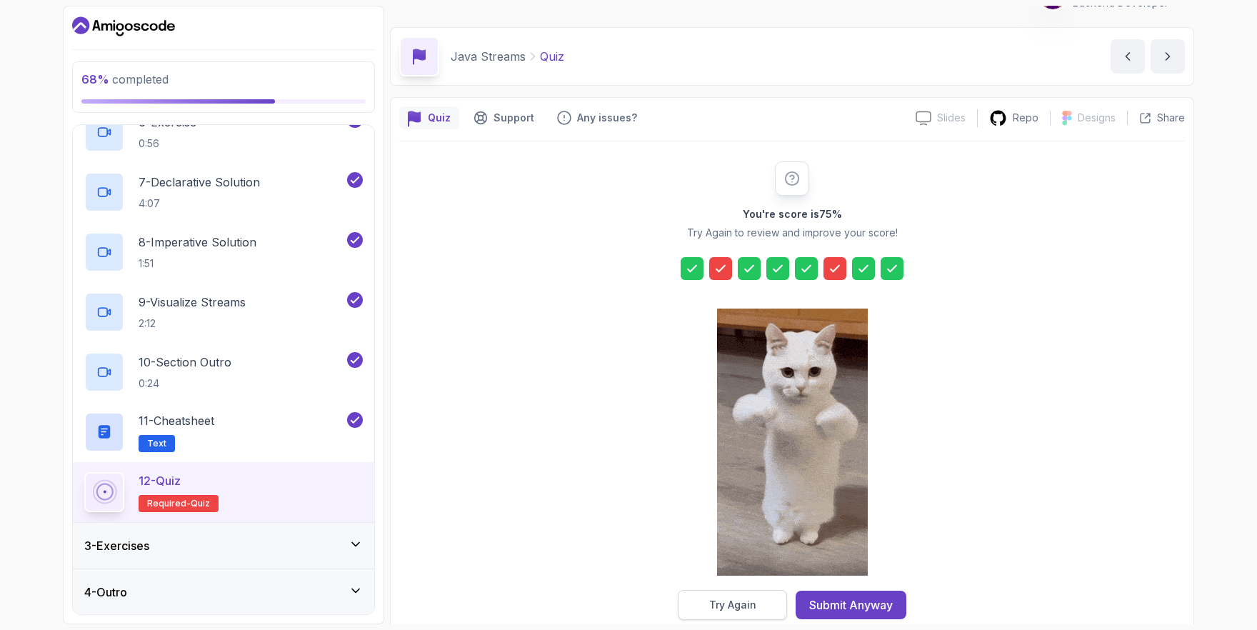
click at [738, 604] on div "Try Again" at bounding box center [732, 605] width 47 height 14
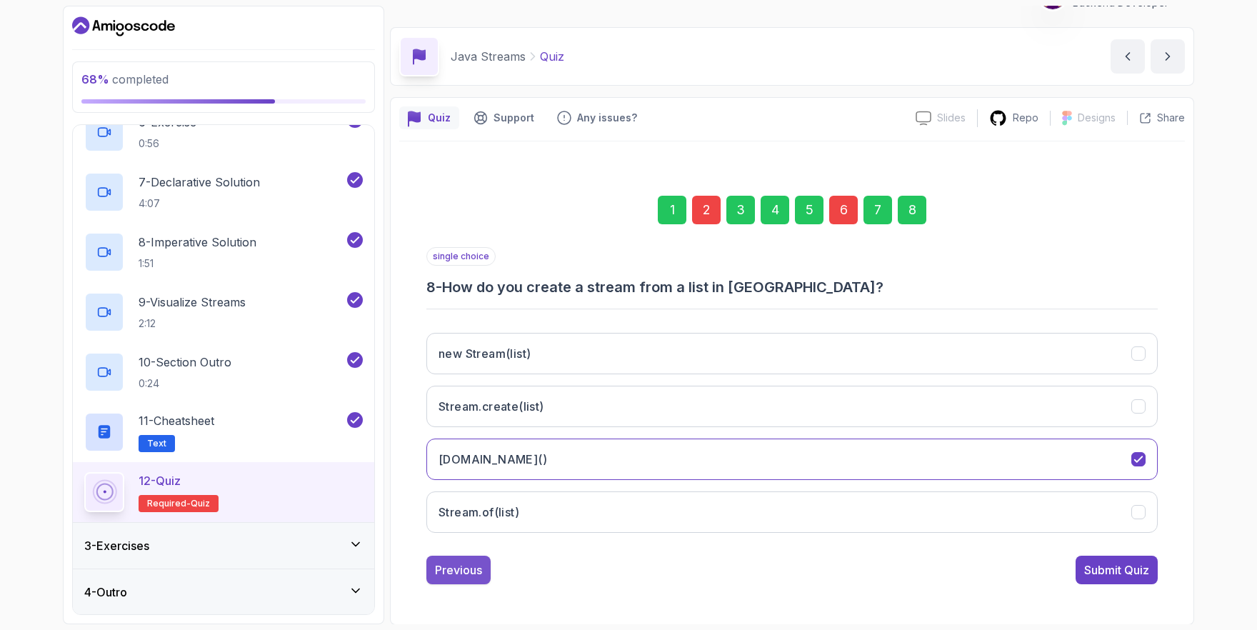
click at [465, 570] on div "Previous" at bounding box center [458, 569] width 47 height 17
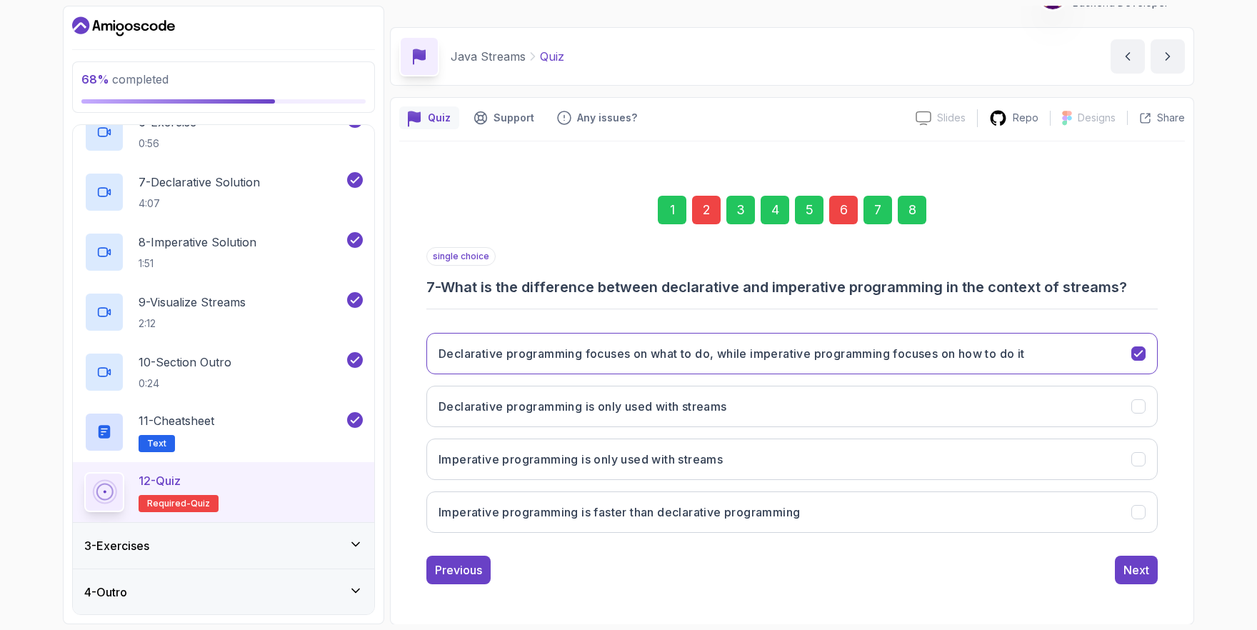
click at [465, 570] on div "Previous" at bounding box center [458, 569] width 47 height 17
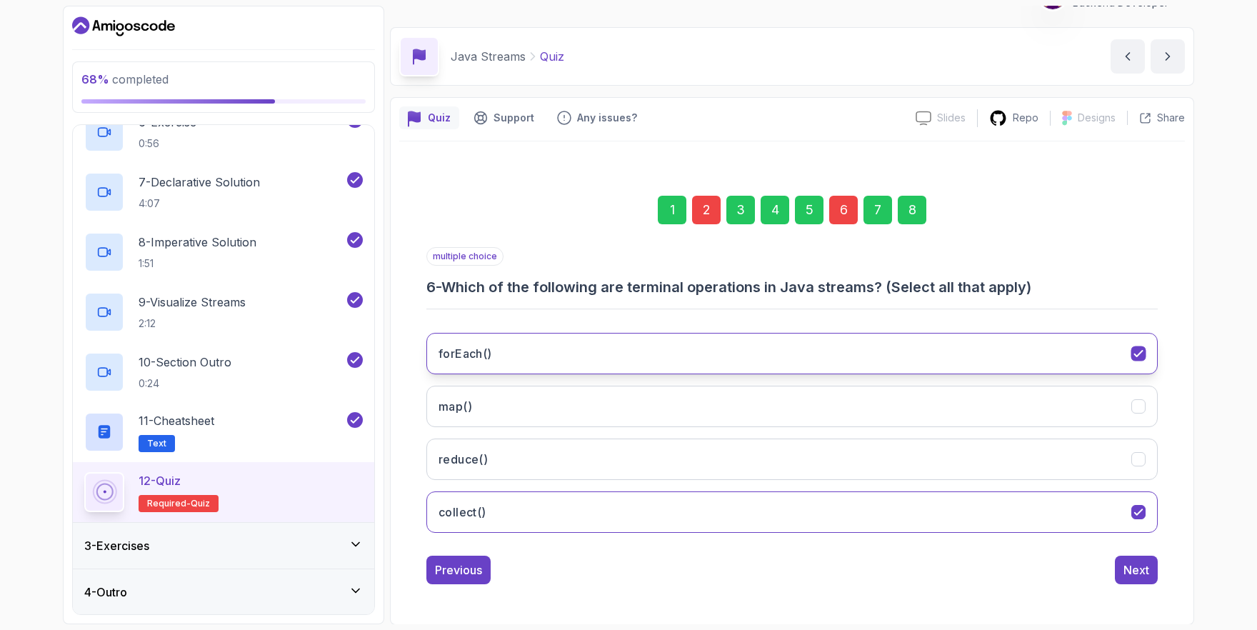
click at [669, 361] on button "forEach()" at bounding box center [791, 353] width 731 height 41
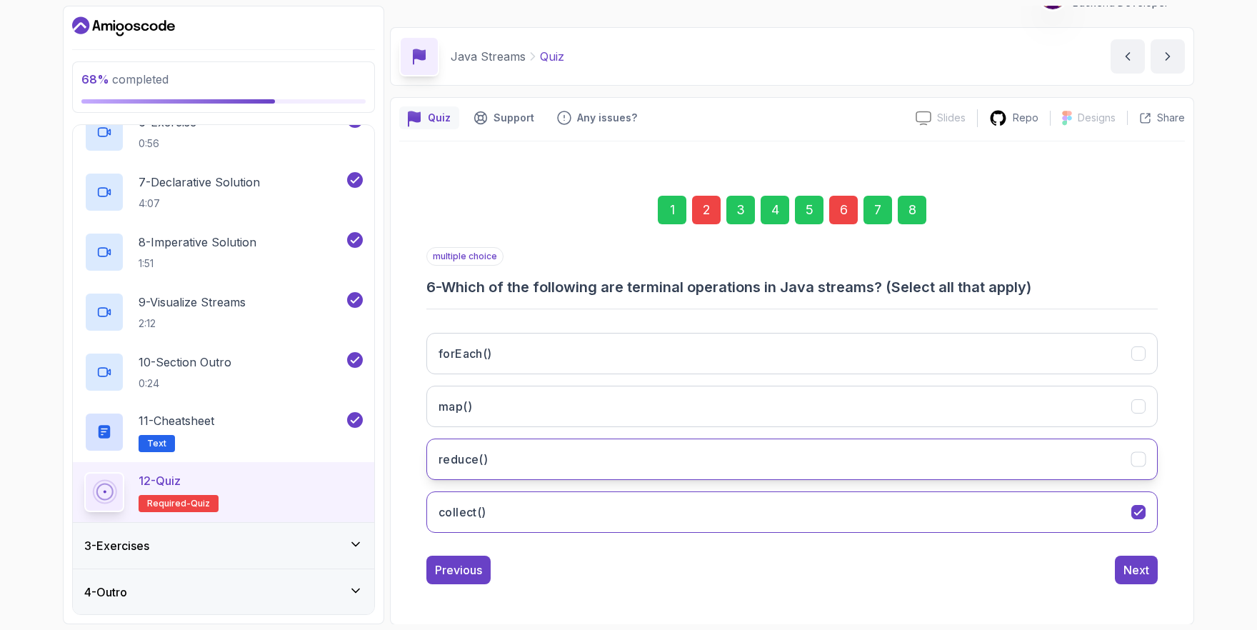
click at [636, 460] on button "reduce()" at bounding box center [791, 459] width 731 height 41
click at [455, 569] on div "Previous" at bounding box center [458, 569] width 47 height 17
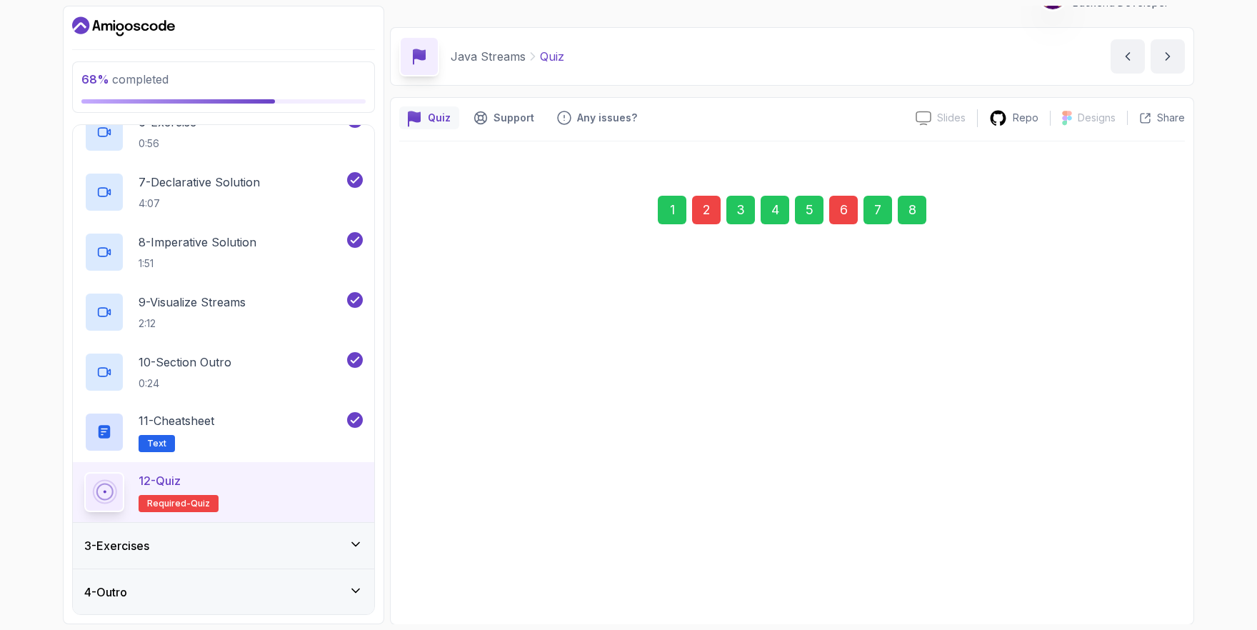
click at [455, 569] on div "Previous" at bounding box center [458, 562] width 47 height 17
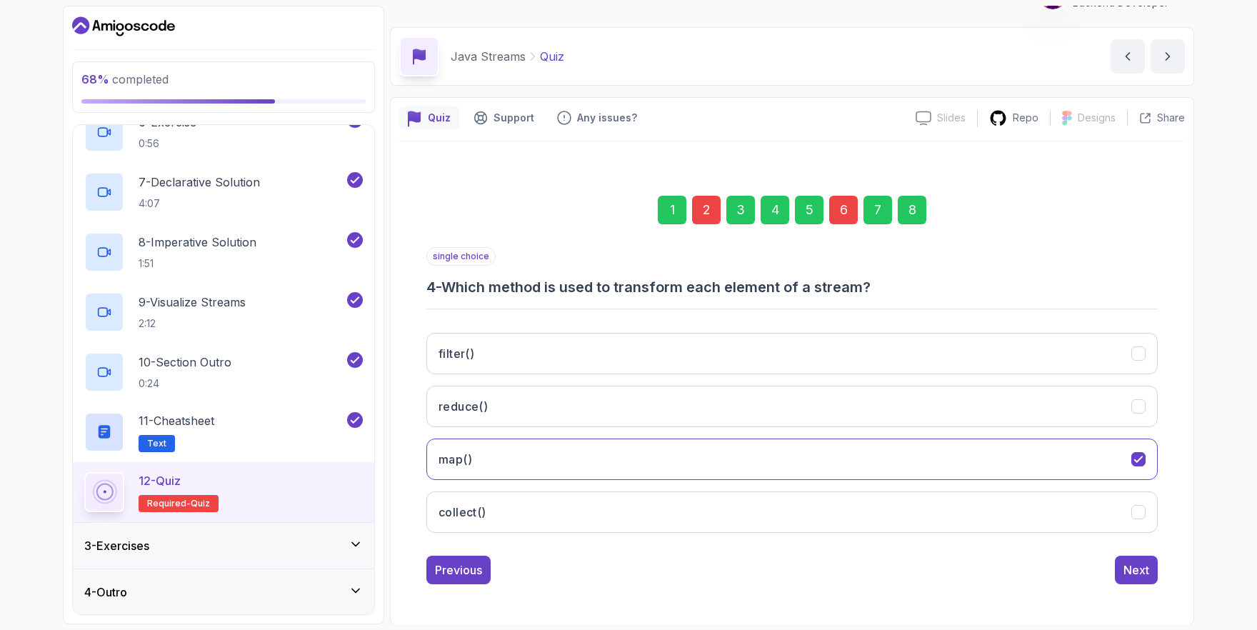
click at [455, 569] on div "Previous" at bounding box center [458, 569] width 47 height 17
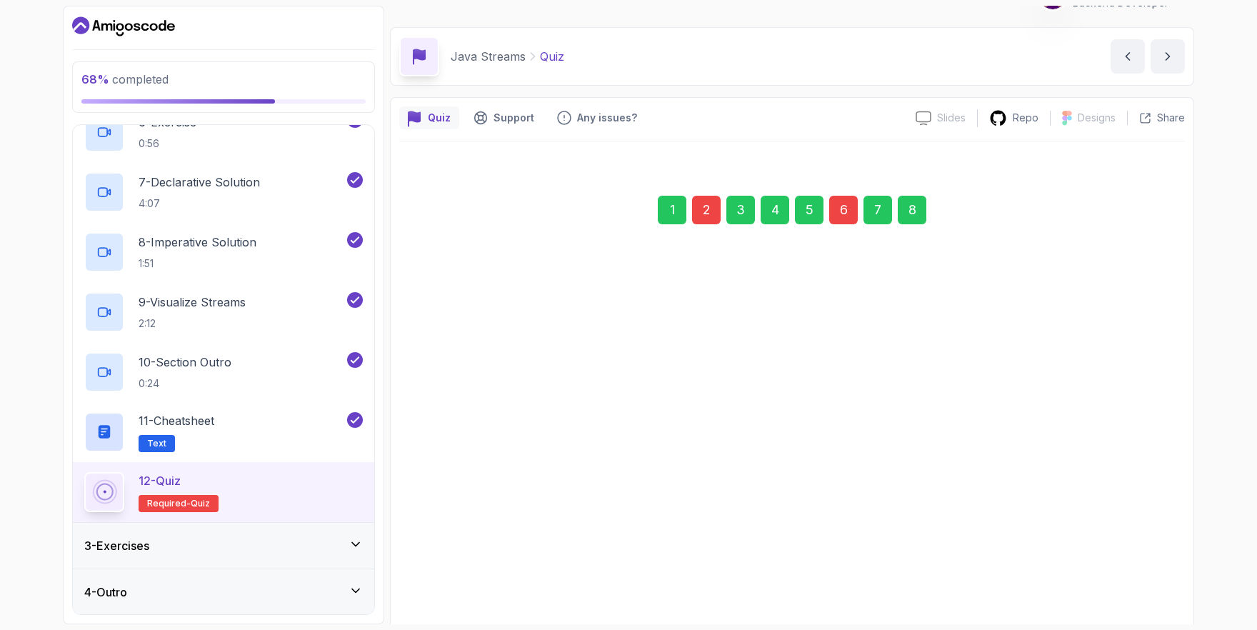
click at [455, 569] on button "a b c" at bounding box center [791, 560] width 731 height 41
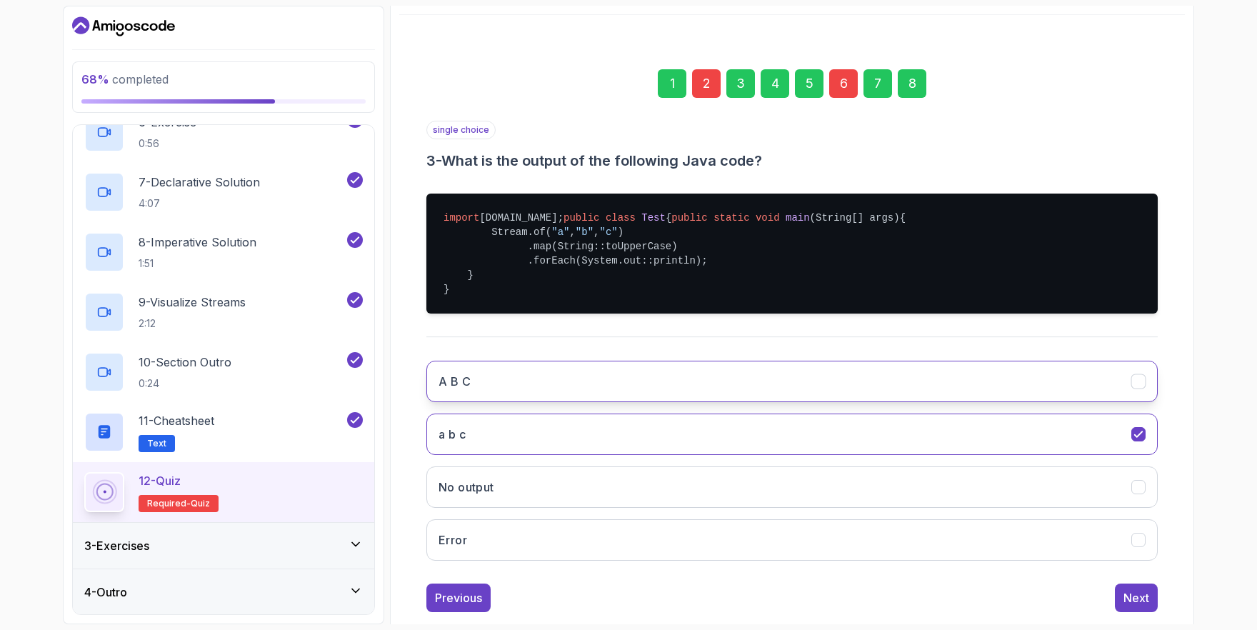
scroll to position [173, 0]
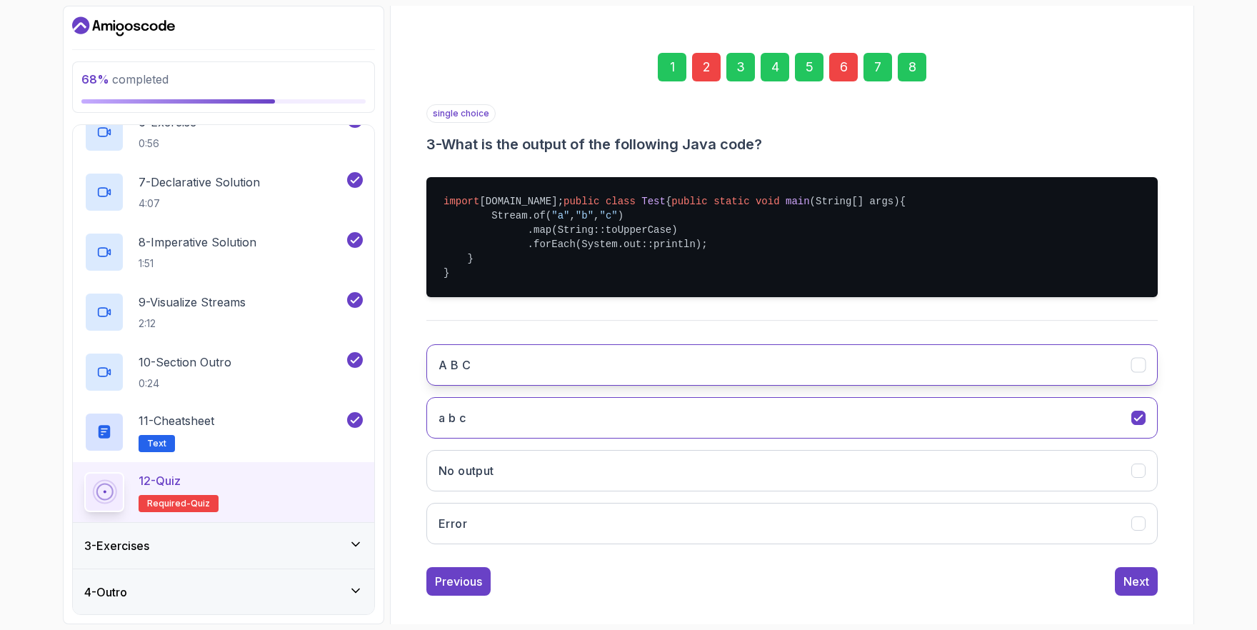
click at [569, 386] on button "A B C" at bounding box center [791, 364] width 731 height 41
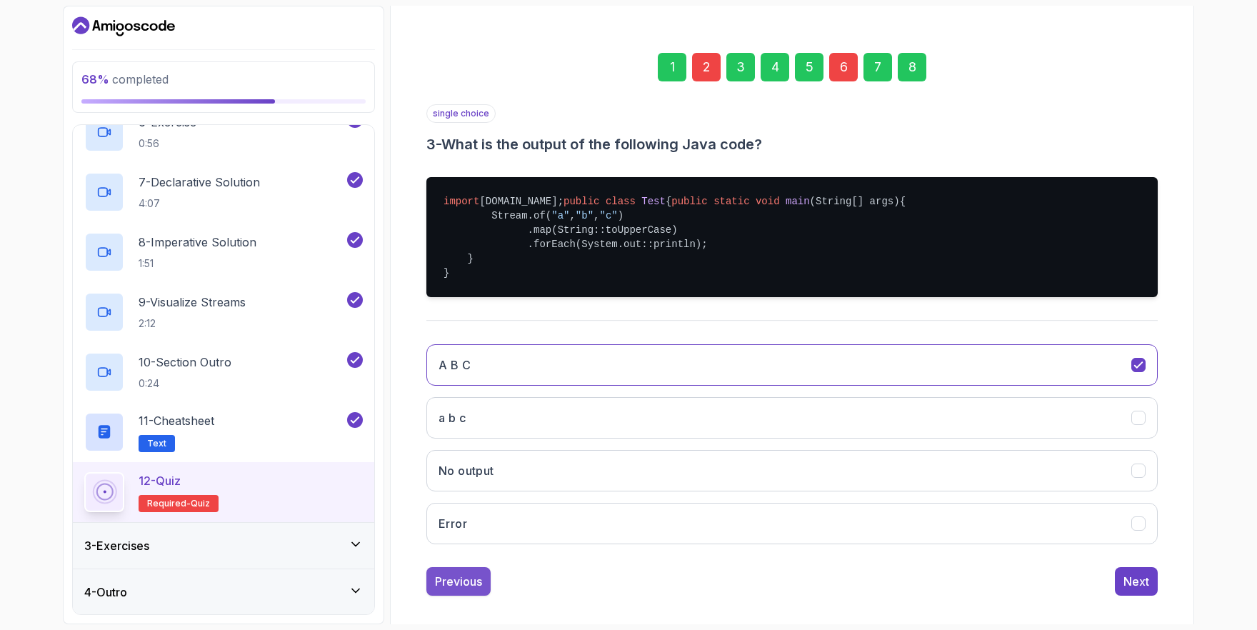
click at [464, 590] on div "Previous" at bounding box center [458, 581] width 47 height 17
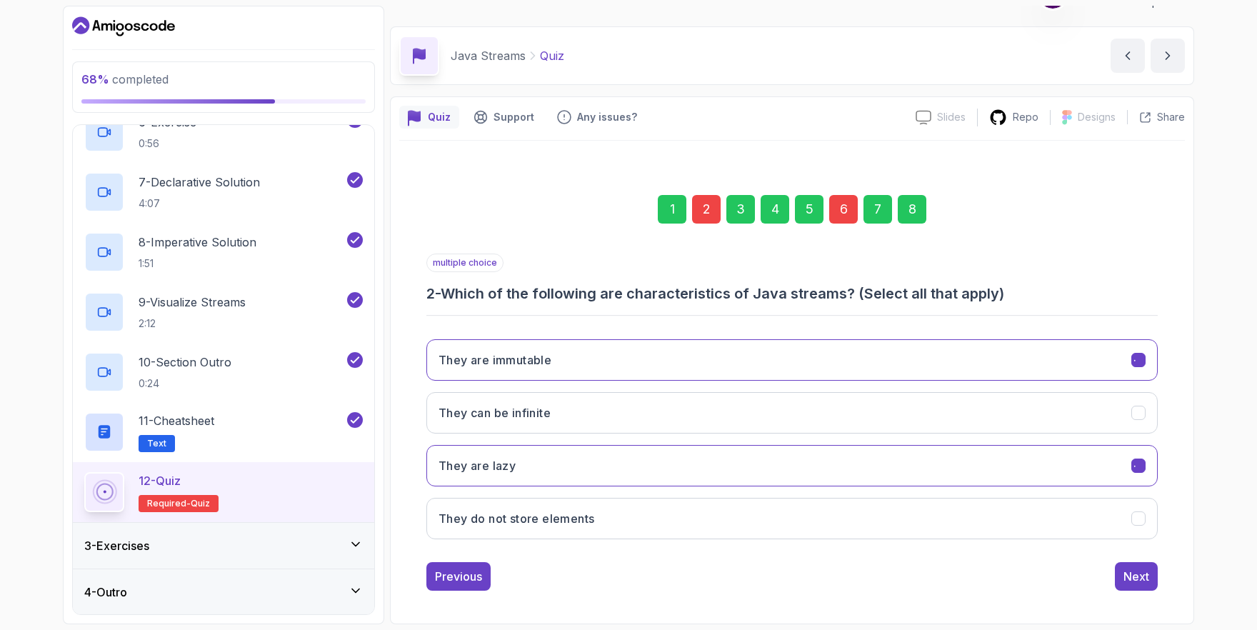
scroll to position [30, 0]
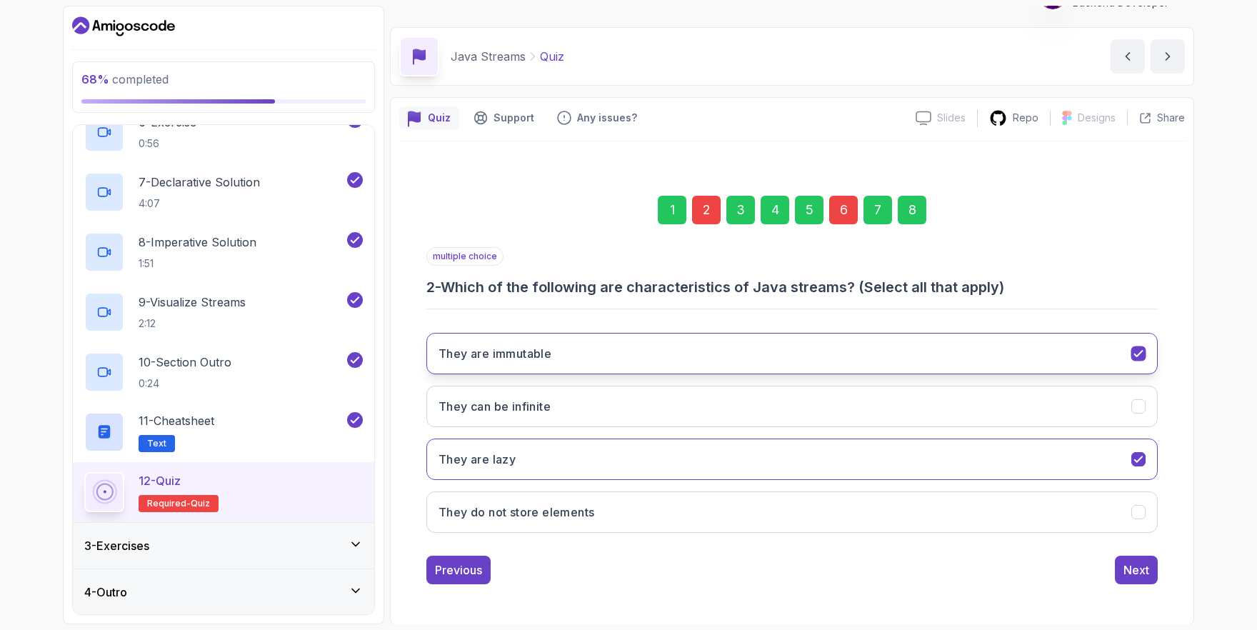
click at [744, 350] on button "They are immutable" at bounding box center [791, 353] width 731 height 41
click at [1128, 571] on div "Next" at bounding box center [1137, 569] width 26 height 17
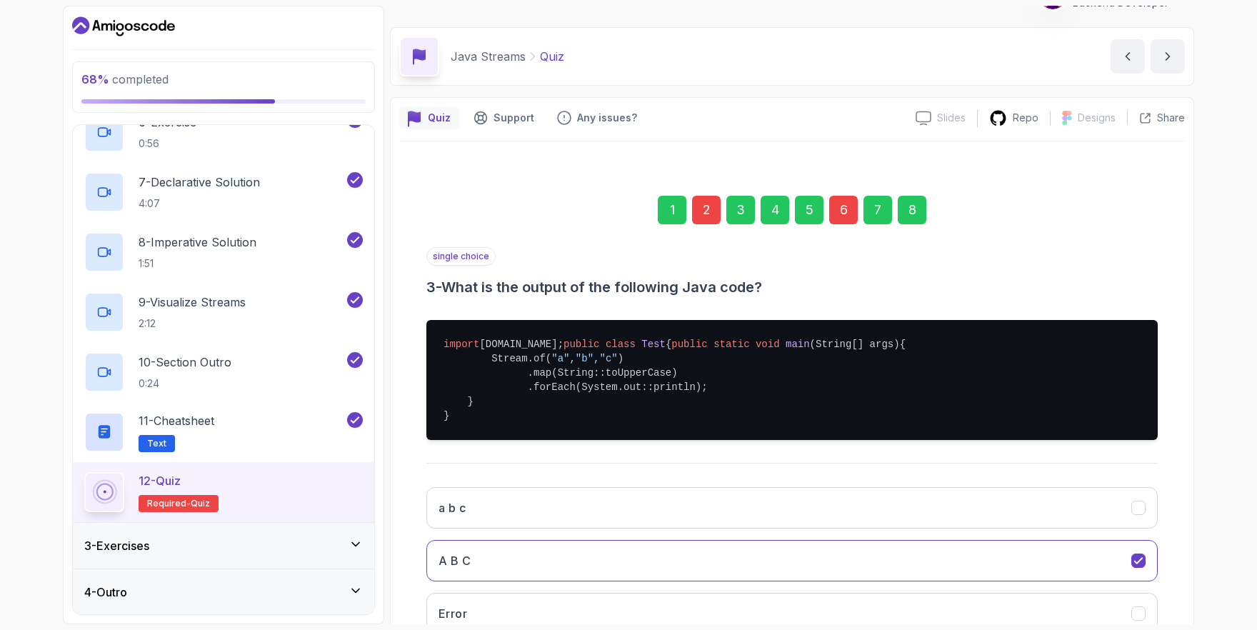
scroll to position [212, 0]
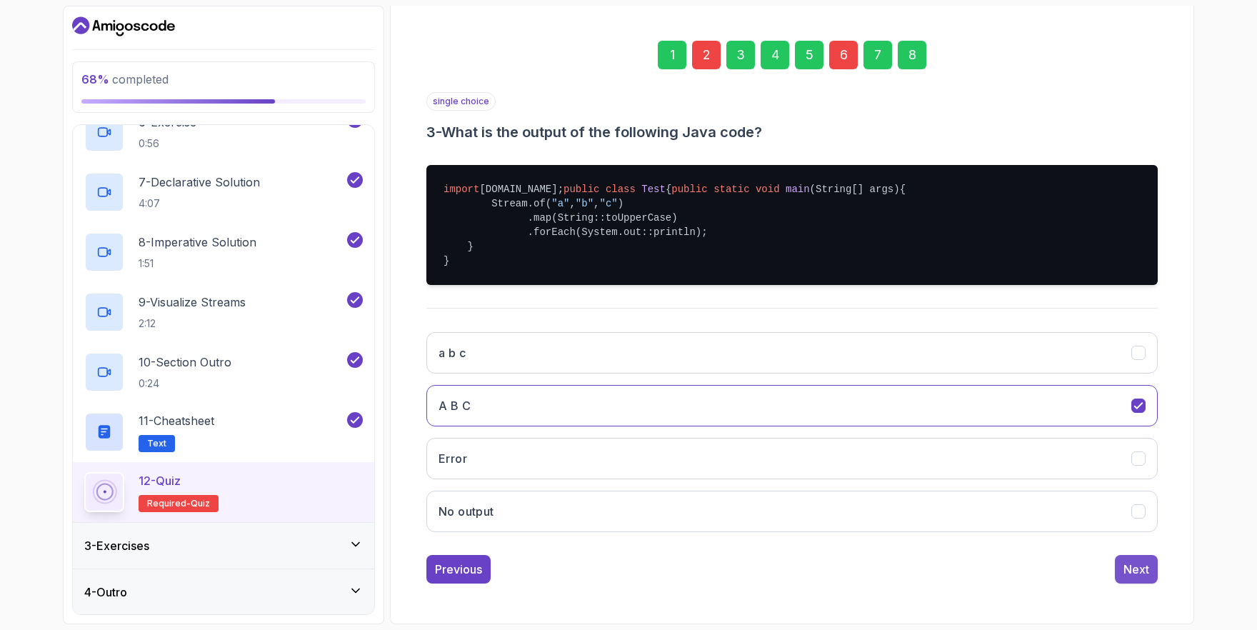
click at [1139, 574] on div "Next" at bounding box center [1137, 569] width 26 height 17
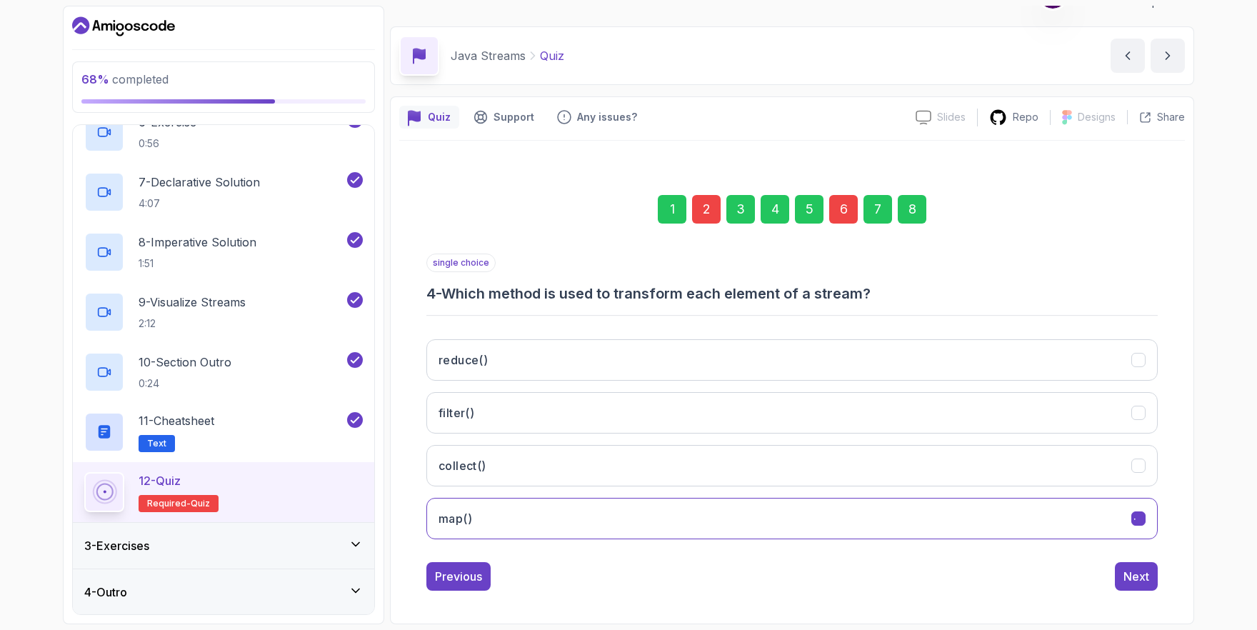
scroll to position [30, 0]
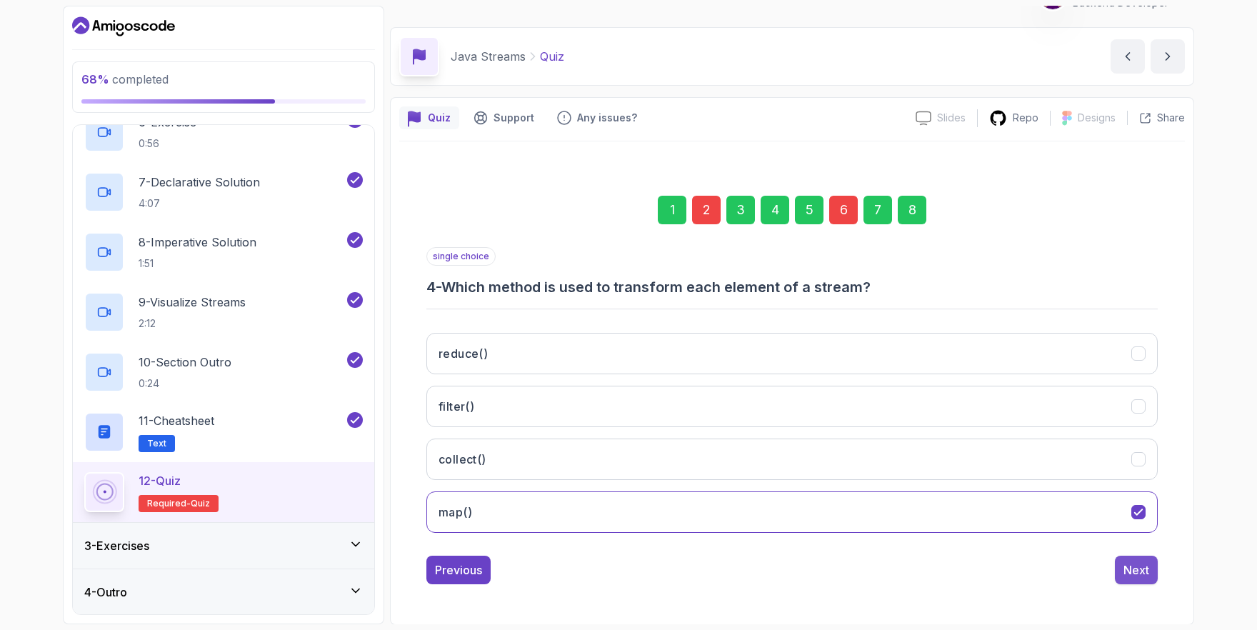
click at [1136, 565] on div "Next" at bounding box center [1137, 569] width 26 height 17
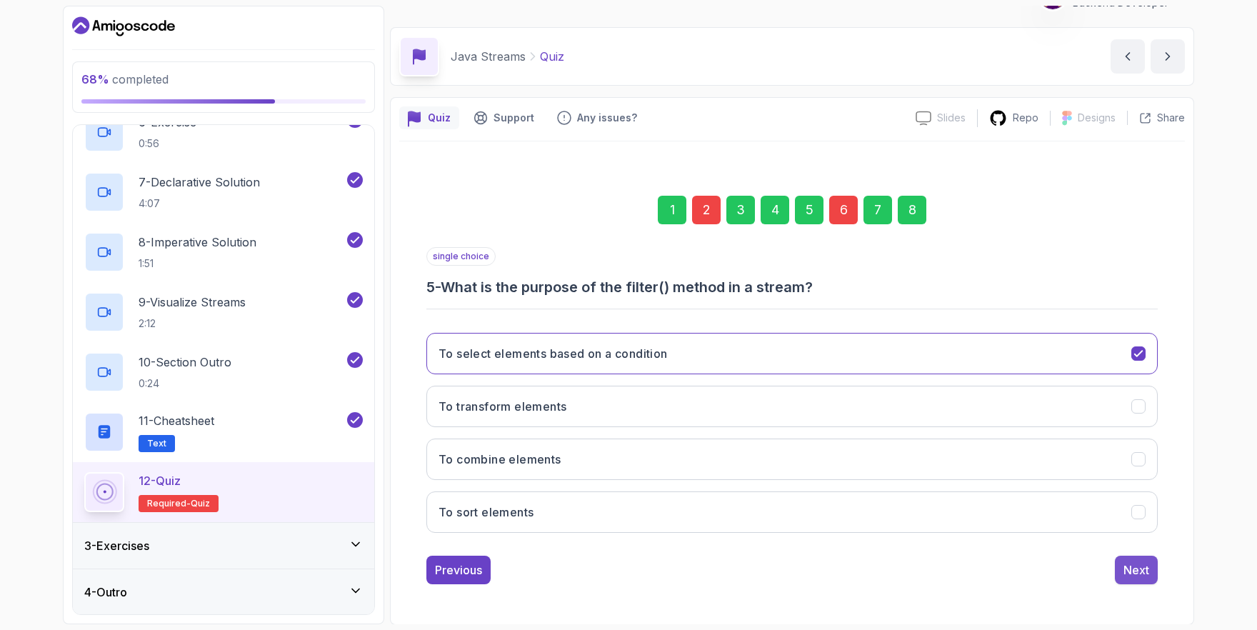
click at [1131, 564] on div "Next" at bounding box center [1137, 569] width 26 height 17
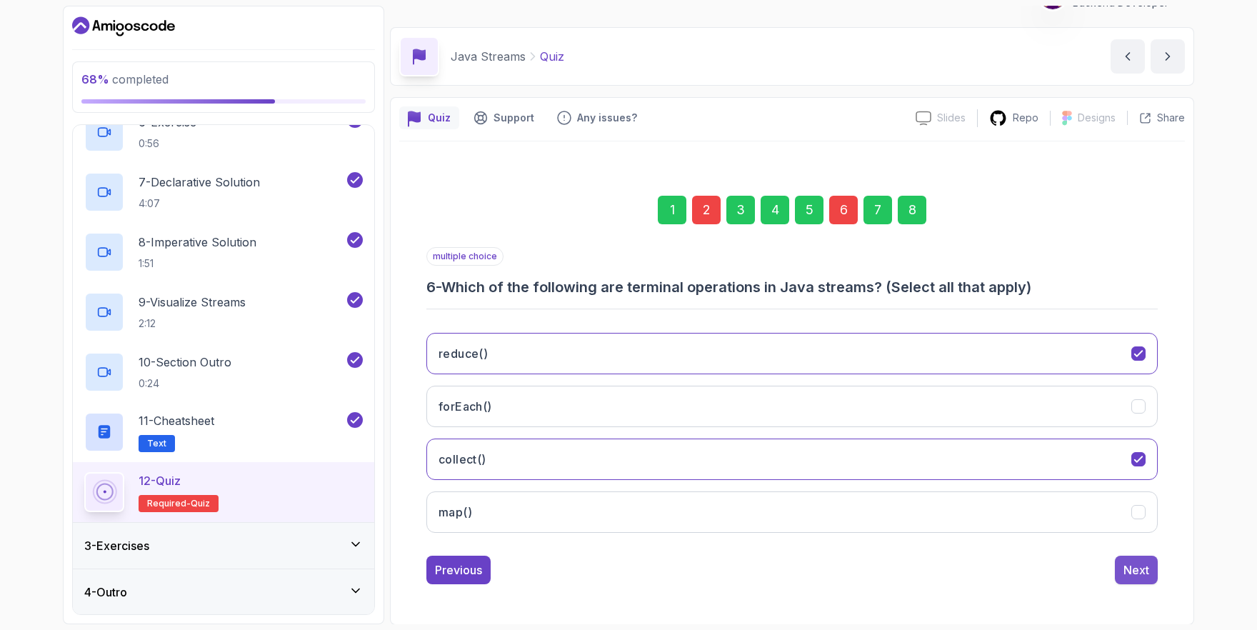
click at [1144, 570] on div "Next" at bounding box center [1137, 569] width 26 height 17
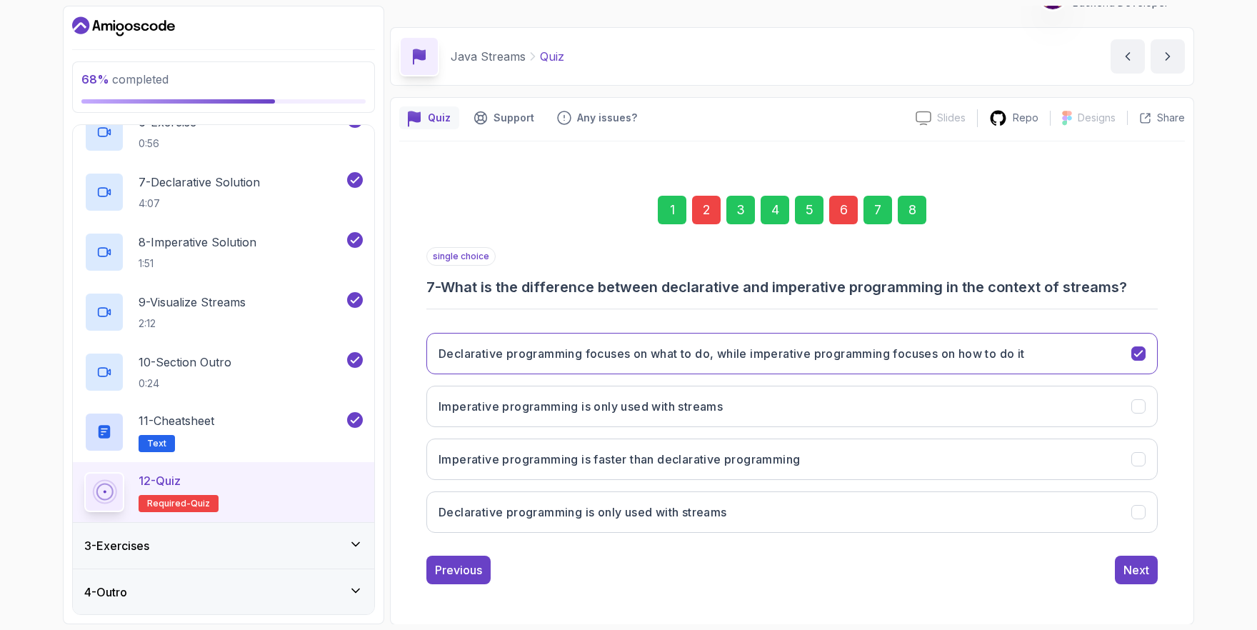
click at [1144, 570] on div "Next" at bounding box center [1137, 569] width 26 height 17
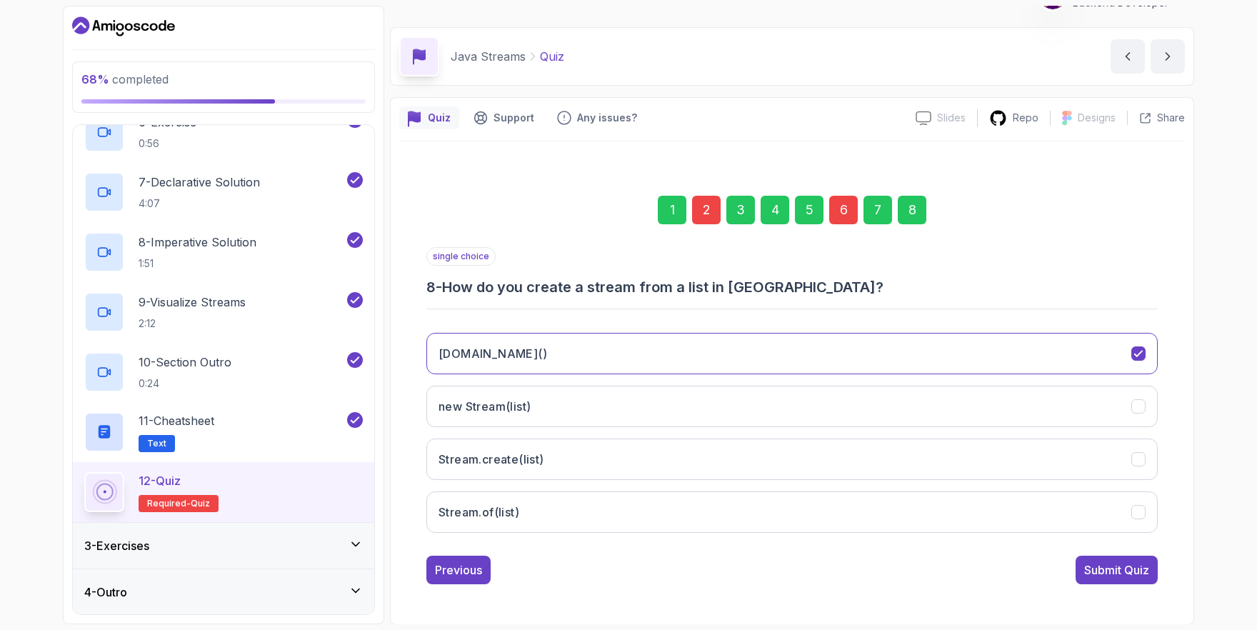
click at [1144, 570] on div "Submit Quiz" at bounding box center [1116, 569] width 65 height 17
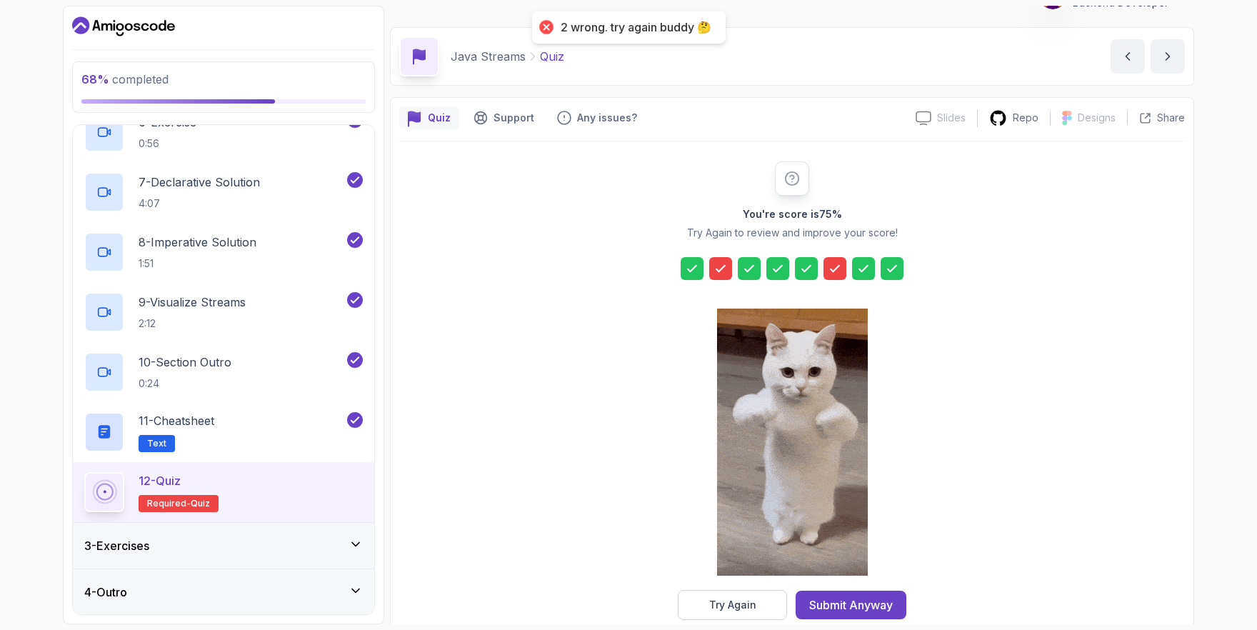
scroll to position [55, 0]
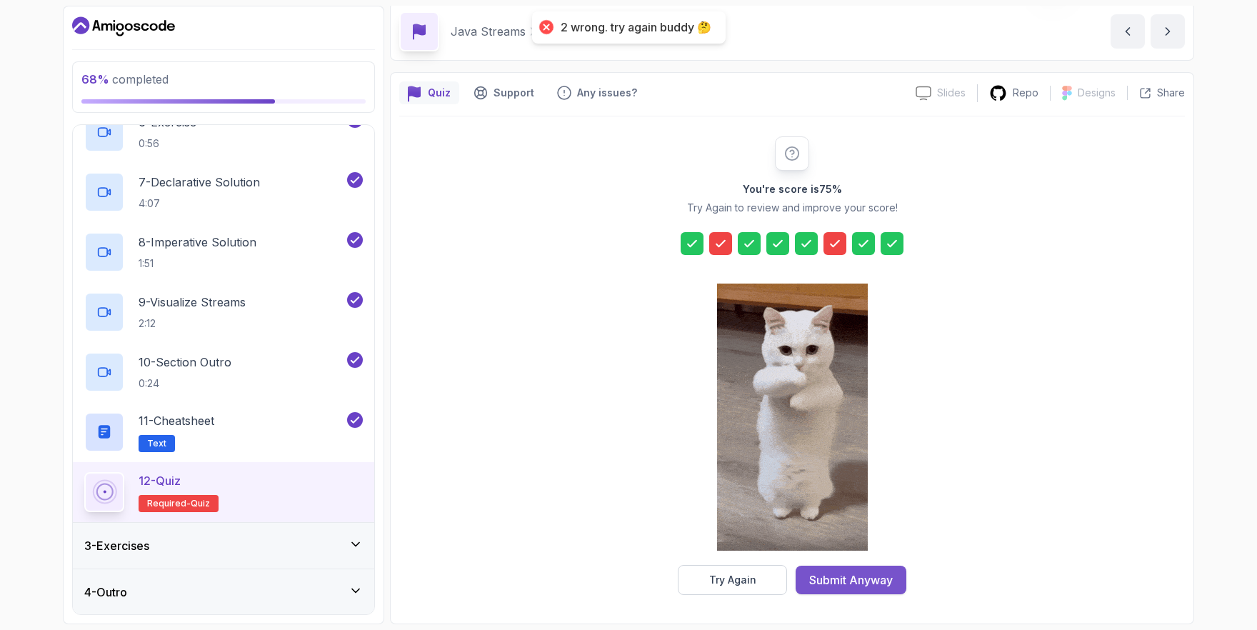
click at [845, 585] on div "Submit Anyway" at bounding box center [851, 579] width 84 height 17
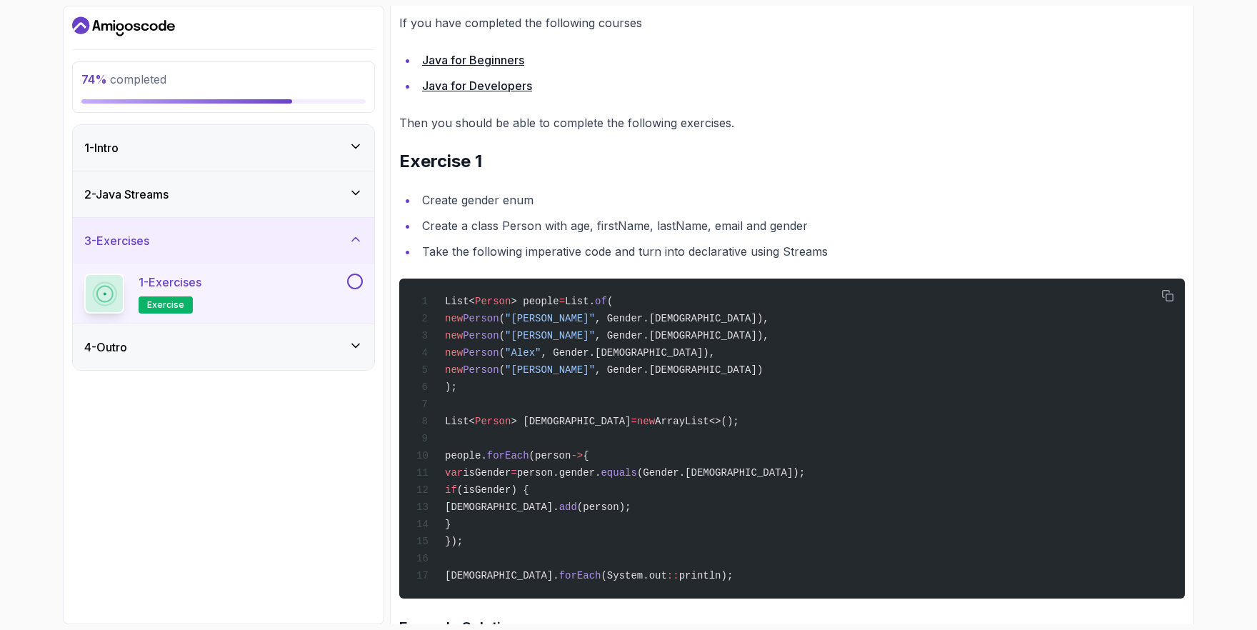
scroll to position [250, 0]
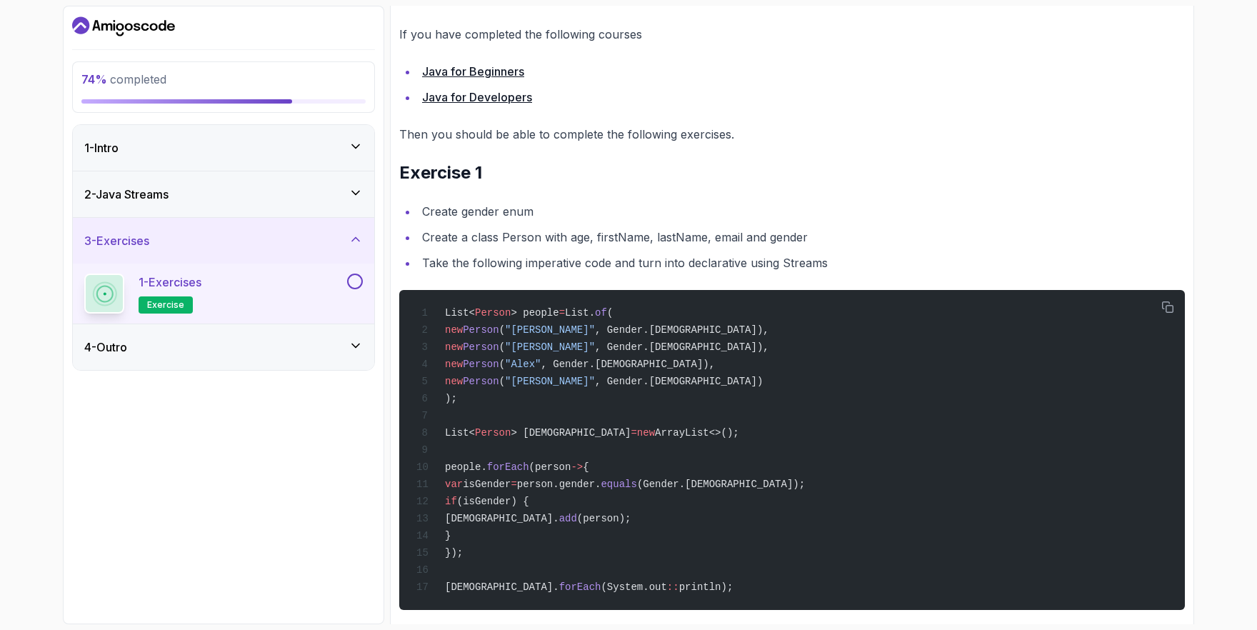
click at [359, 284] on button at bounding box center [355, 282] width 16 height 16
click at [356, 346] on icon at bounding box center [355, 346] width 7 height 4
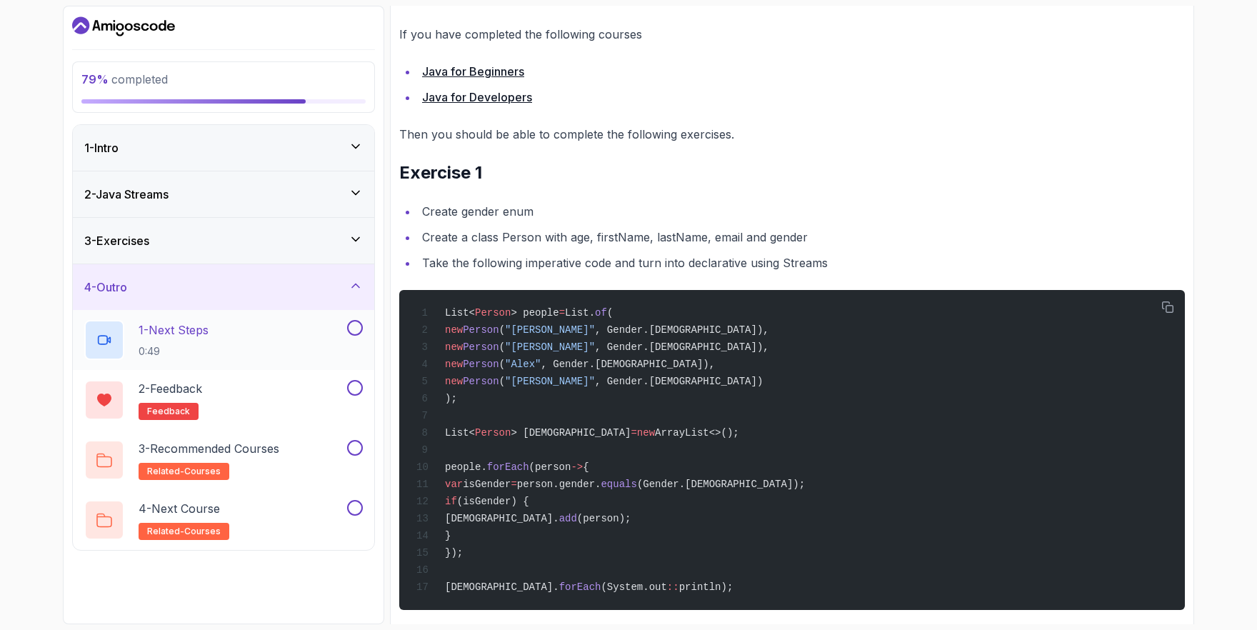
click at [355, 334] on button at bounding box center [355, 328] width 16 height 16
click at [356, 389] on button at bounding box center [355, 388] width 16 height 16
click at [358, 449] on button at bounding box center [355, 448] width 16 height 16
click at [357, 514] on button at bounding box center [355, 508] width 16 height 16
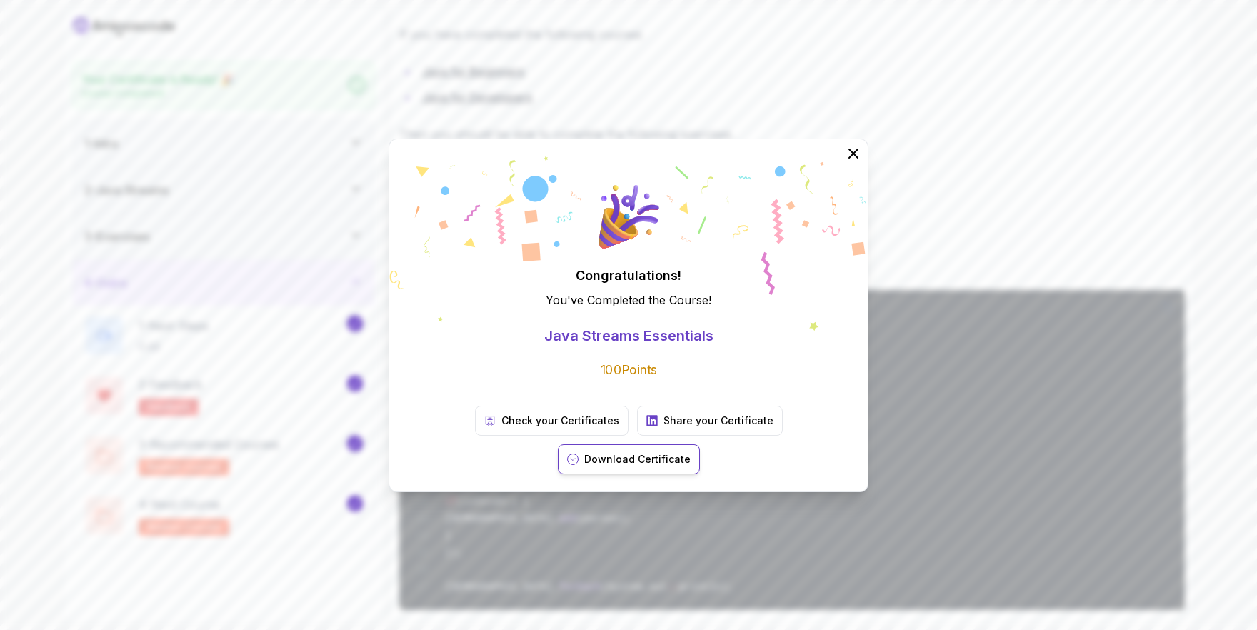
click at [691, 452] on p "Download Certificate" at bounding box center [637, 459] width 106 height 14
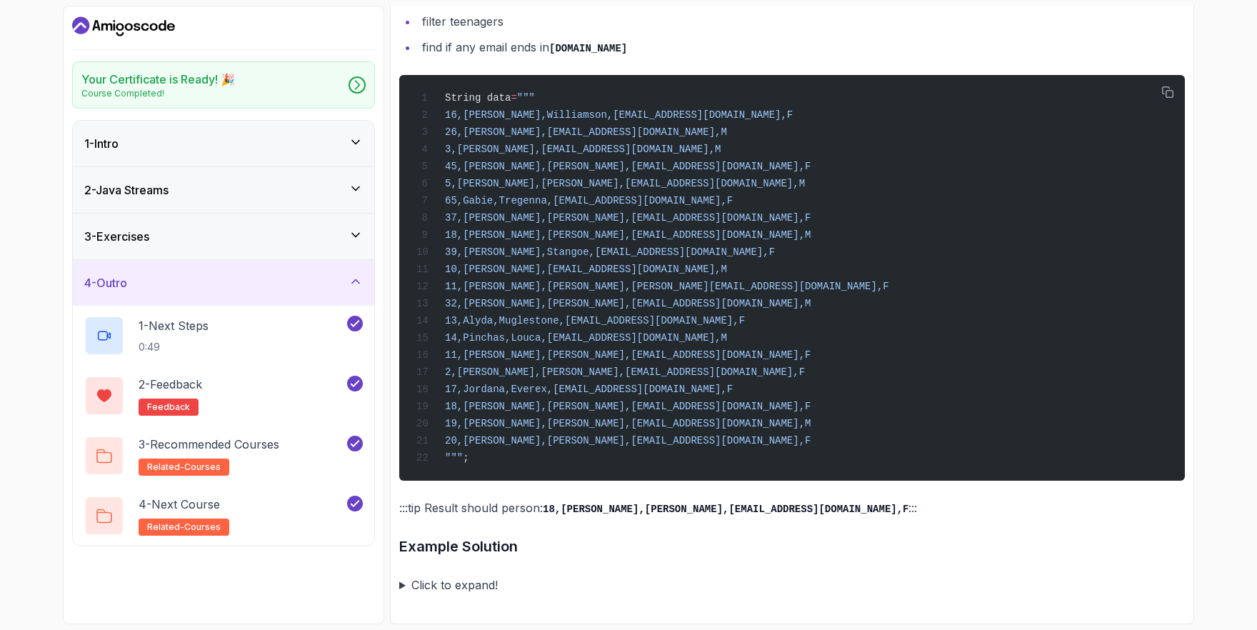
scroll to position [1096, 0]
click at [112, 28] on icon "Dashboard" at bounding box center [106, 26] width 11 height 7
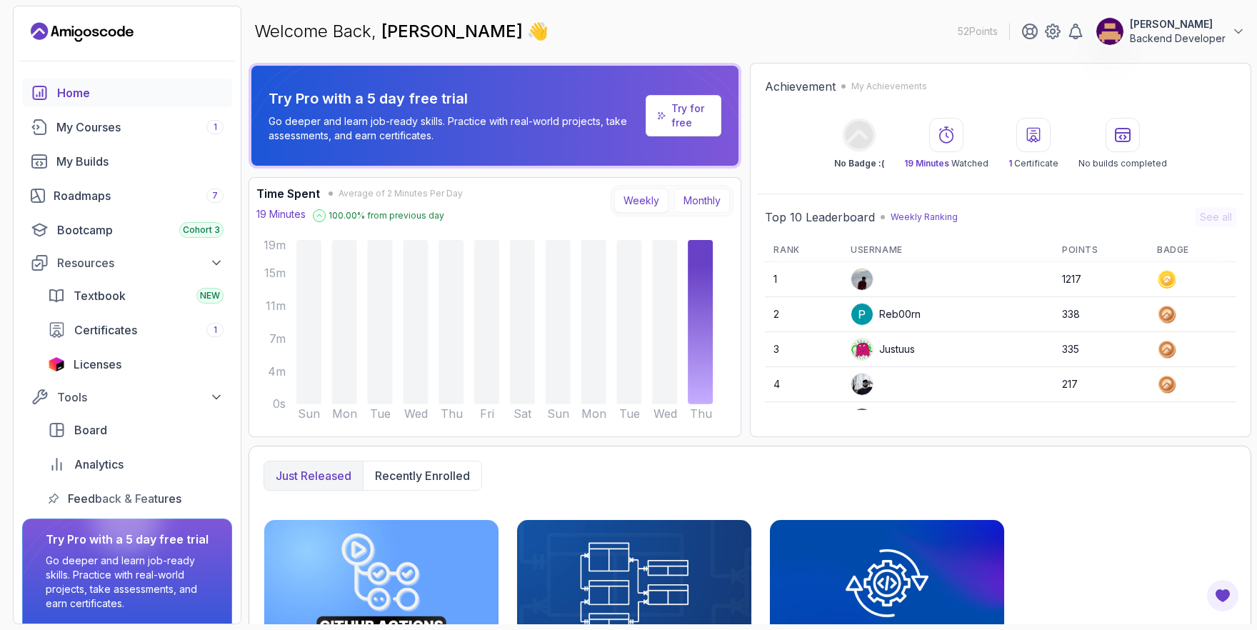
click at [712, 193] on button "Monthly" at bounding box center [702, 201] width 56 height 24
click at [649, 198] on button "Weekly" at bounding box center [641, 201] width 54 height 24
click at [416, 475] on p "Recently enrolled" at bounding box center [422, 475] width 95 height 17
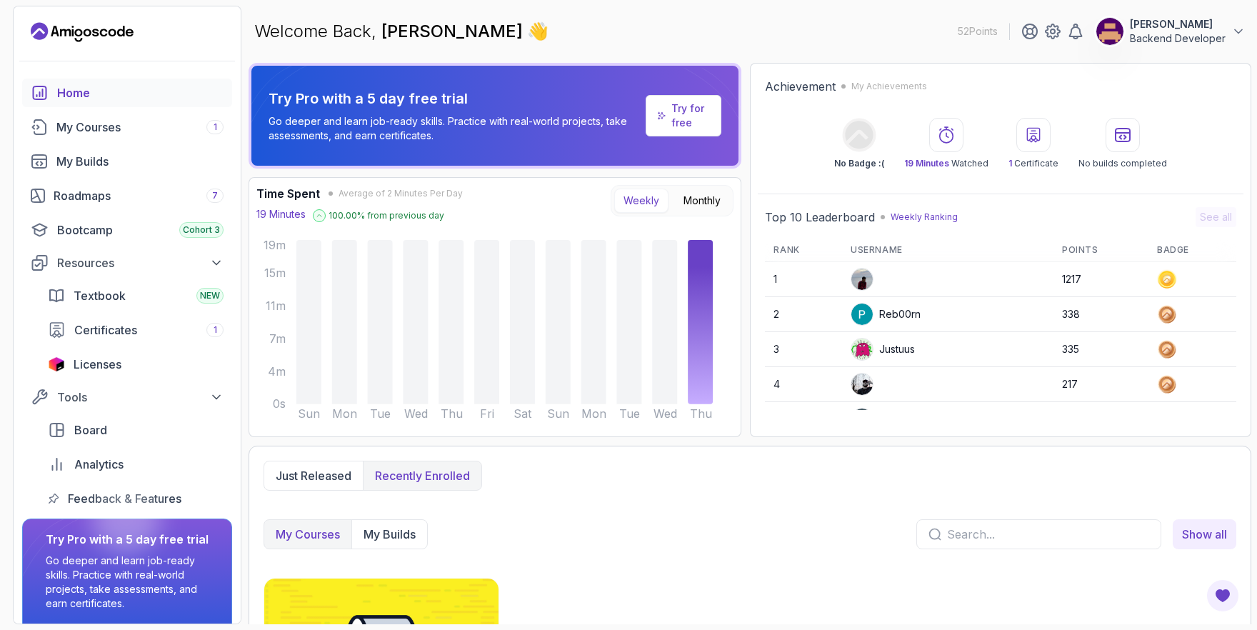
scroll to position [153, 0]
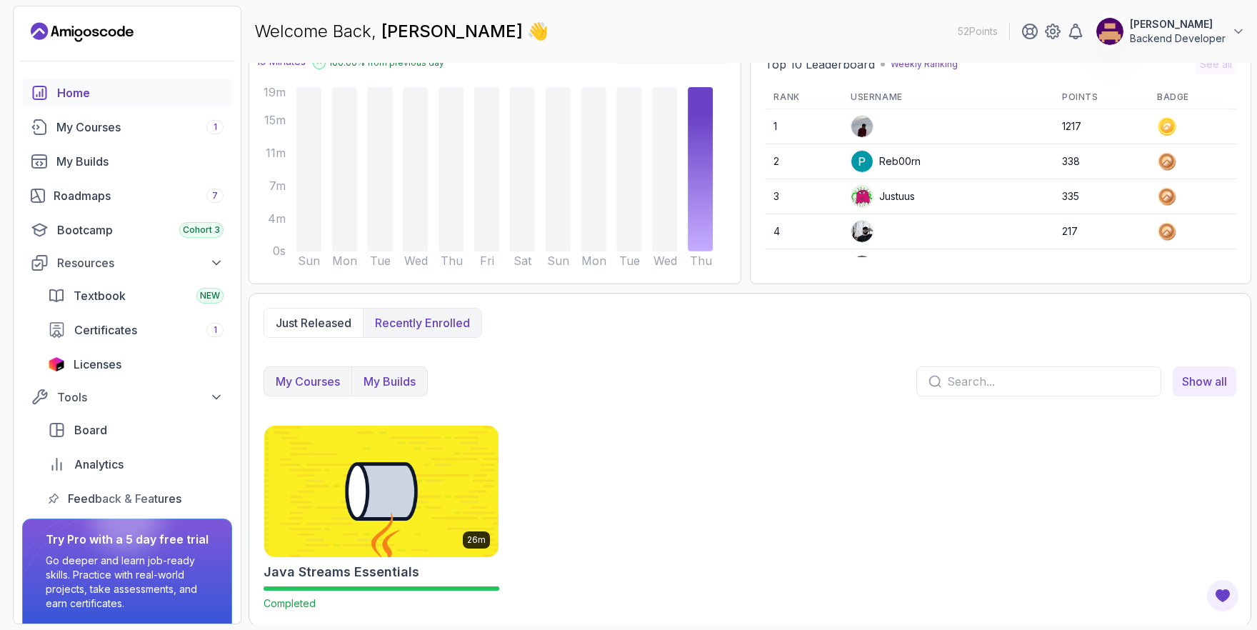
click at [389, 382] on p "My Builds" at bounding box center [390, 381] width 52 height 17
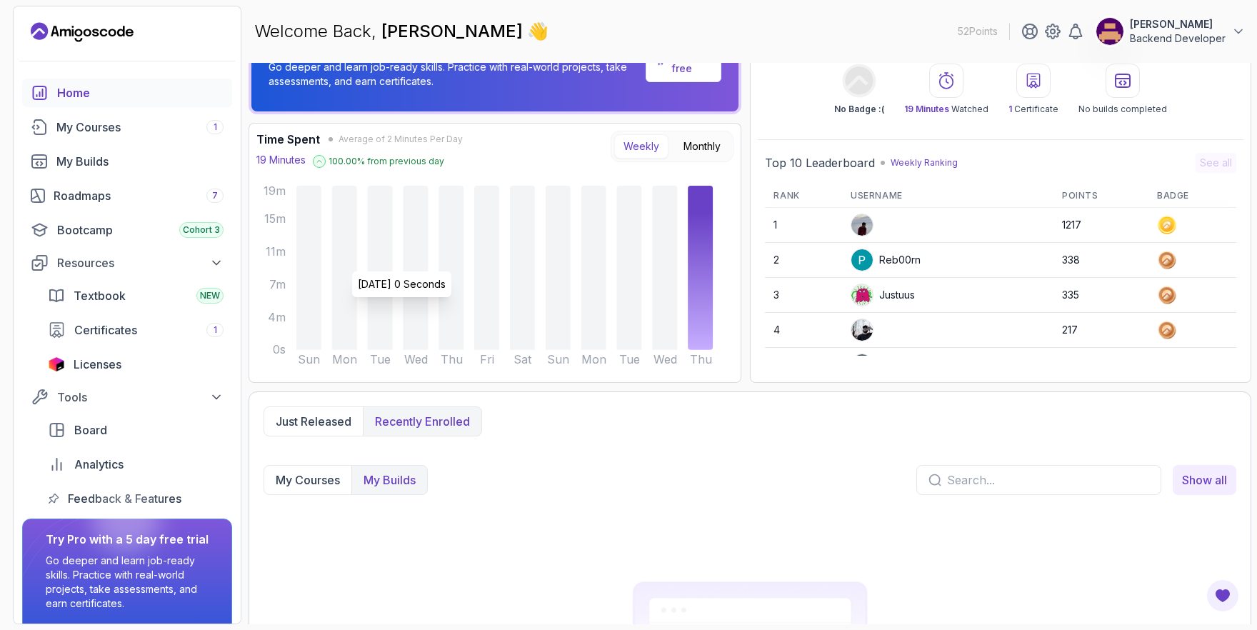
scroll to position [0, 0]
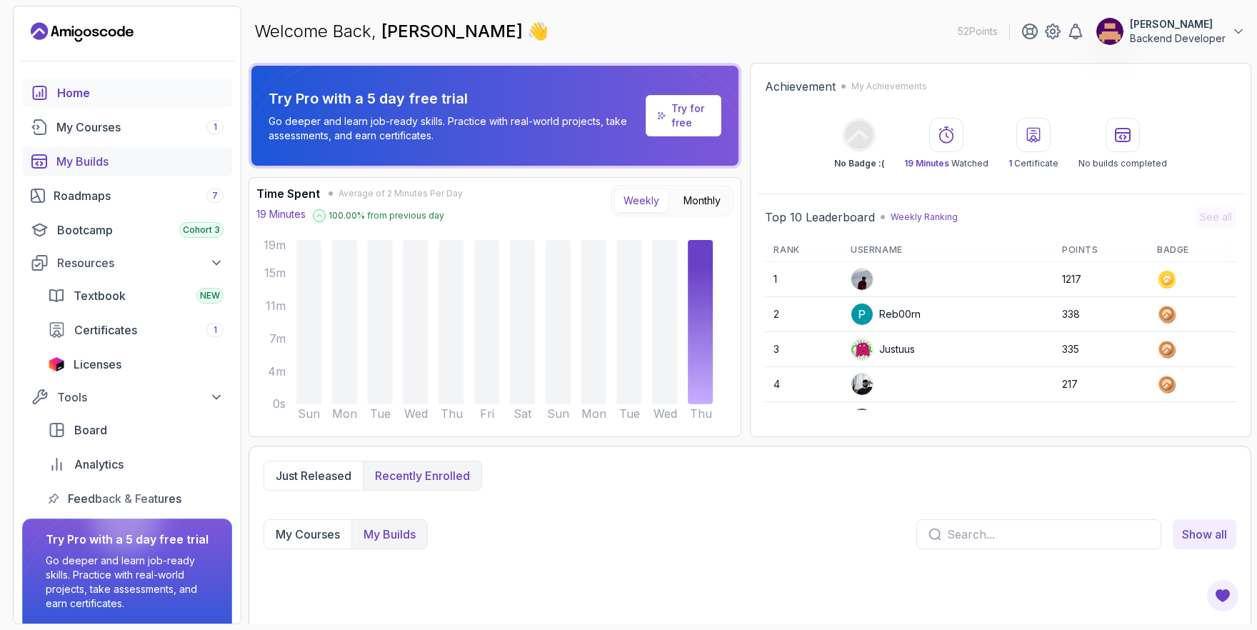
click at [129, 169] on div "My Builds" at bounding box center [139, 161] width 167 height 17
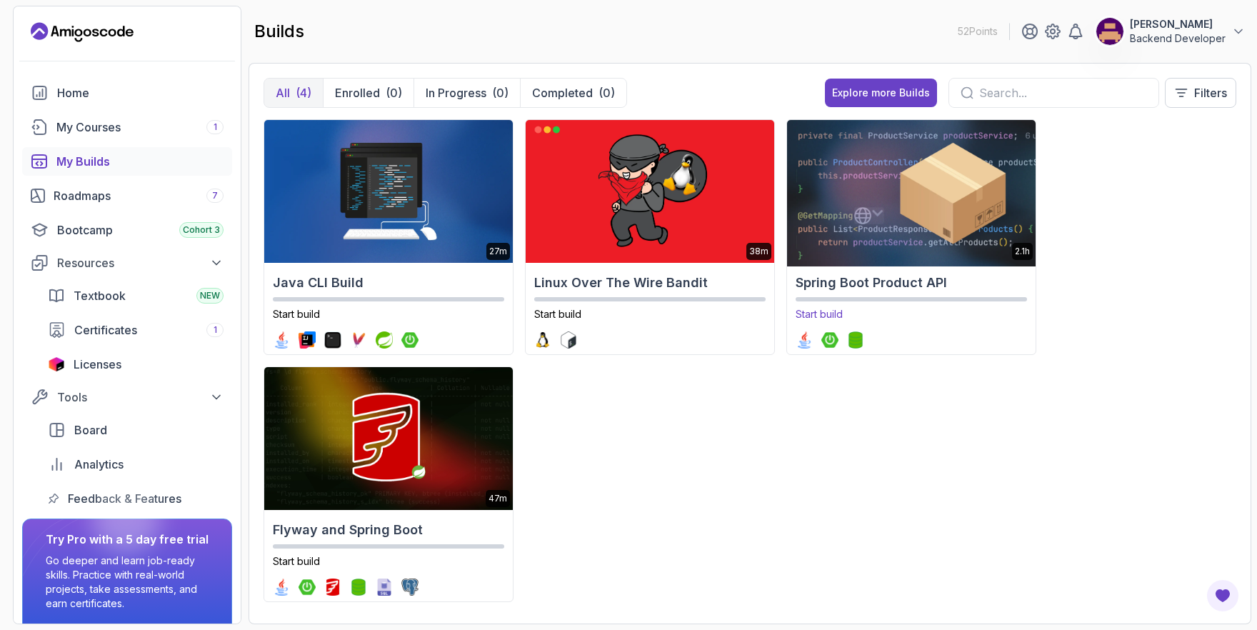
click at [894, 220] on img at bounding box center [911, 191] width 261 height 150
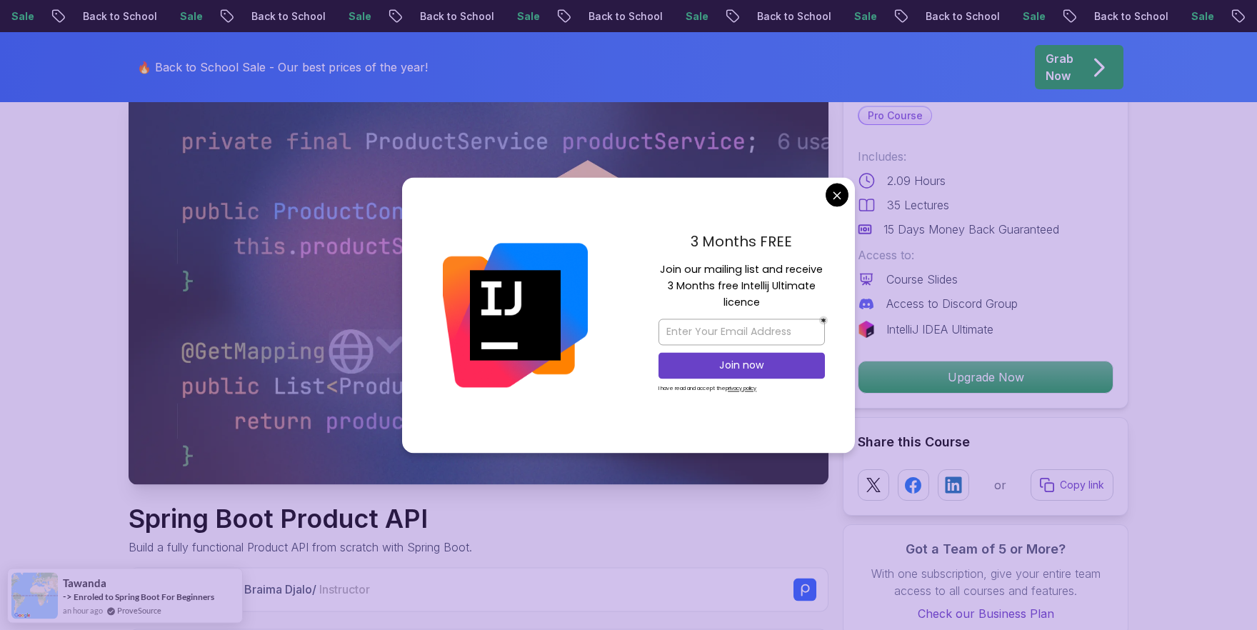
scroll to position [91, 0]
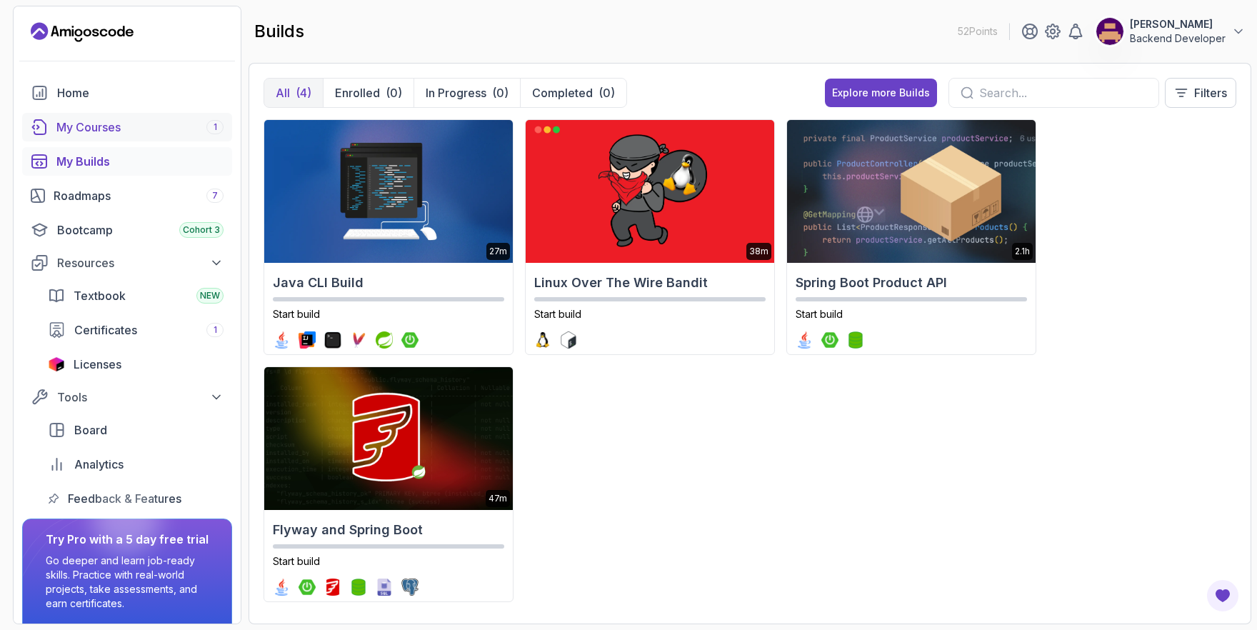
click at [143, 124] on div "My Courses 1" at bounding box center [139, 127] width 167 height 17
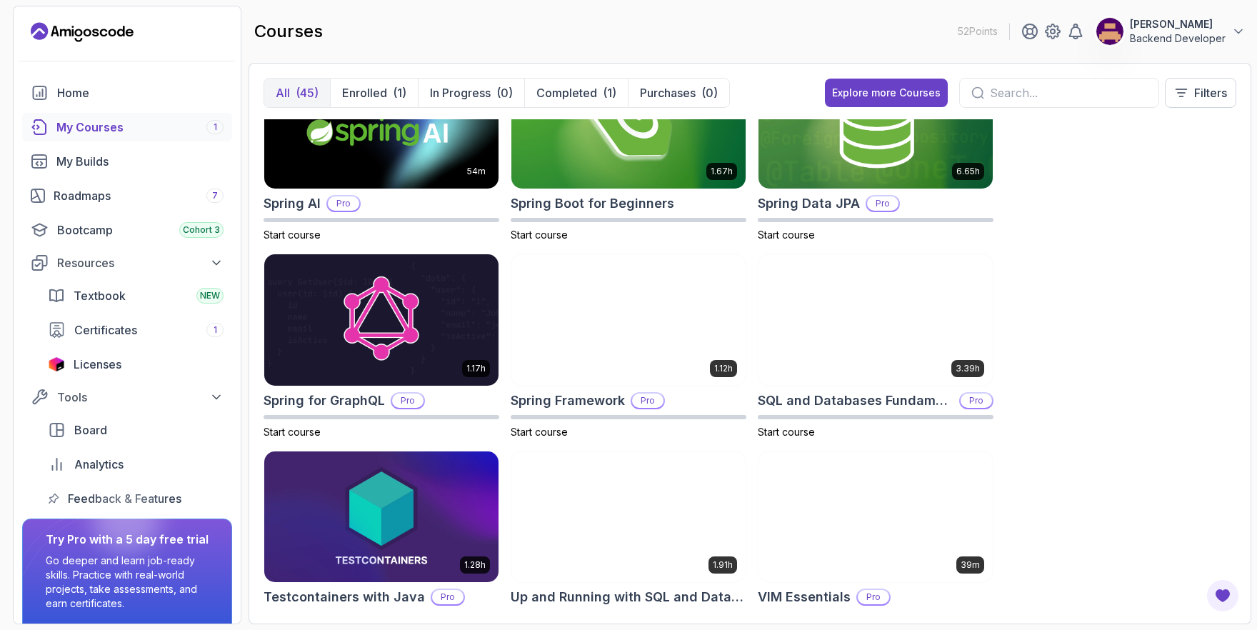
scroll to position [2469, 0]
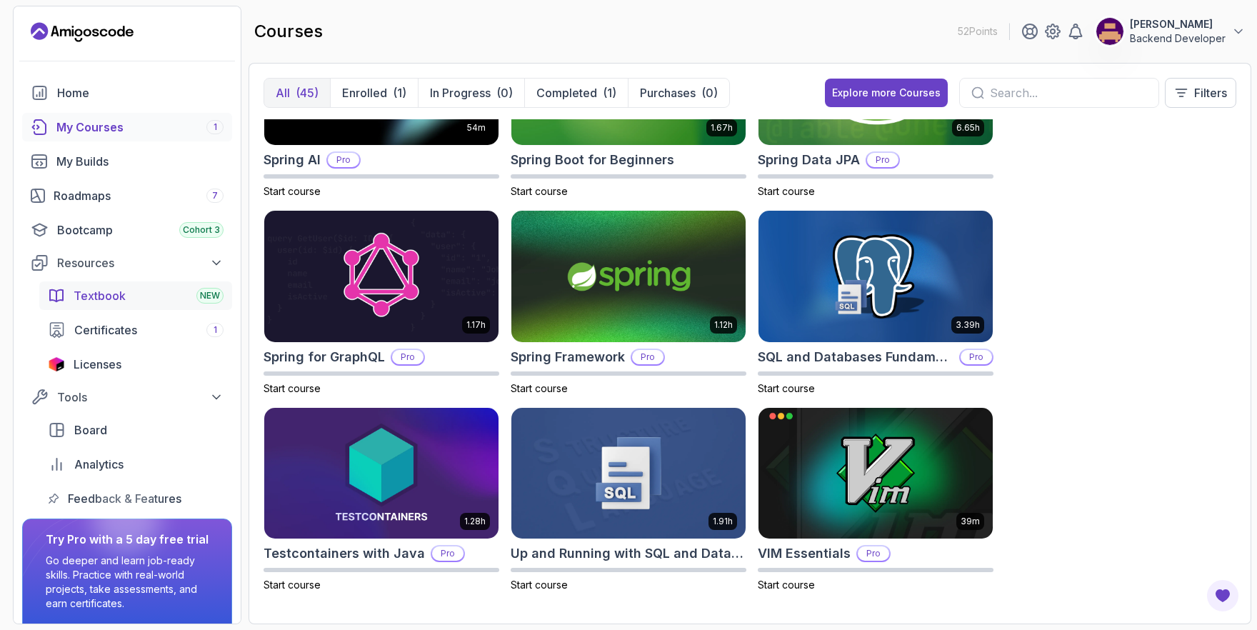
click at [149, 295] on div "Textbook NEW" at bounding box center [149, 295] width 150 height 17
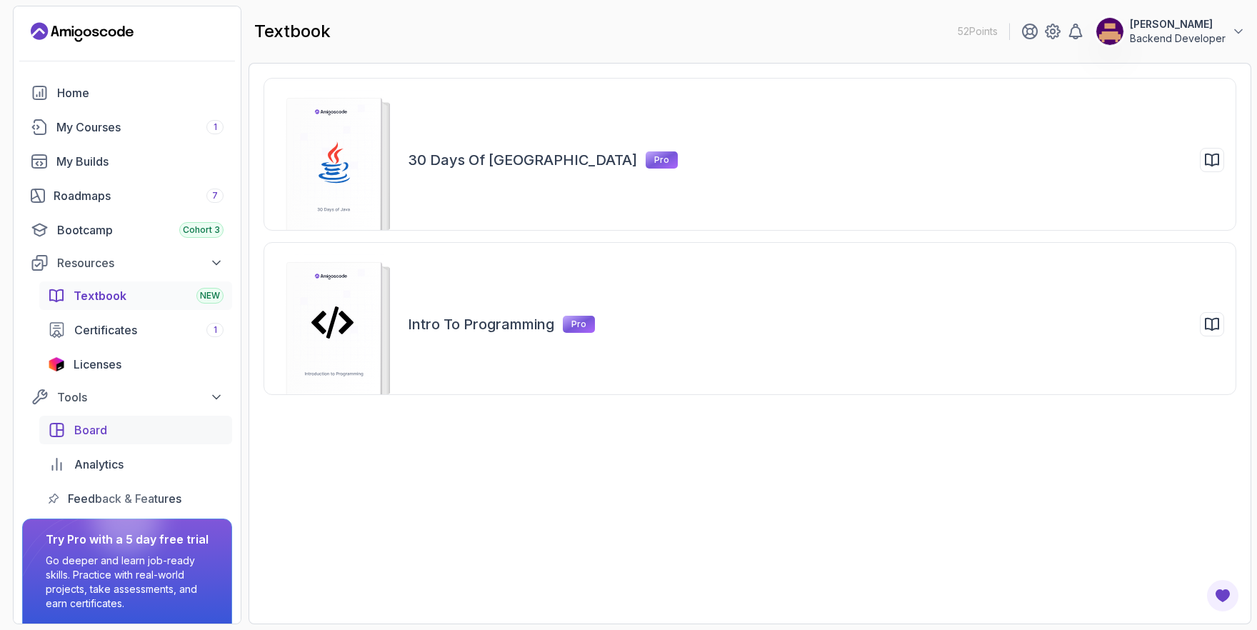
click at [104, 439] on link "Board" at bounding box center [135, 430] width 193 height 29
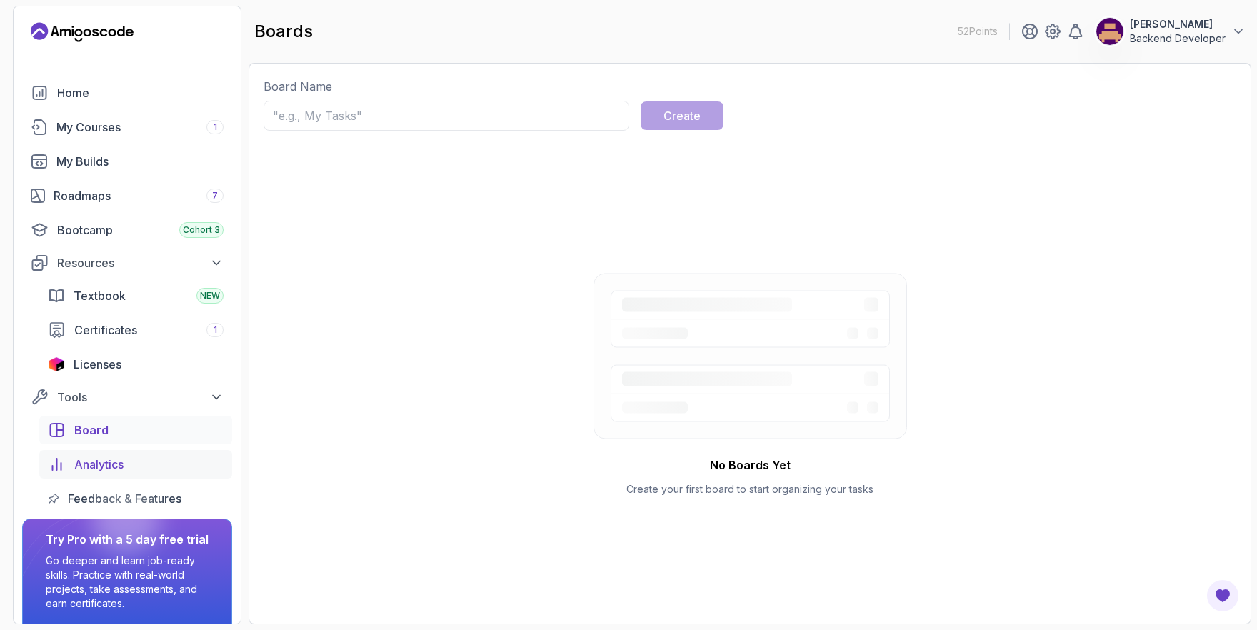
click at [96, 466] on span "Analytics" at bounding box center [98, 464] width 49 height 17
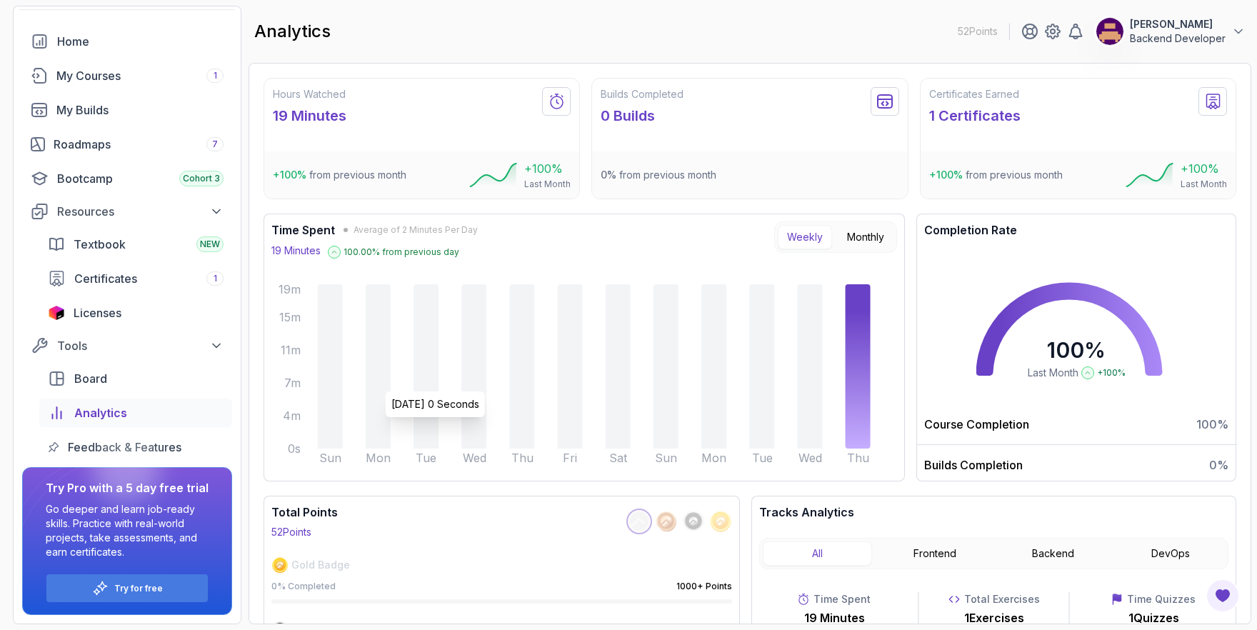
scroll to position [116, 0]
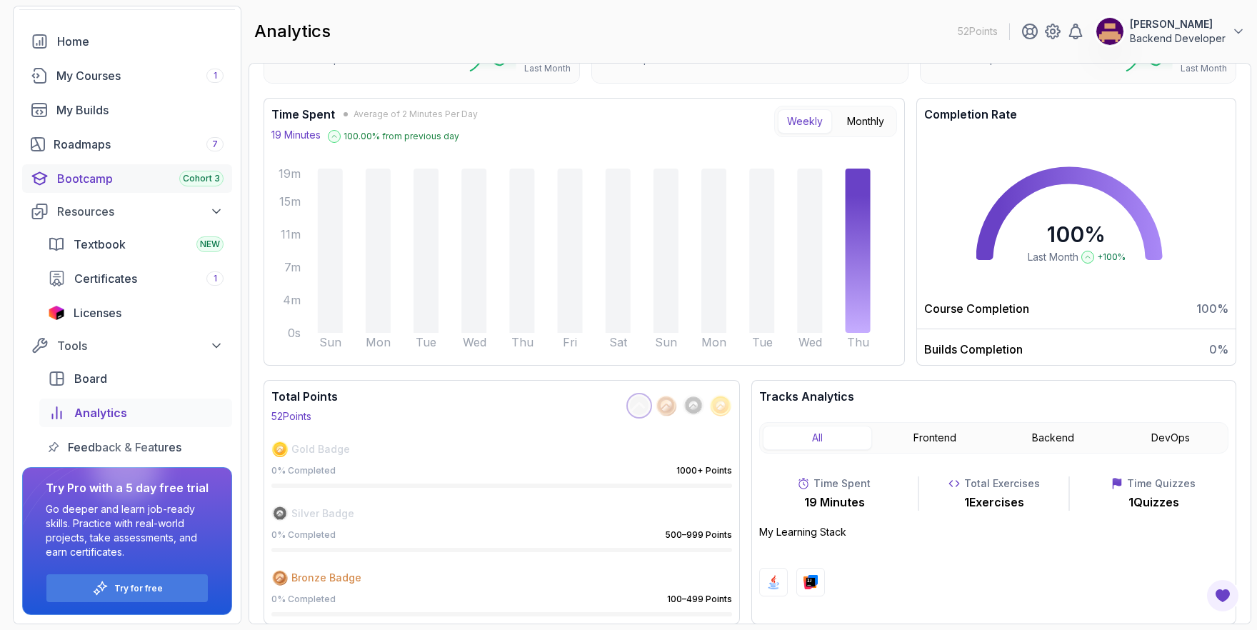
click at [129, 168] on link "Bootcamp Cohort 3" at bounding box center [127, 178] width 210 height 29
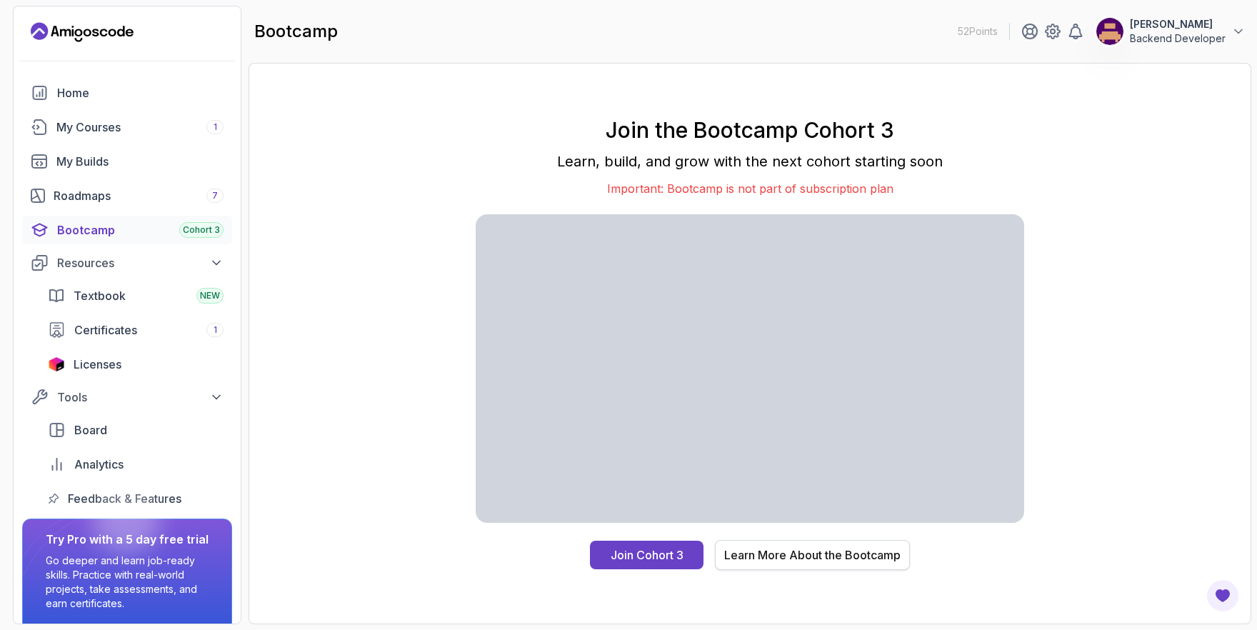
click at [850, 553] on div "Learn More About the Bootcamp" at bounding box center [812, 554] width 176 height 17
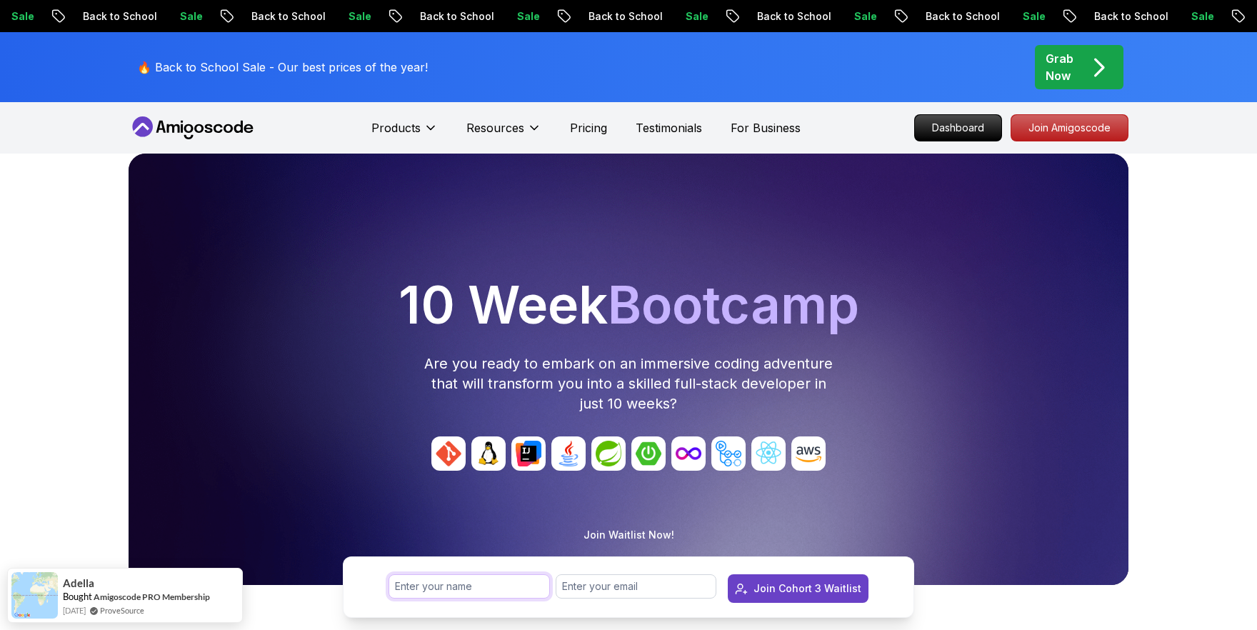
click at [488, 586] on input "text" at bounding box center [469, 586] width 161 height 24
type input "[PERSON_NAME]"
click at [624, 584] on input "email" at bounding box center [636, 586] width 161 height 24
type input "zayniddinkm19@gmail.com"
click at [809, 590] on div "Join Cohort 3 Waitlist" at bounding box center [808, 588] width 108 height 14
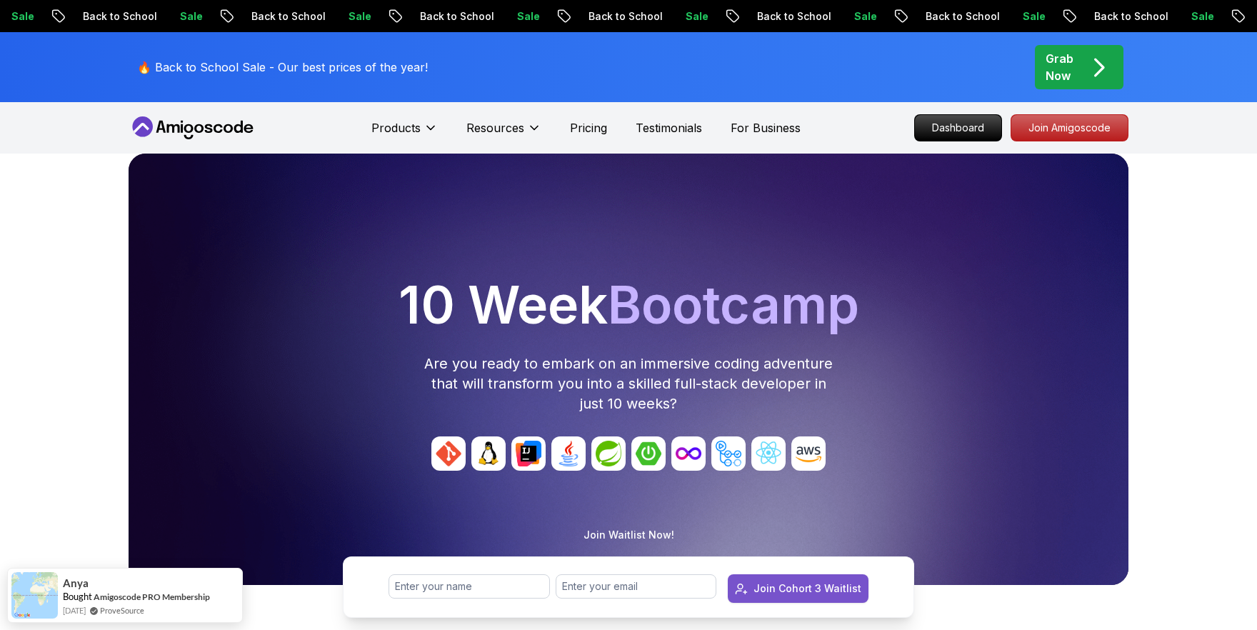
click at [821, 588] on div "Join Cohort 3 Waitlist" at bounding box center [808, 588] width 108 height 14
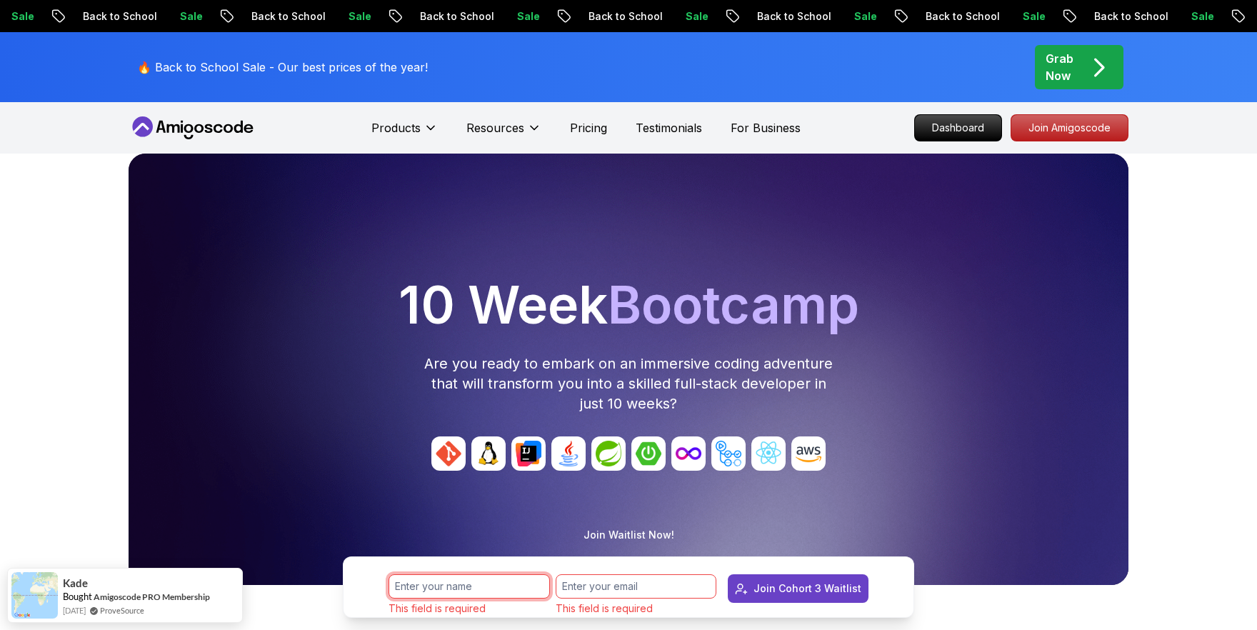
click at [488, 582] on input "text" at bounding box center [469, 586] width 161 height 24
type input "[PERSON_NAME]"
click at [578, 594] on input "email" at bounding box center [636, 586] width 161 height 24
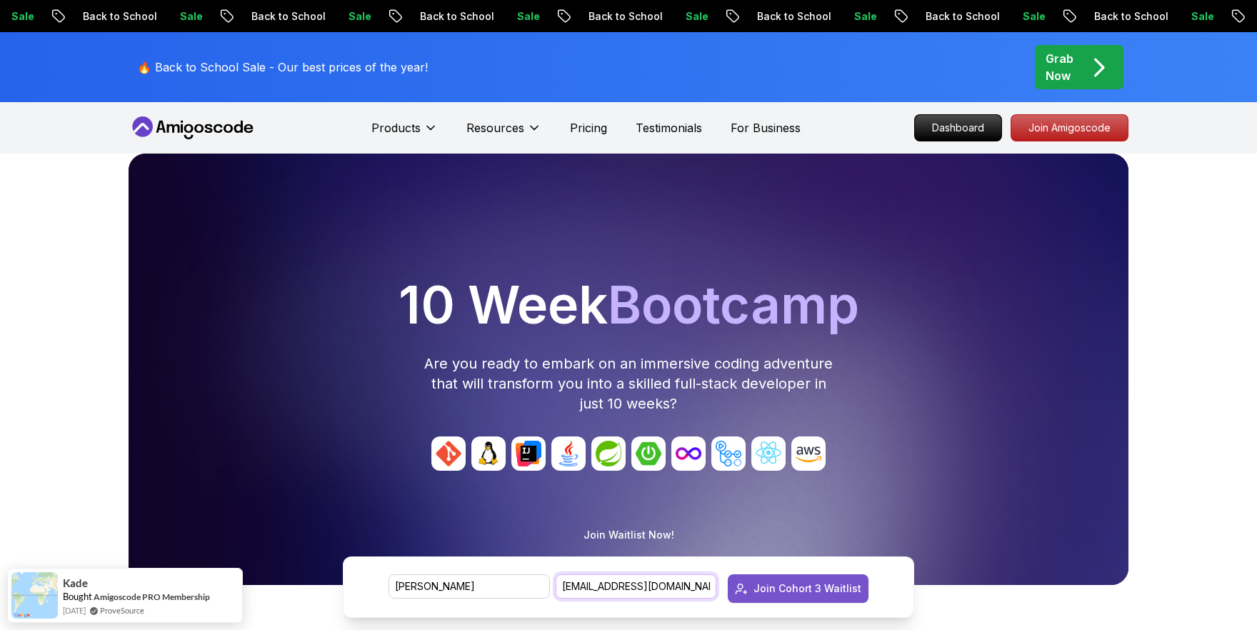
type input "zayniddinkm19@gmail.com"
click at [763, 594] on div "Join Cohort 3 Waitlist" at bounding box center [808, 588] width 108 height 14
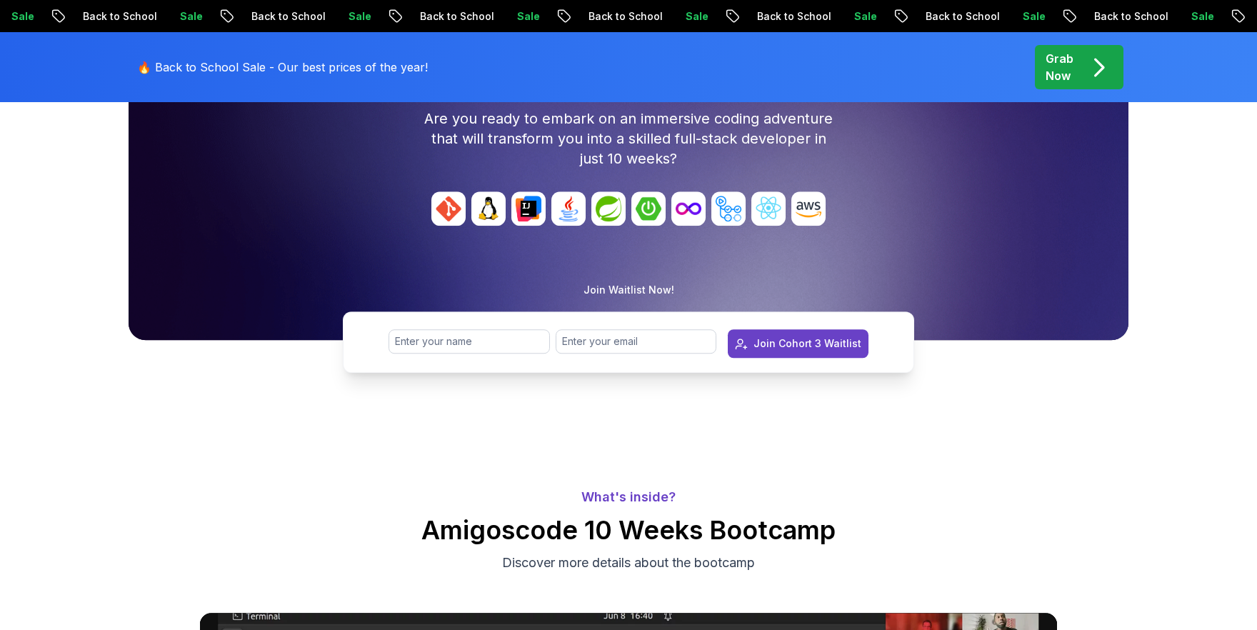
scroll to position [252, 0]
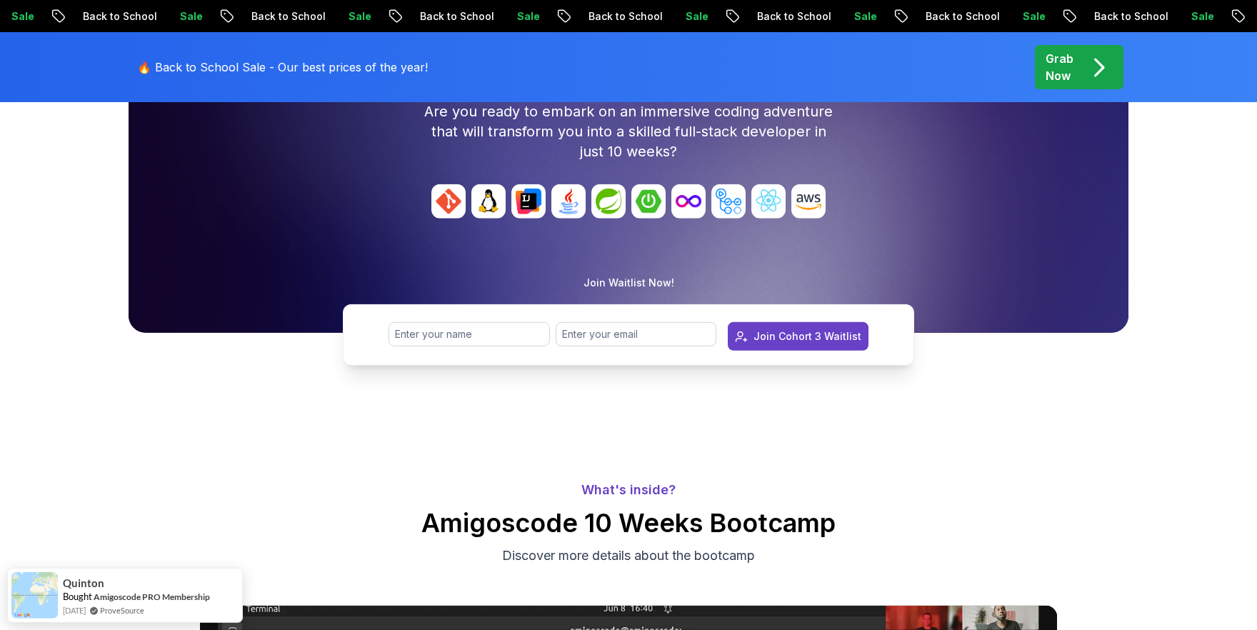
click at [646, 556] on p "Discover more details about the bootcamp" at bounding box center [629, 556] width 480 height 20
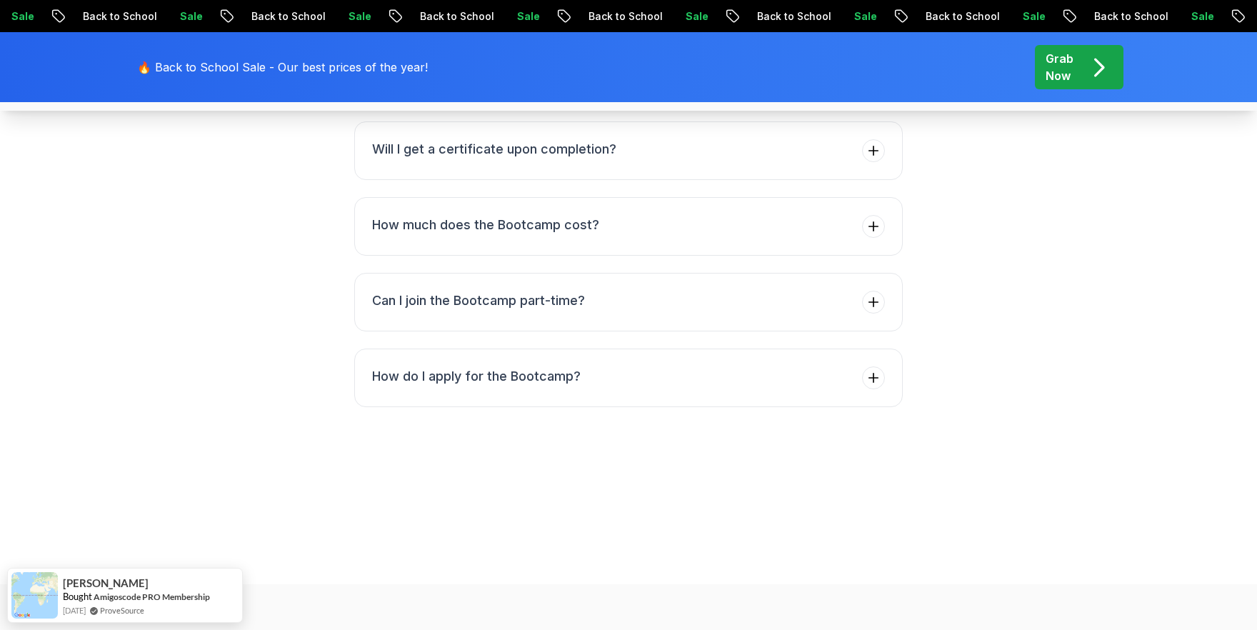
scroll to position [5719, 0]
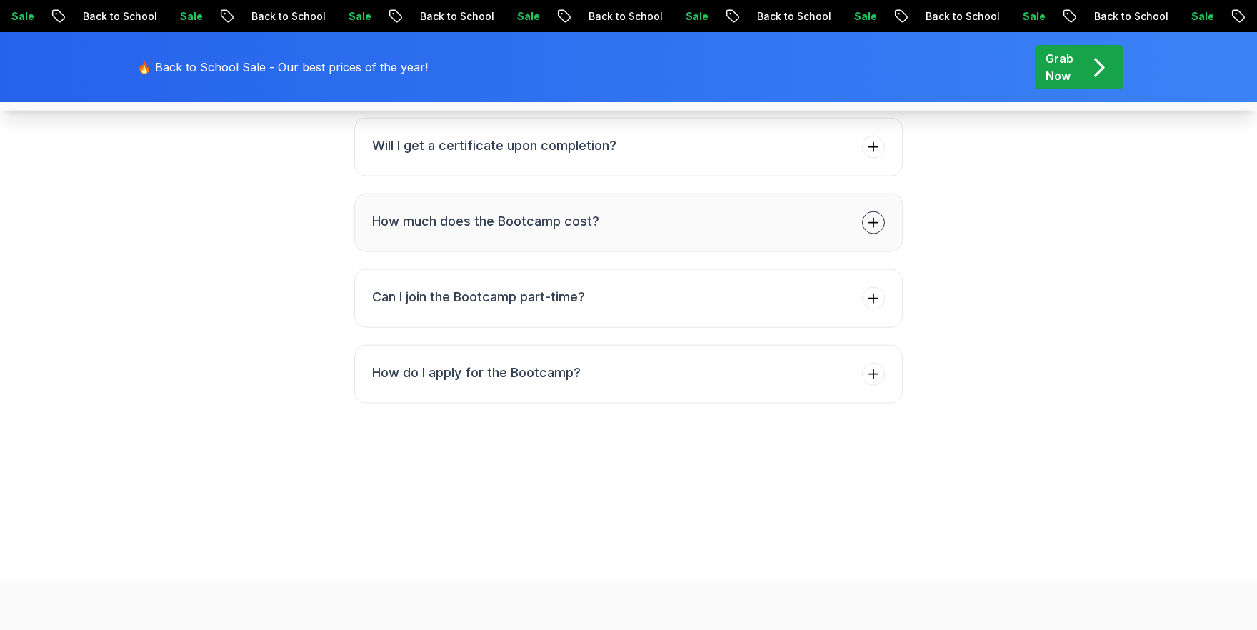
click at [872, 230] on icon at bounding box center [873, 223] width 14 height 14
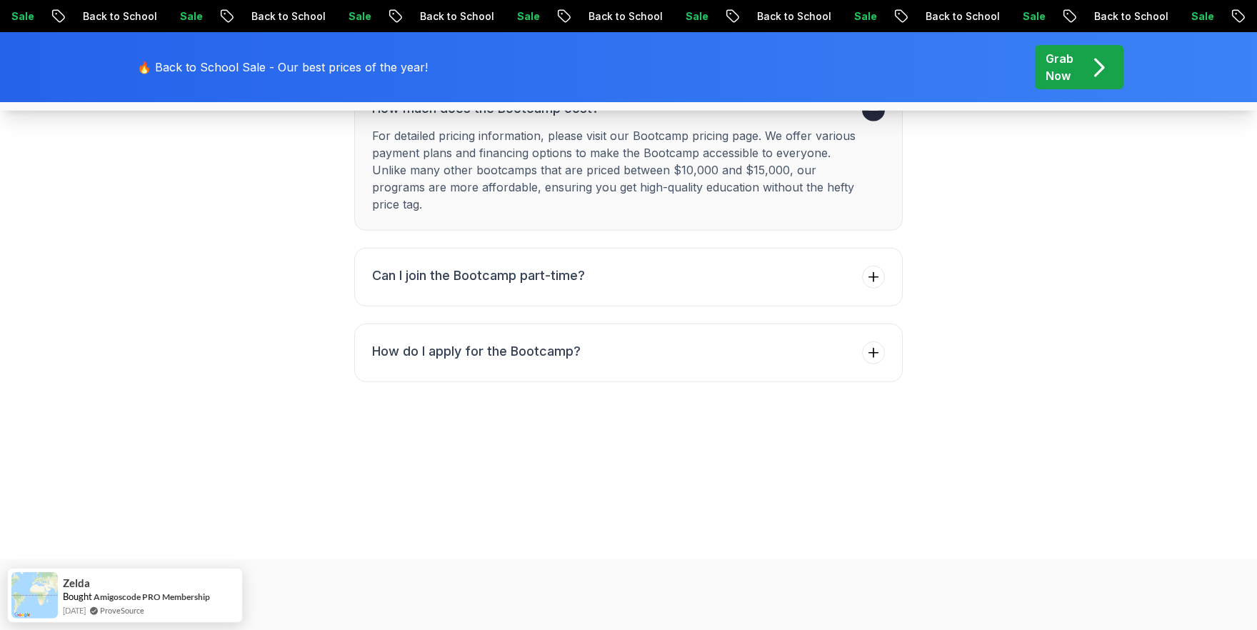
scroll to position [5789, 0]
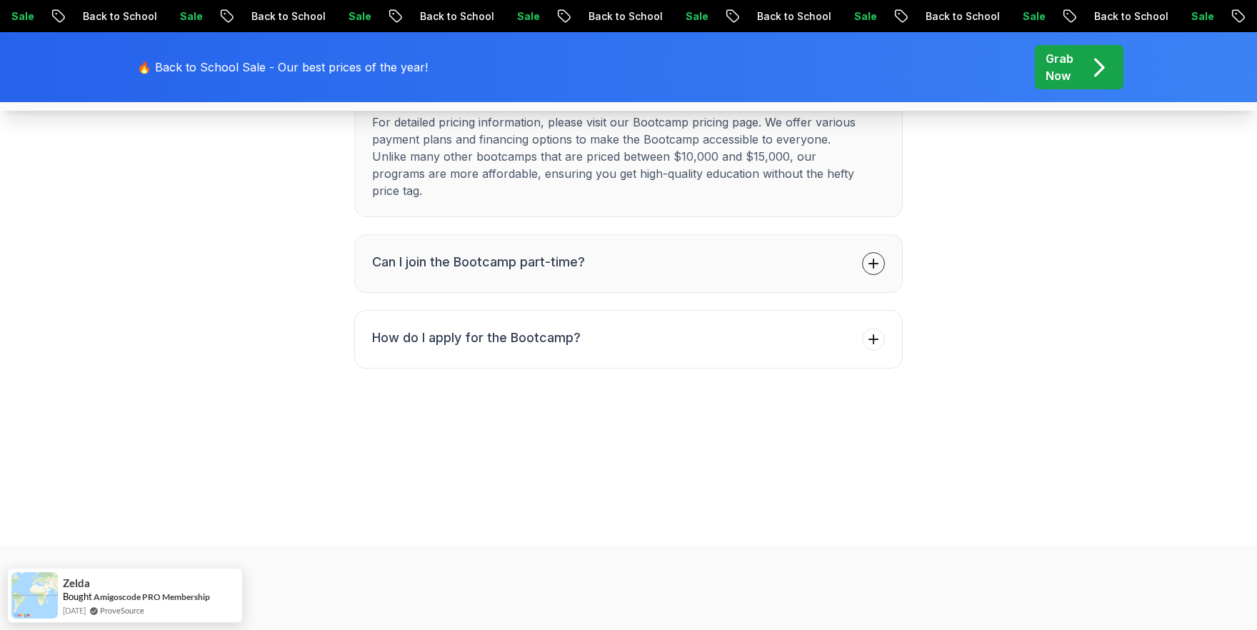
click at [686, 293] on button "Can I join the Bootcamp part-time?" at bounding box center [628, 263] width 549 height 59
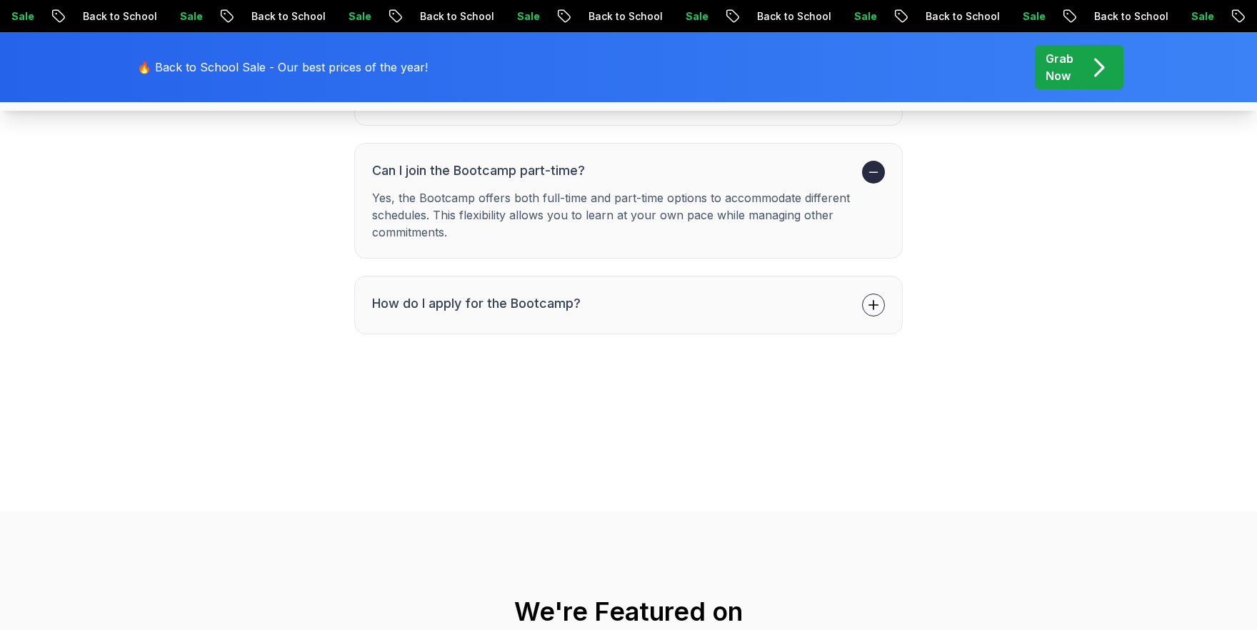
click at [659, 334] on button "How do I apply for the Bootcamp?" at bounding box center [628, 305] width 549 height 59
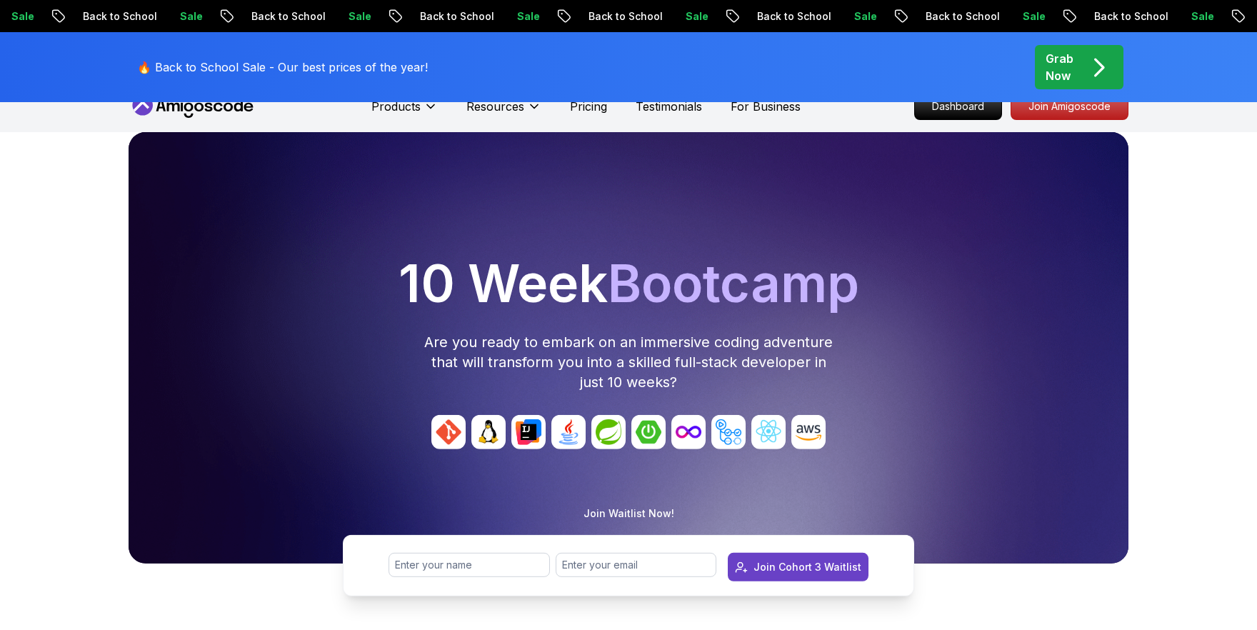
scroll to position [0, 0]
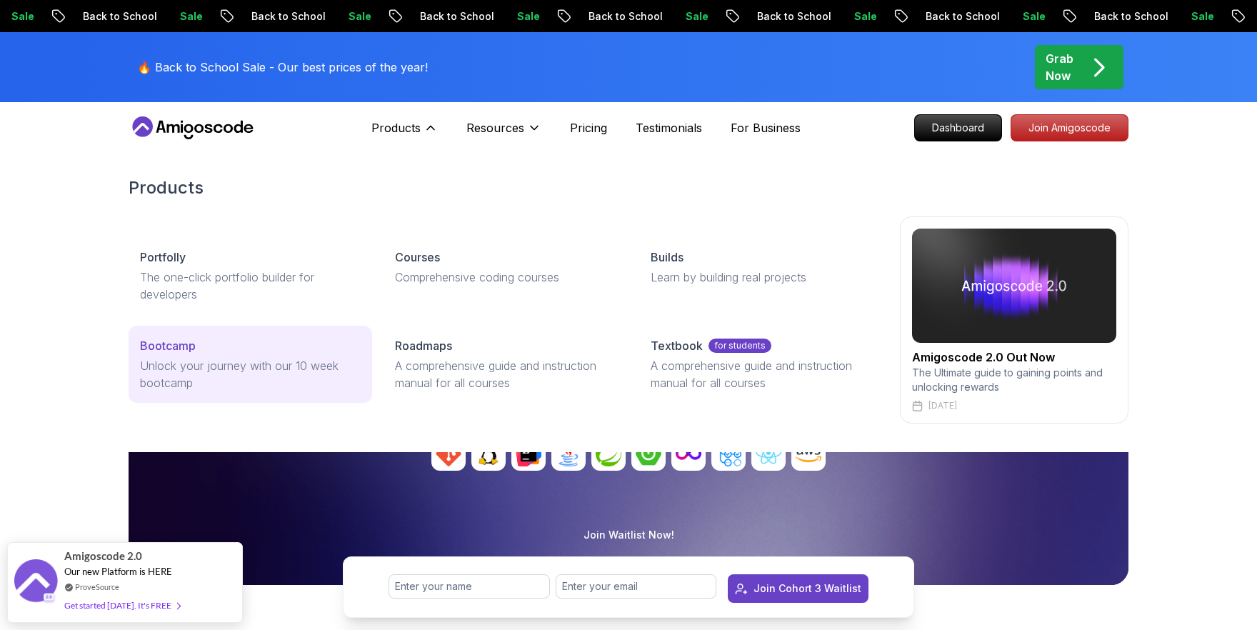
click at [261, 341] on div "Bootcamp" at bounding box center [250, 345] width 221 height 17
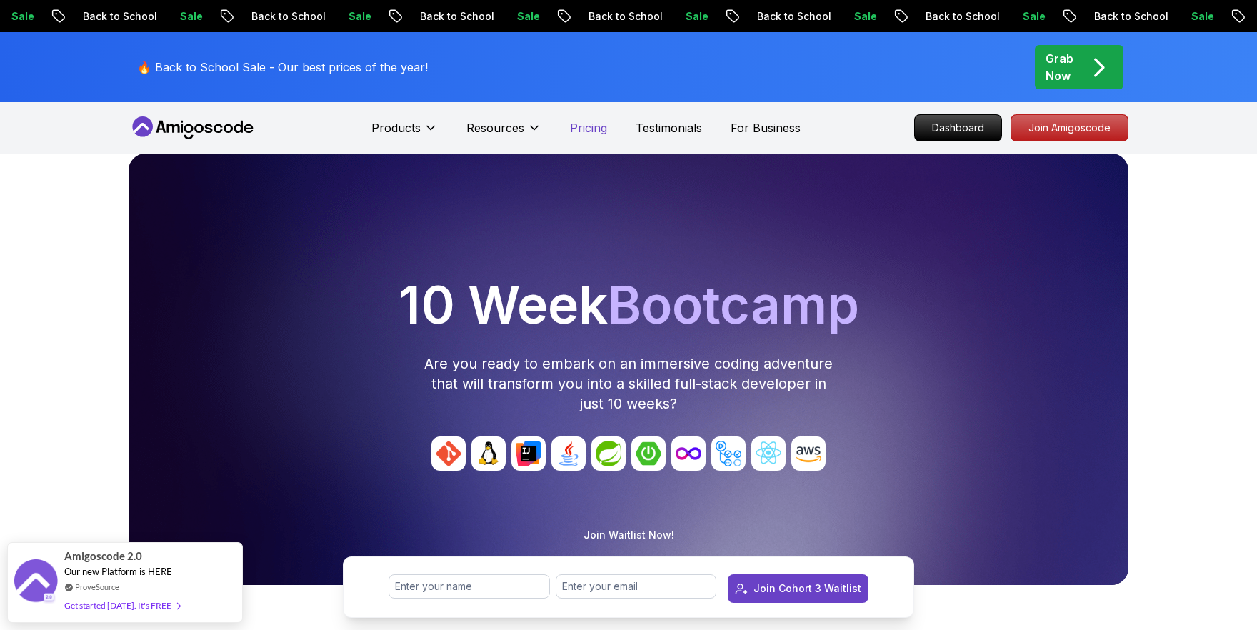
click at [582, 130] on p "Pricing" at bounding box center [588, 127] width 37 height 17
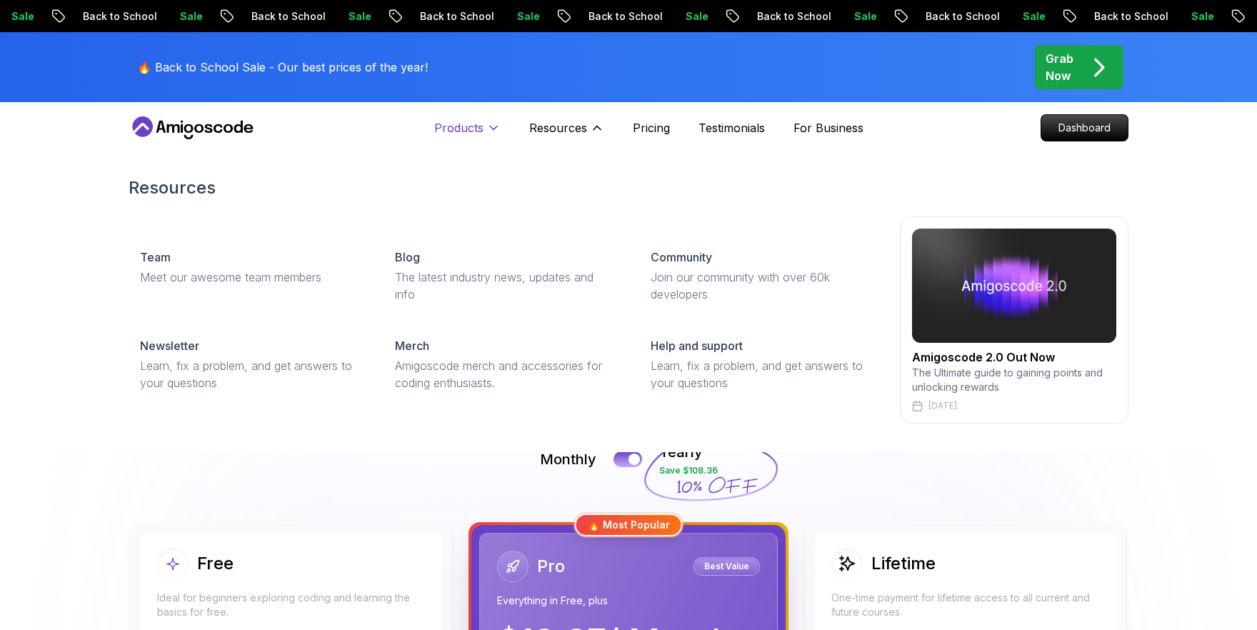
click at [476, 129] on p "Products" at bounding box center [458, 127] width 49 height 17
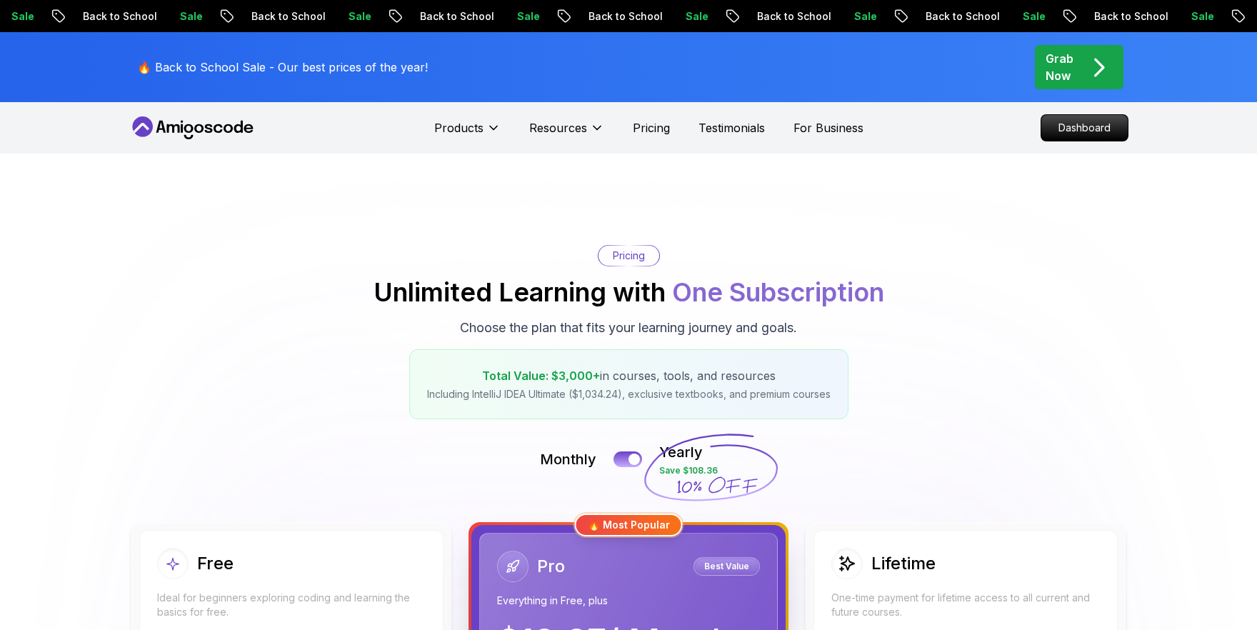
click at [349, 9] on div "Sale Back to School Sale Back to School Sale Back to School Sale Back to School…" at bounding box center [617, 16] width 1257 height 15
click at [386, 11] on p "Back to School" at bounding box center [434, 16] width 97 height 14
click at [189, 123] on icon at bounding box center [193, 127] width 129 height 23
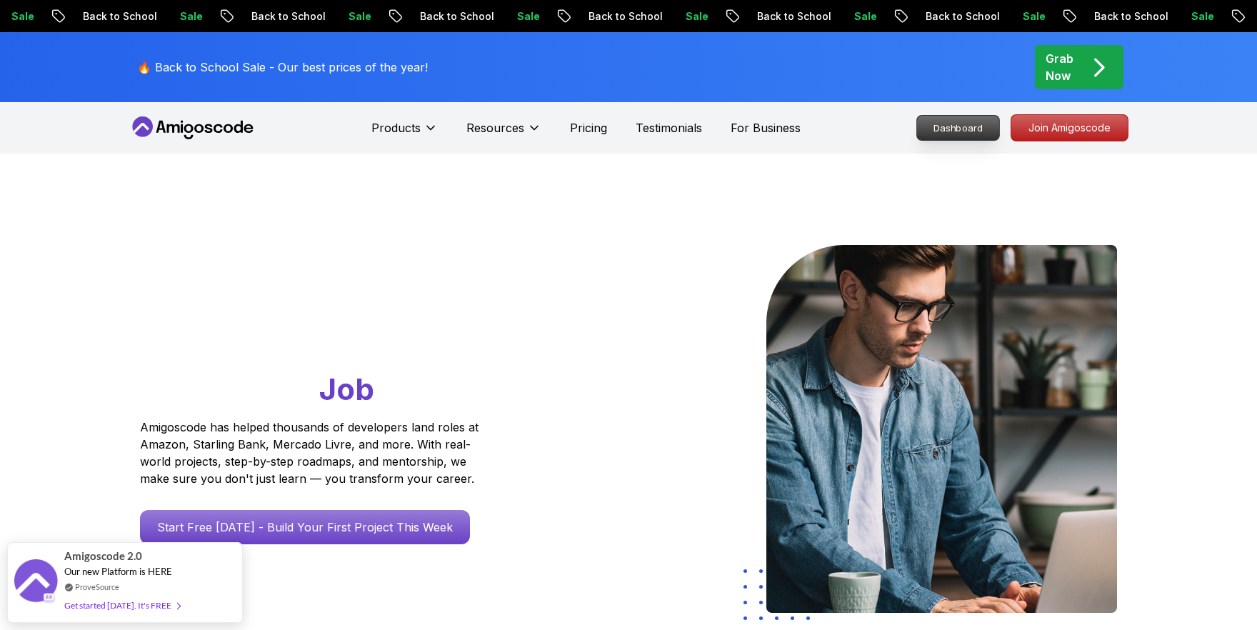
click at [943, 120] on p "Dashboard" at bounding box center [958, 128] width 82 height 24
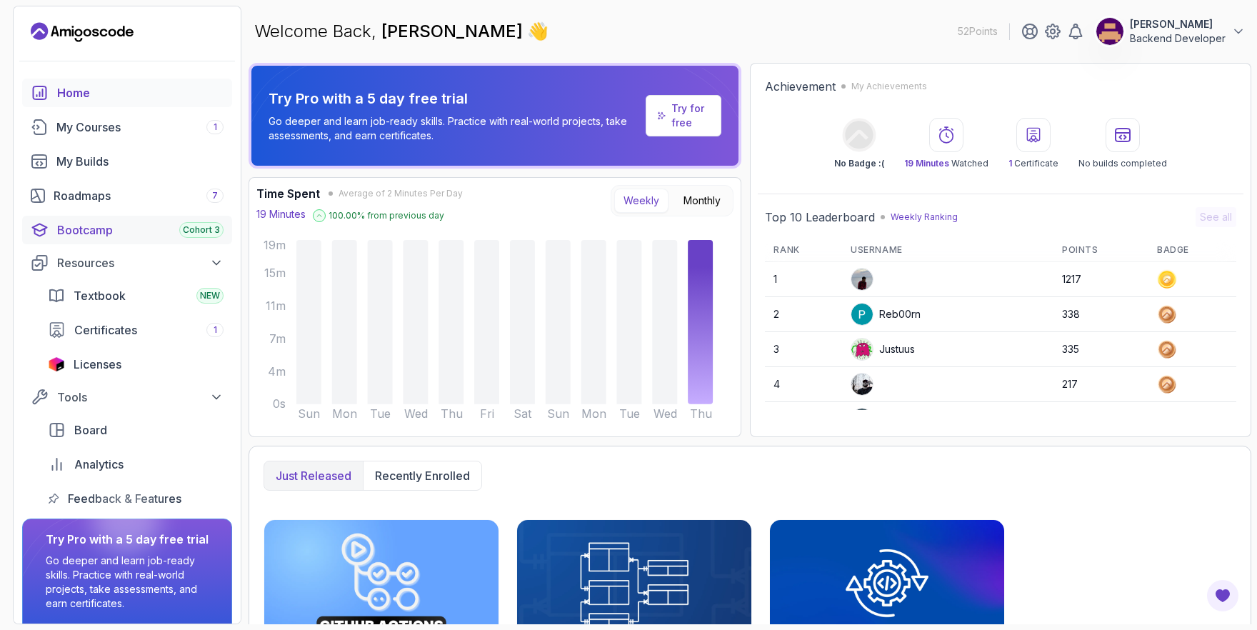
click at [117, 230] on div "Bootcamp Cohort 3" at bounding box center [140, 229] width 166 height 17
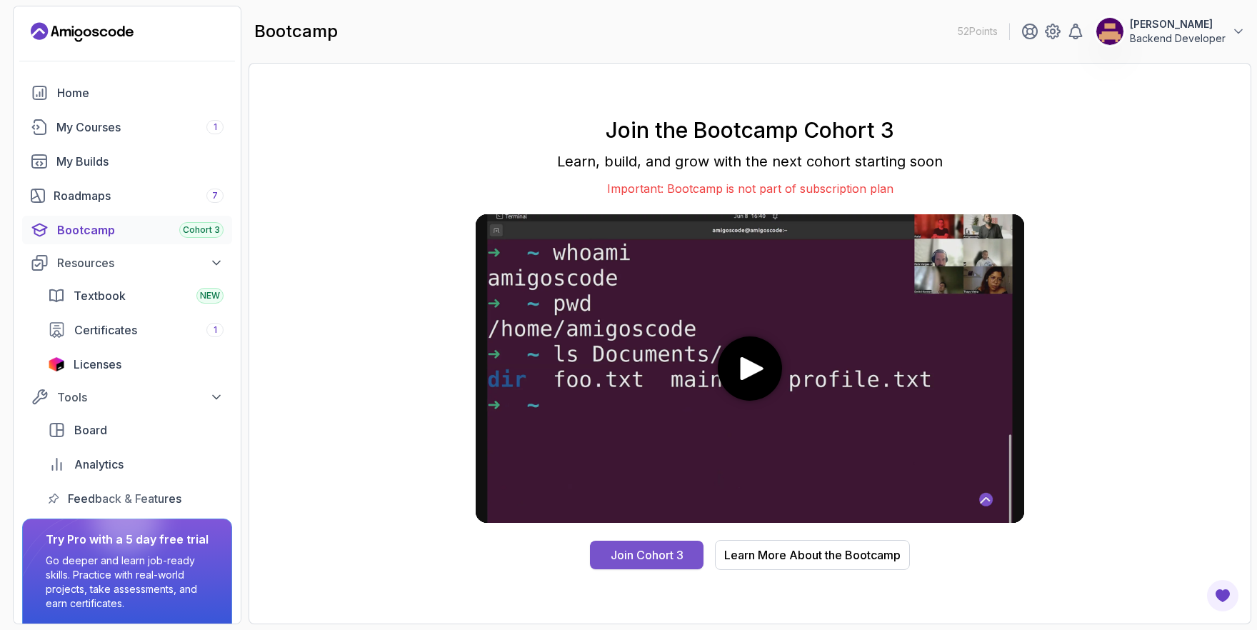
click at [641, 558] on div "Join Cohort 3" at bounding box center [647, 554] width 73 height 17
